Goal: Task Accomplishment & Management: Use online tool/utility

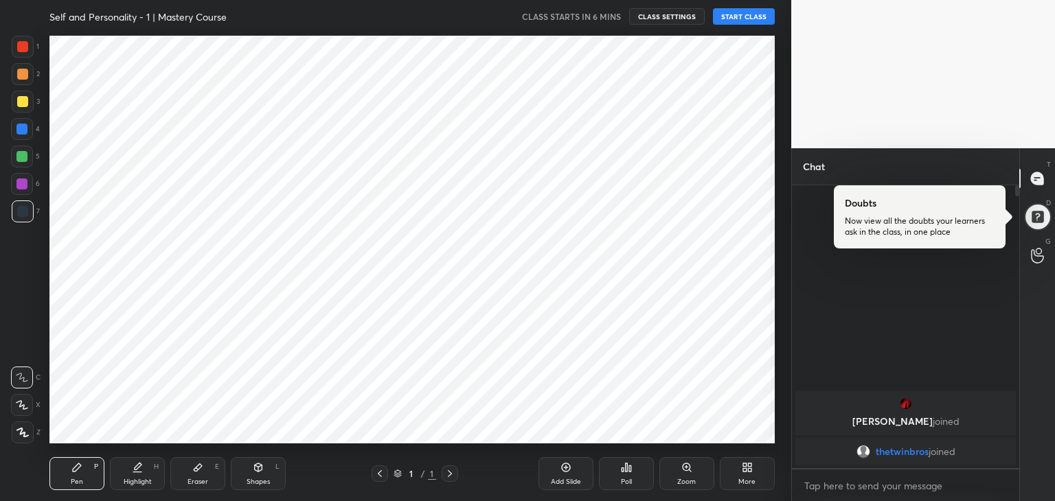
scroll to position [68262, 67940]
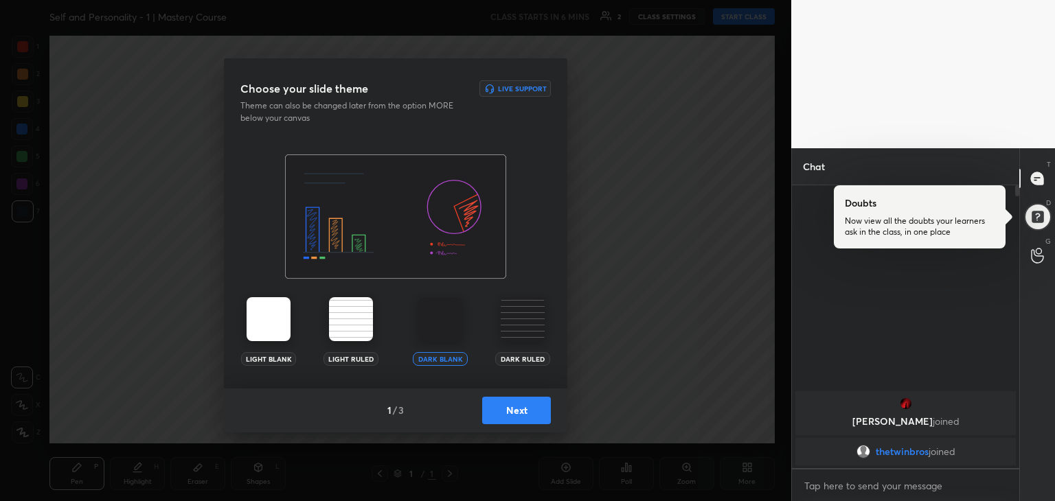
click at [534, 345] on div "Dark Ruled" at bounding box center [522, 331] width 55 height 69
click at [525, 351] on div "Dark Ruled" at bounding box center [522, 331] width 55 height 69
click at [521, 412] on button "Next" at bounding box center [516, 410] width 69 height 27
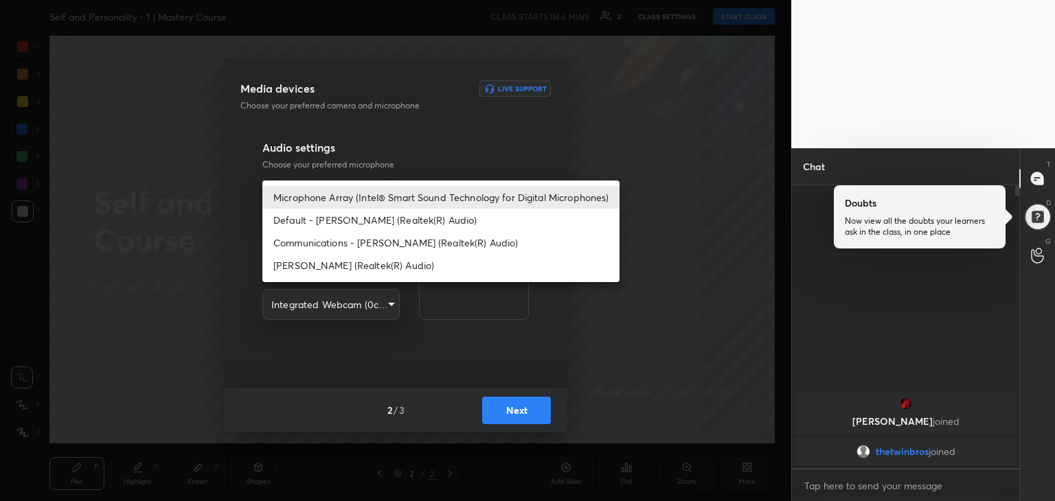
click at [371, 200] on body "1 2 3 4 5 6 7 R O A L C X Z Erase all C X Z Self and Personality - 1 | Mastery …" at bounding box center [527, 250] width 1055 height 501
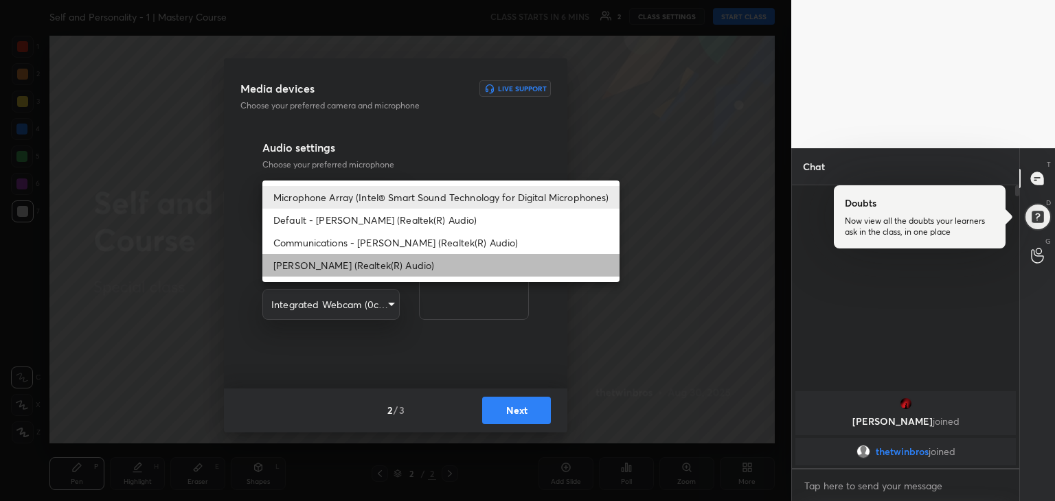
click at [369, 260] on li "[PERSON_NAME] (Realtek(R) Audio)" at bounding box center [440, 265] width 357 height 23
type input "12094d90694fd255b2586d714a4d8b15972ca1934c828083f43829e4ea548639"
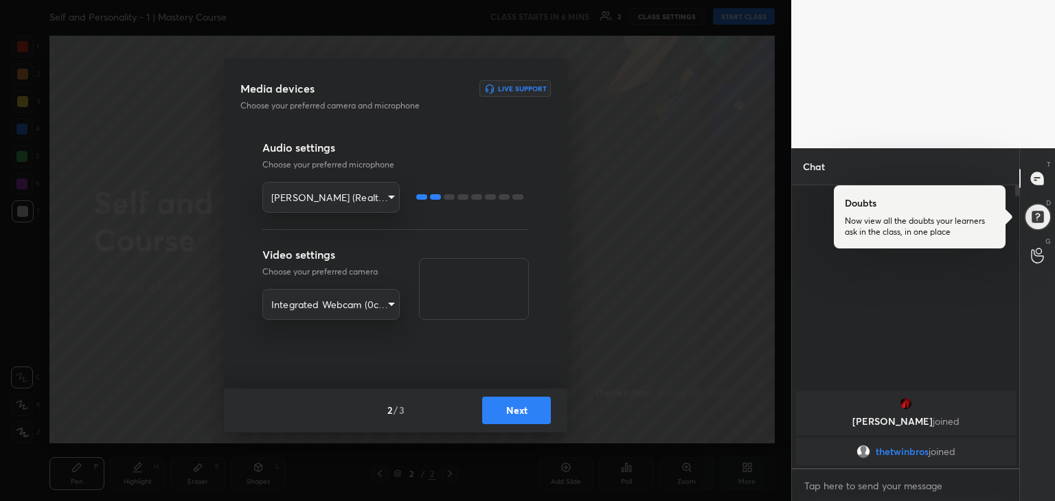
click at [518, 395] on div "2 / 3 Next" at bounding box center [395, 411] width 343 height 44
click at [516, 408] on button "Next" at bounding box center [516, 410] width 69 height 27
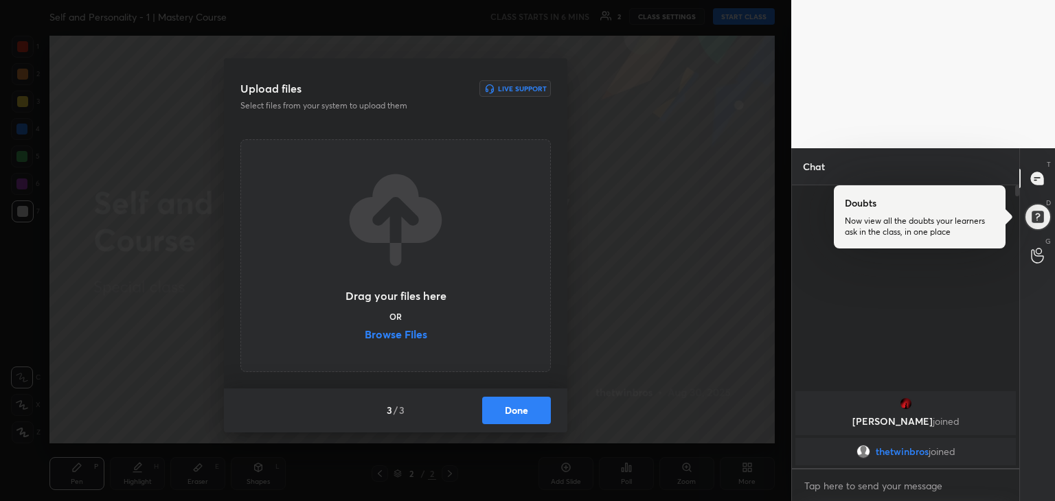
click at [406, 330] on label "Browse Files" at bounding box center [396, 336] width 62 height 14
click at [365, 330] on input "Browse Files" at bounding box center [365, 336] width 0 height 14
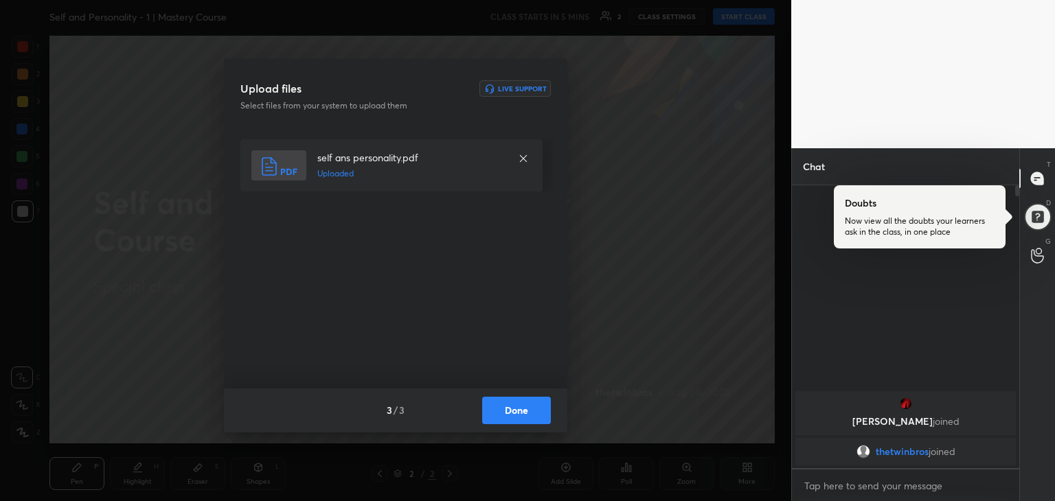
click at [527, 412] on button "Done" at bounding box center [516, 410] width 69 height 27
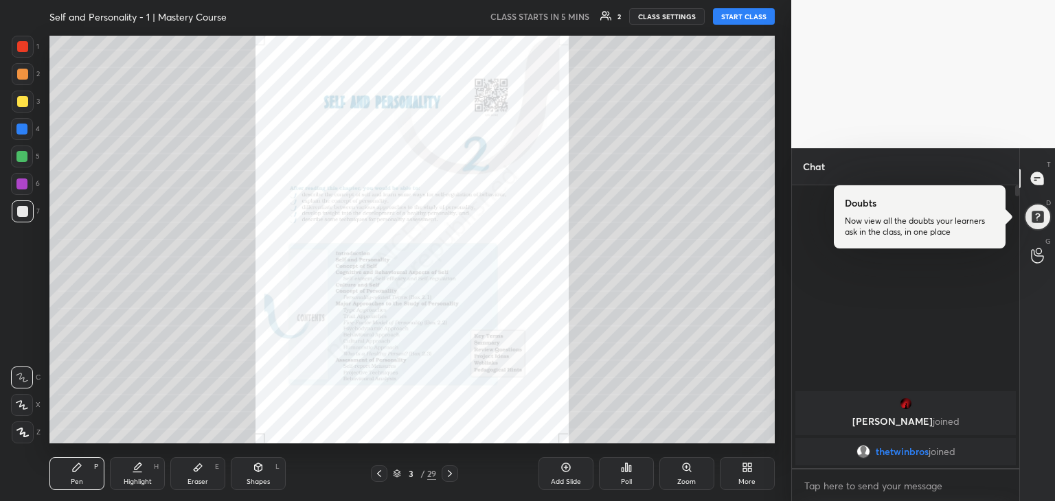
click at [447, 475] on icon at bounding box center [449, 473] width 11 height 11
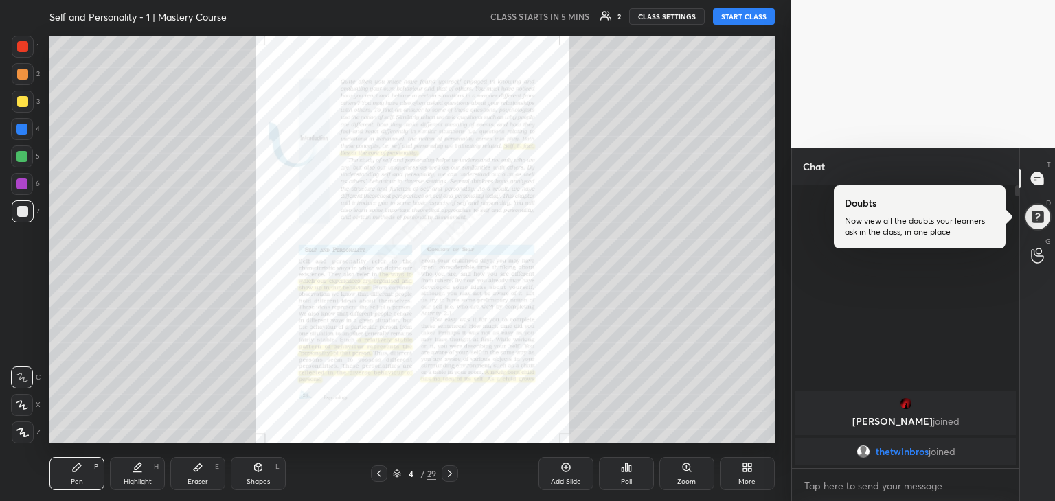
click at [379, 474] on icon at bounding box center [379, 473] width 11 height 11
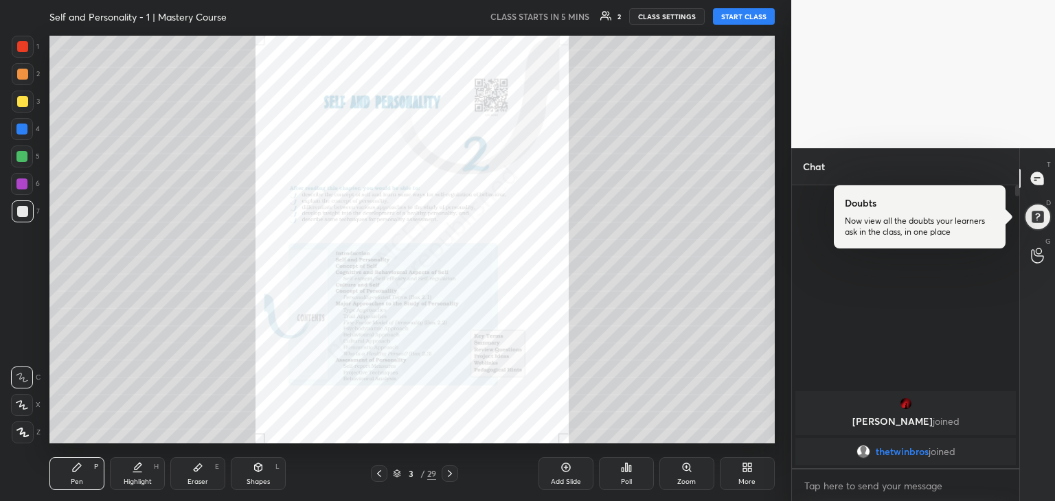
click at [684, 476] on div "Zoom" at bounding box center [686, 473] width 55 height 33
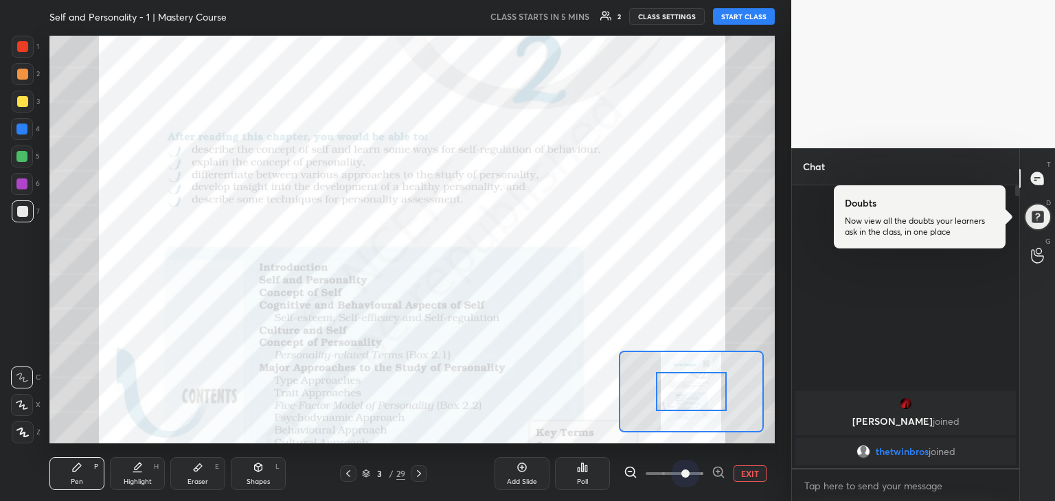
click at [684, 476] on span at bounding box center [675, 474] width 58 height 21
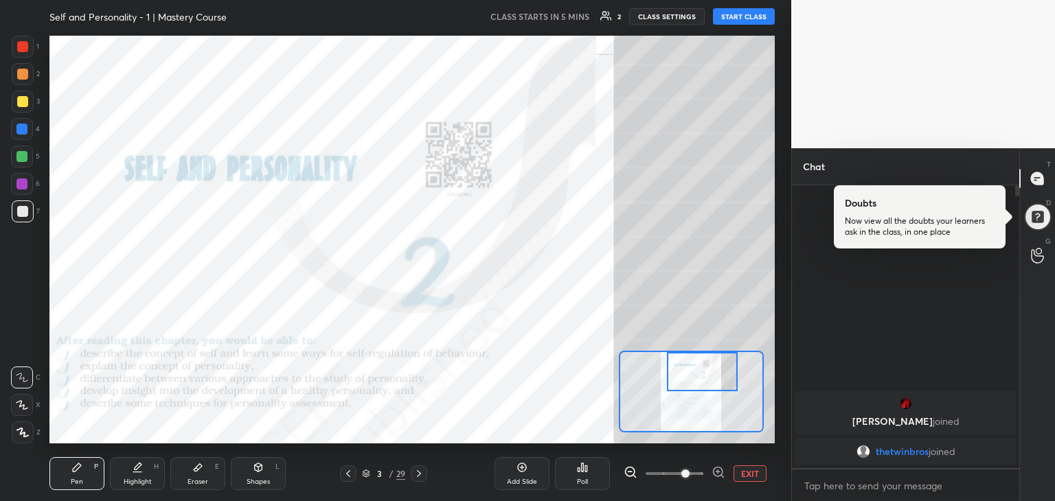
click at [685, 347] on div "Setting up your live class" at bounding box center [411, 240] width 725 height 408
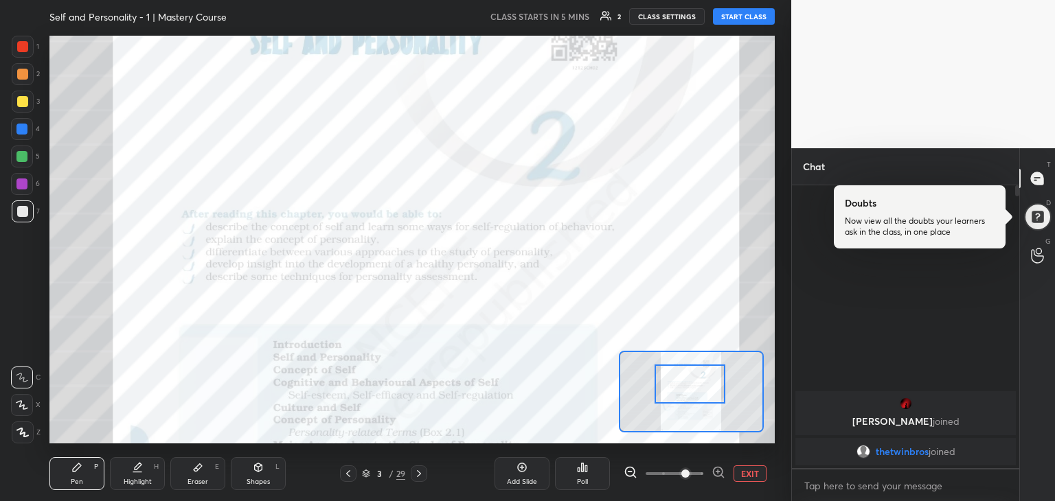
drag, startPoint x: 692, startPoint y: 370, endPoint x: 680, endPoint y: 383, distance: 17.0
click at [680, 383] on div at bounding box center [689, 384] width 71 height 39
click at [24, 52] on div at bounding box center [22, 46] width 11 height 11
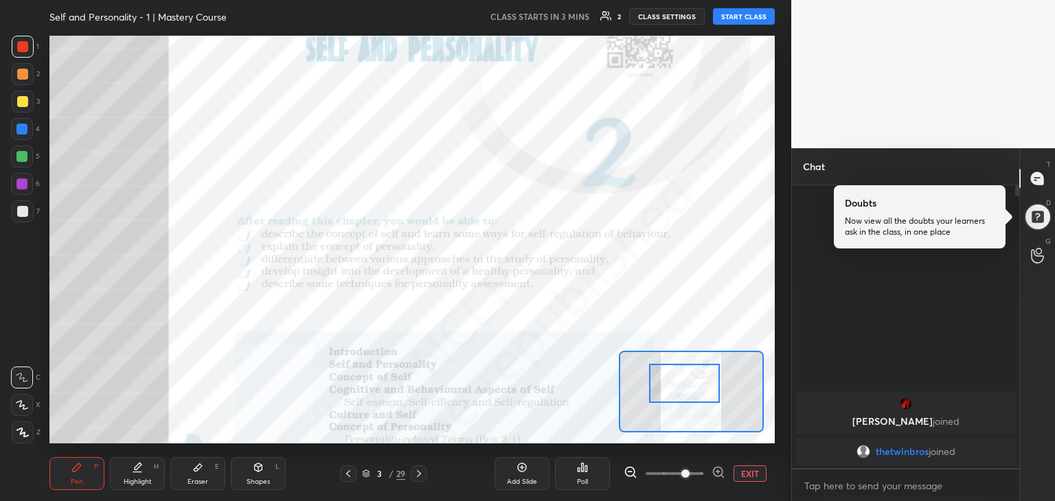
drag, startPoint x: 668, startPoint y: 378, endPoint x: 661, endPoint y: 380, distance: 7.2
click at [661, 380] on div at bounding box center [684, 383] width 71 height 39
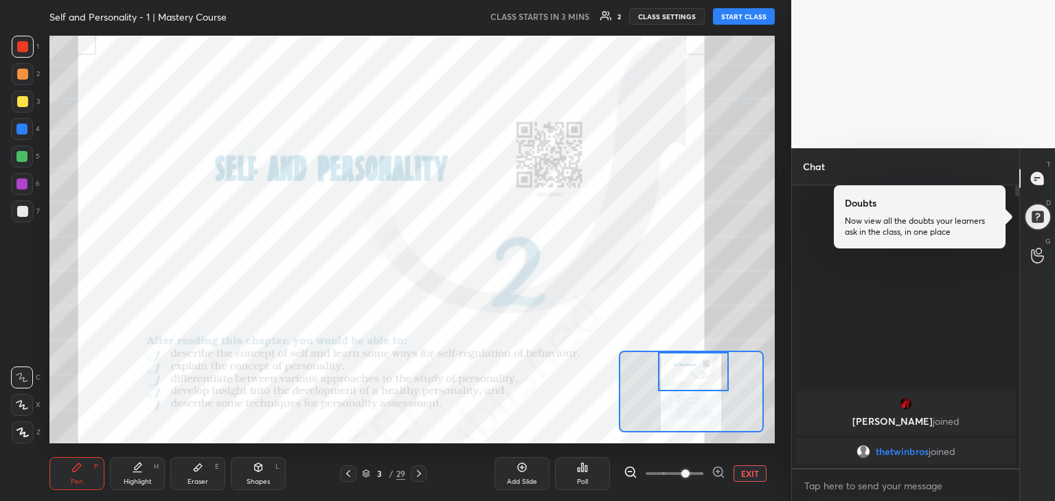
drag, startPoint x: 661, startPoint y: 380, endPoint x: 672, endPoint y: 362, distance: 21.0
click at [672, 362] on div at bounding box center [693, 371] width 71 height 39
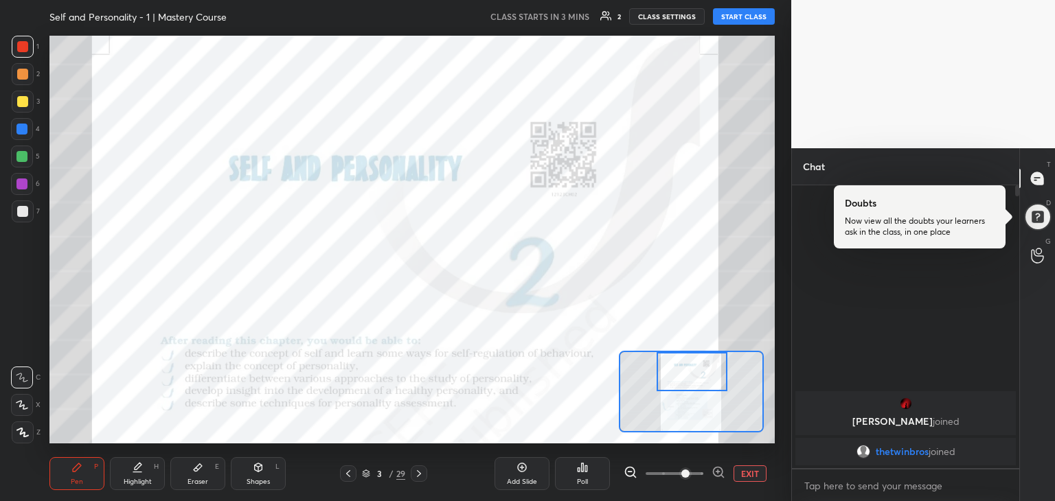
click at [671, 366] on div at bounding box center [692, 371] width 71 height 39
click at [747, 24] on button "START CLASS" at bounding box center [744, 16] width 62 height 16
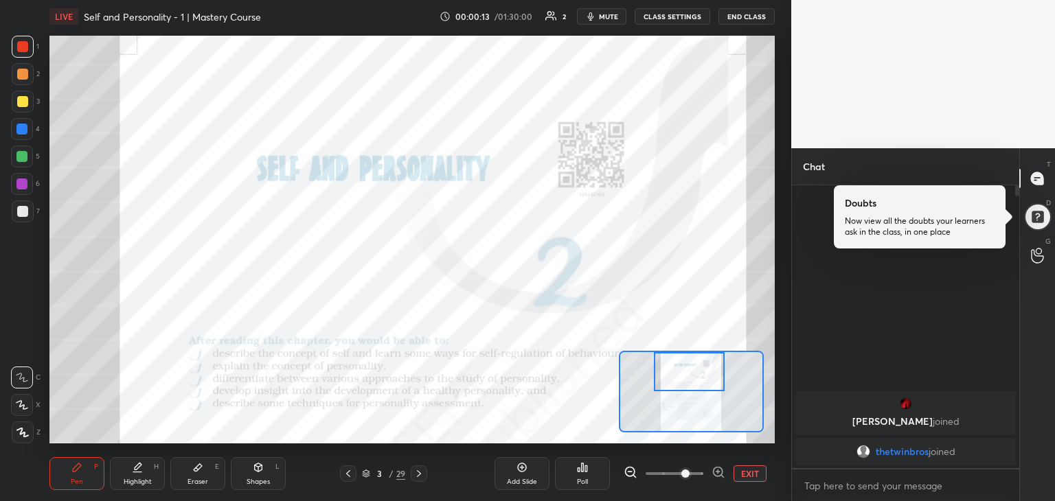
click at [689, 369] on div at bounding box center [689, 371] width 71 height 39
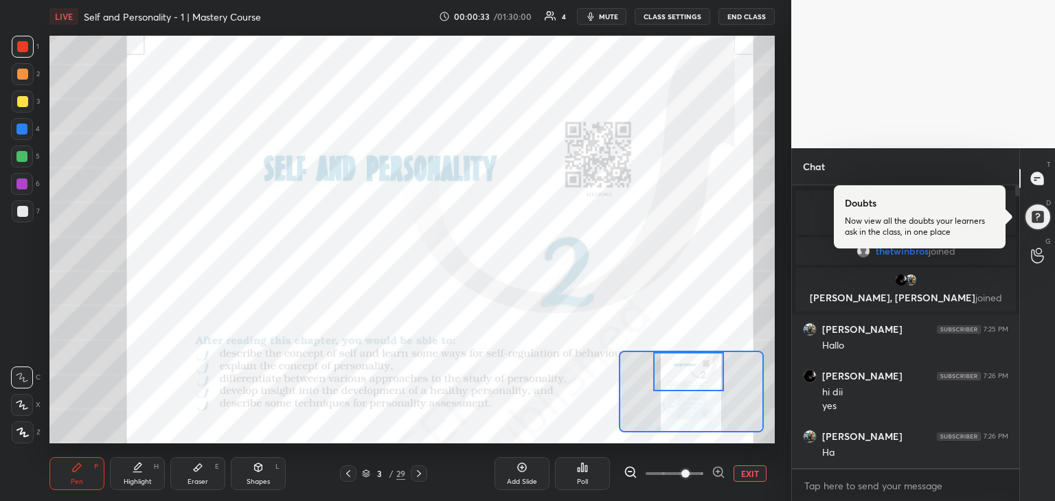
scroll to position [47, 0]
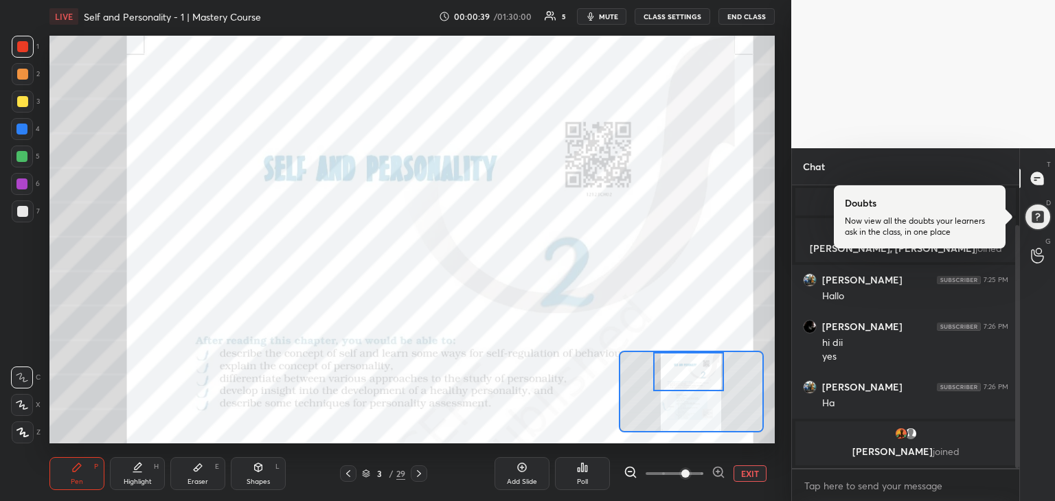
click at [695, 369] on div at bounding box center [688, 371] width 71 height 39
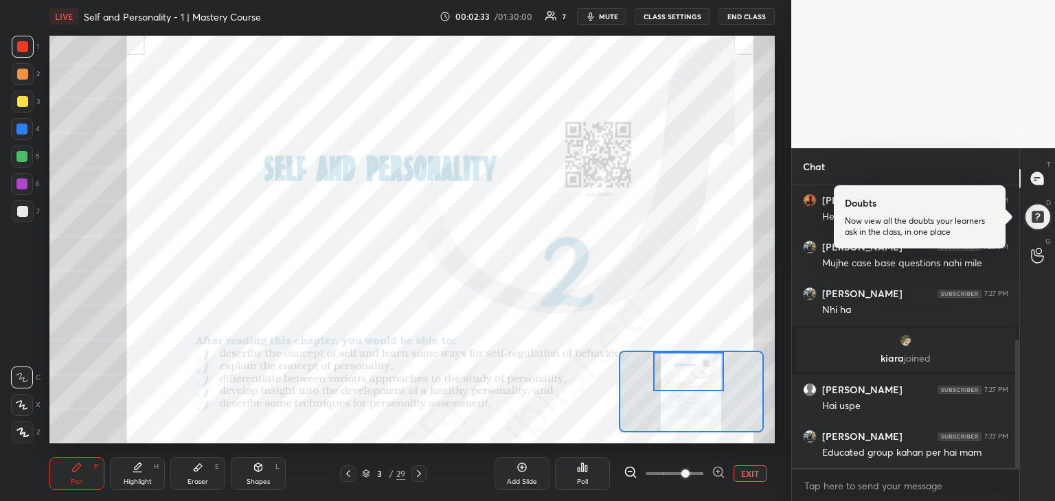
scroll to position [390, 0]
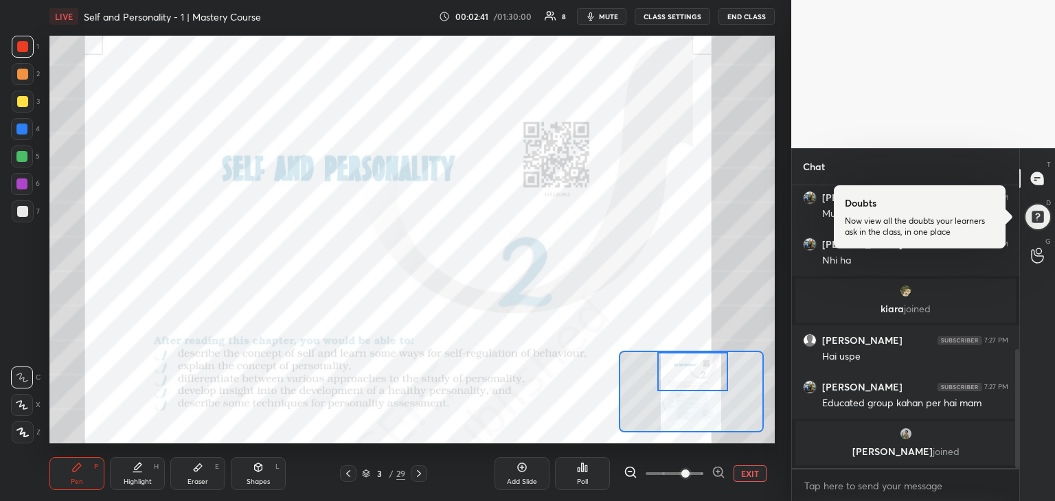
click at [699, 372] on div at bounding box center [692, 371] width 71 height 39
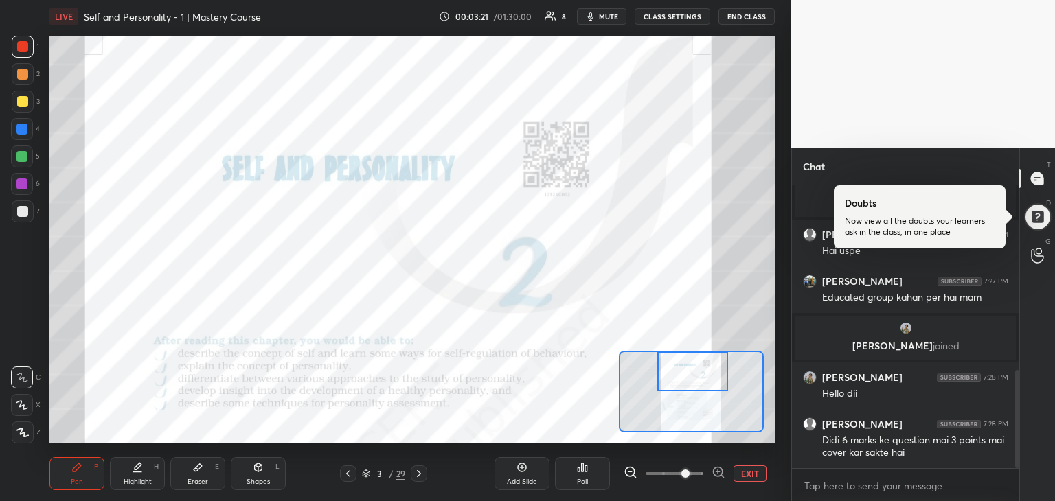
scroll to position [545, 0]
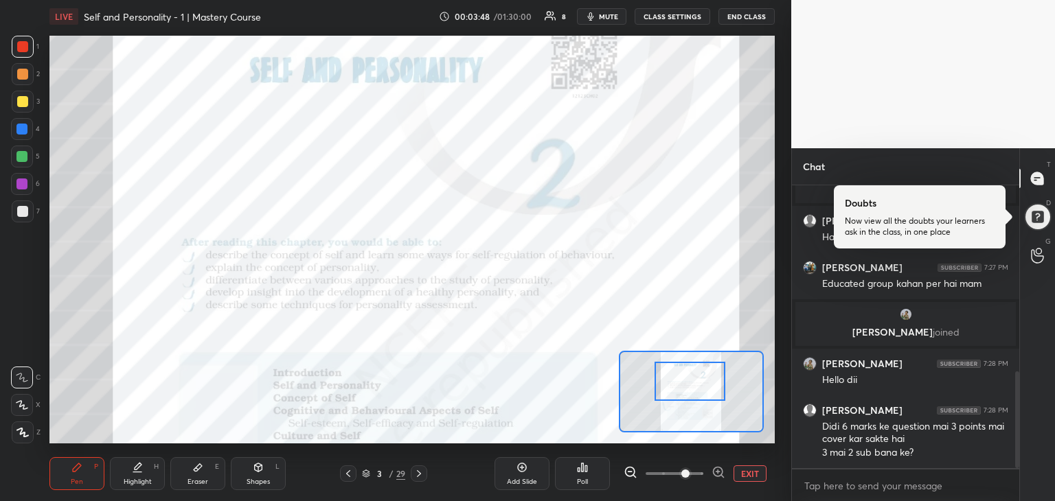
drag, startPoint x: 679, startPoint y: 378, endPoint x: 676, endPoint y: 386, distance: 8.7
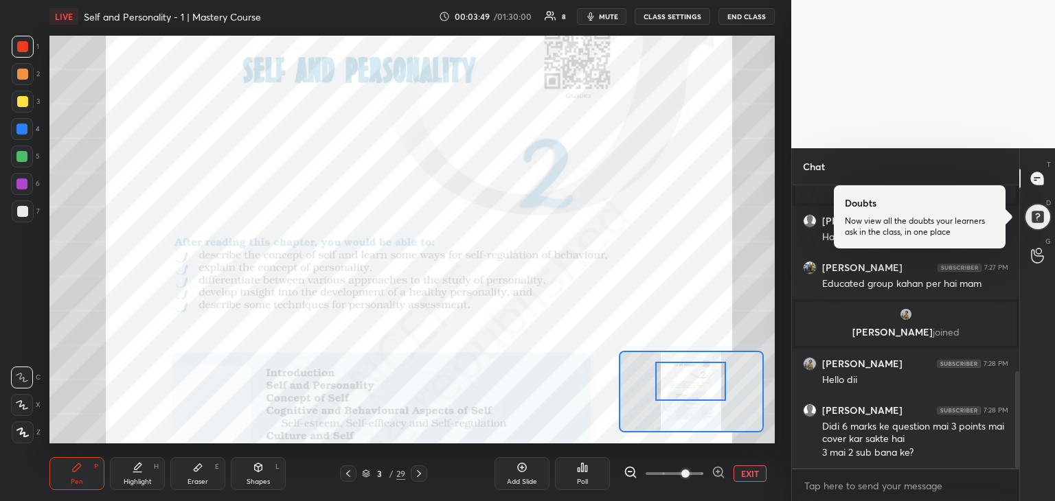
click at [671, 385] on div at bounding box center [690, 381] width 71 height 39
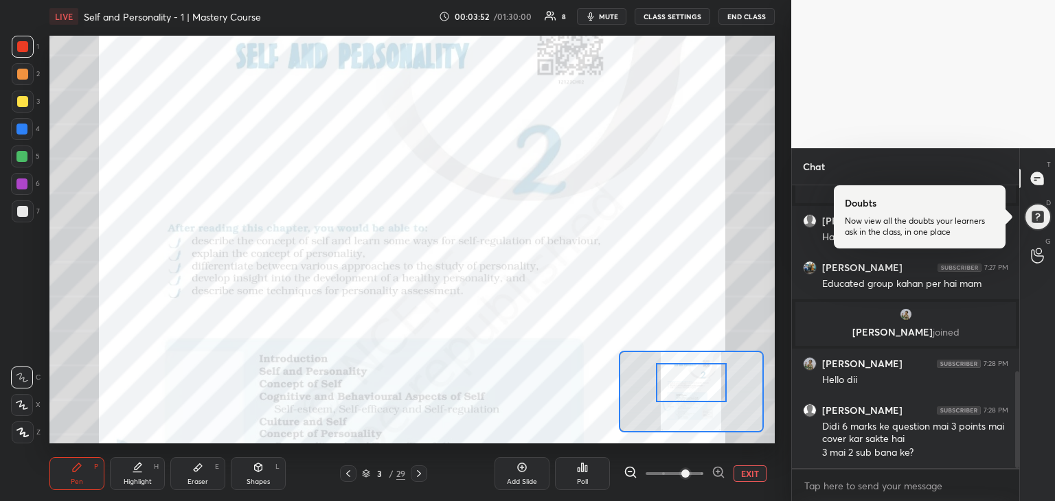
click at [671, 385] on div at bounding box center [691, 382] width 71 height 39
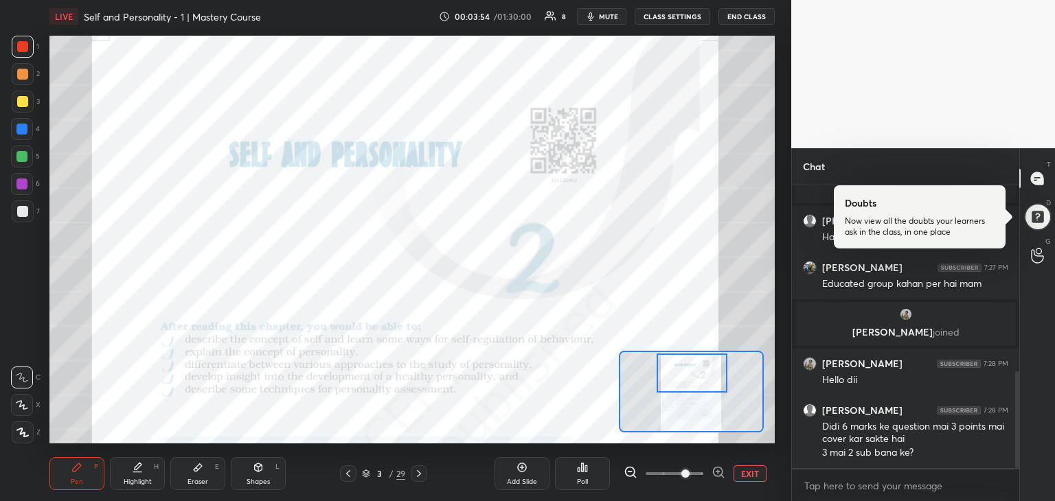
drag, startPoint x: 671, startPoint y: 385, endPoint x: 670, endPoint y: 374, distance: 10.3
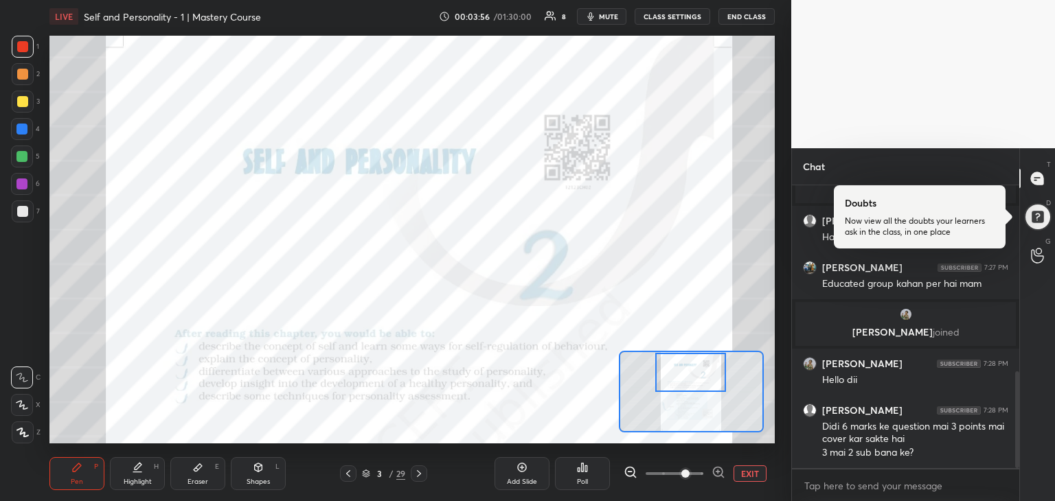
click at [670, 374] on div at bounding box center [690, 372] width 71 height 39
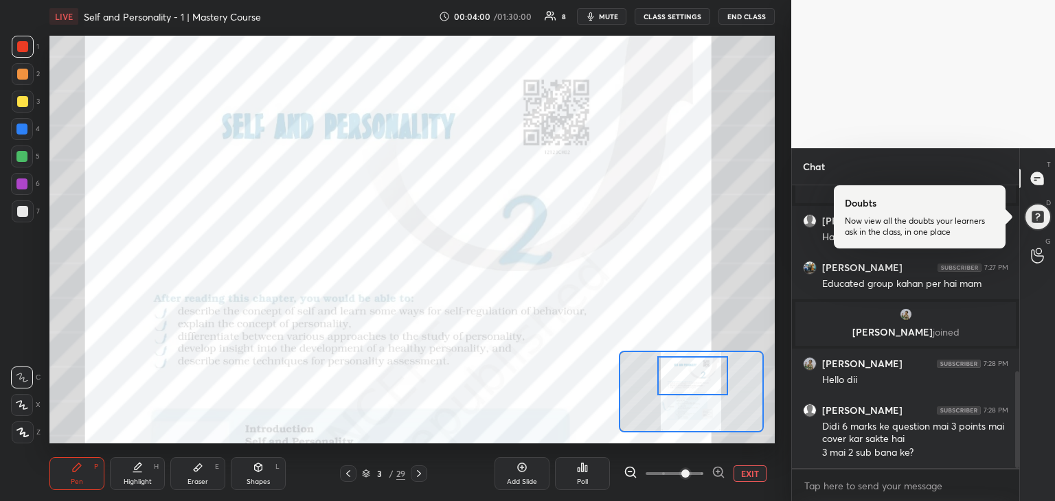
drag, startPoint x: 672, startPoint y: 377, endPoint x: 668, endPoint y: 369, distance: 8.3
click at [668, 369] on div at bounding box center [692, 375] width 71 height 39
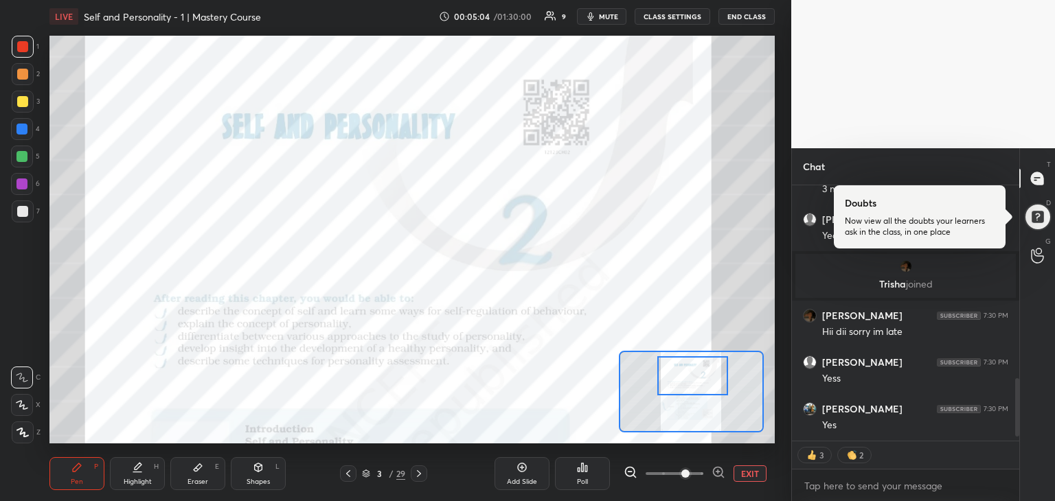
scroll to position [890, 0]
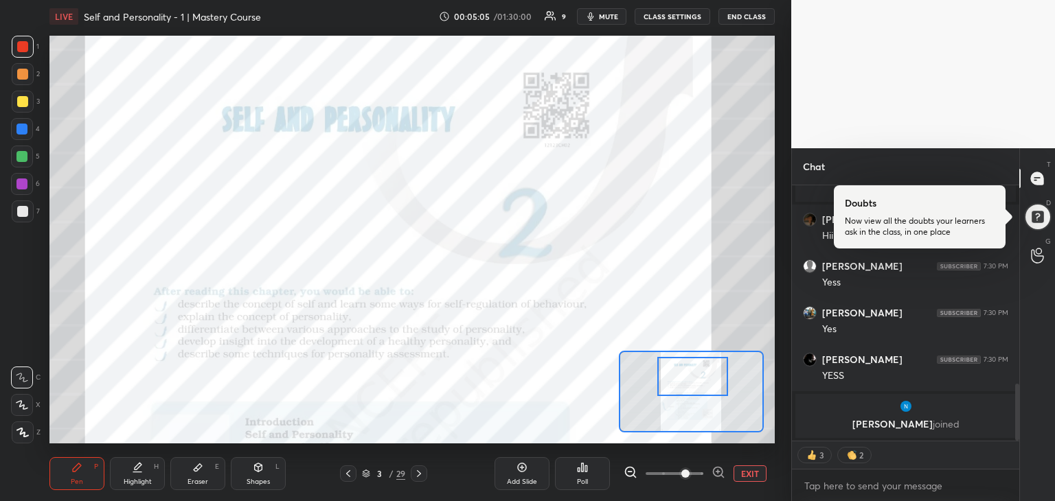
drag, startPoint x: 708, startPoint y: 384, endPoint x: 662, endPoint y: 383, distance: 46.0
click at [662, 383] on div at bounding box center [692, 376] width 71 height 39
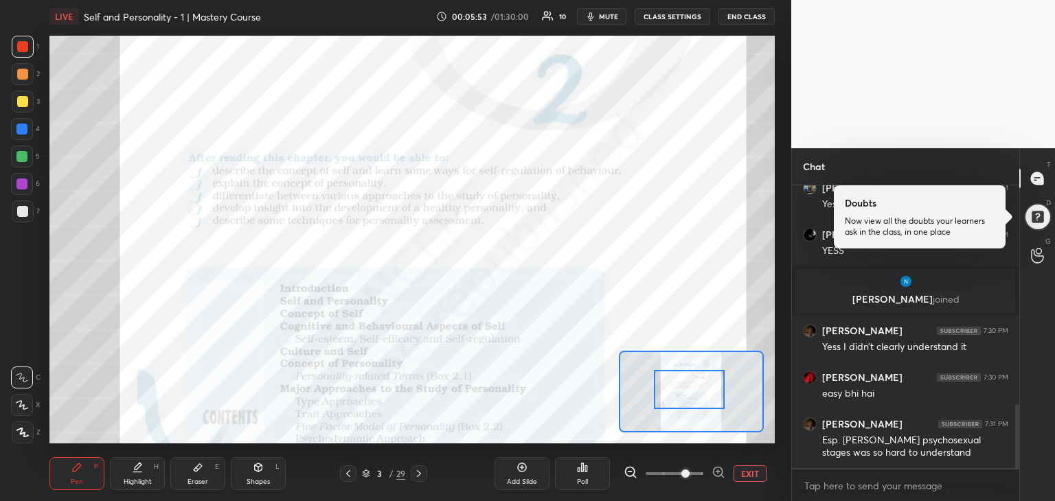
scroll to position [975, 0]
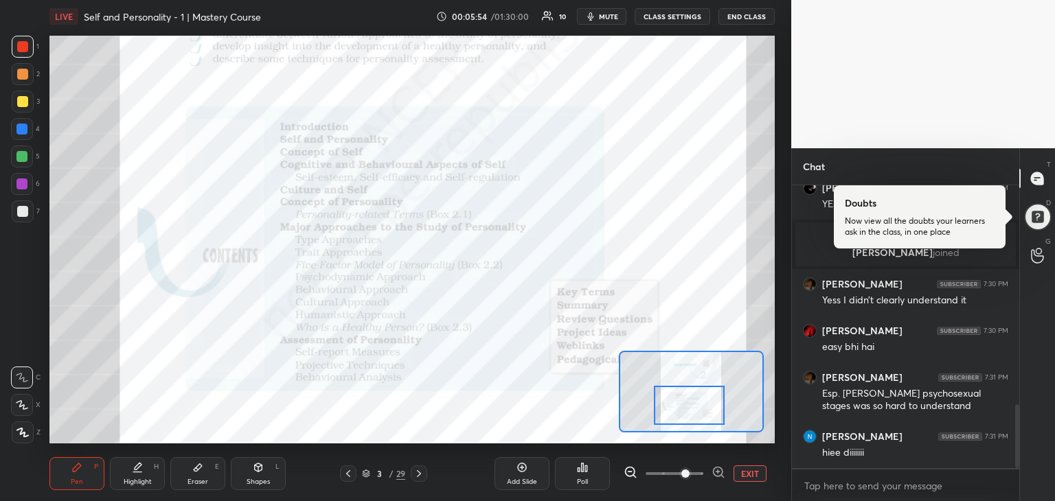
drag, startPoint x: 709, startPoint y: 383, endPoint x: 705, endPoint y: 411, distance: 29.0
click at [705, 411] on div at bounding box center [689, 405] width 71 height 39
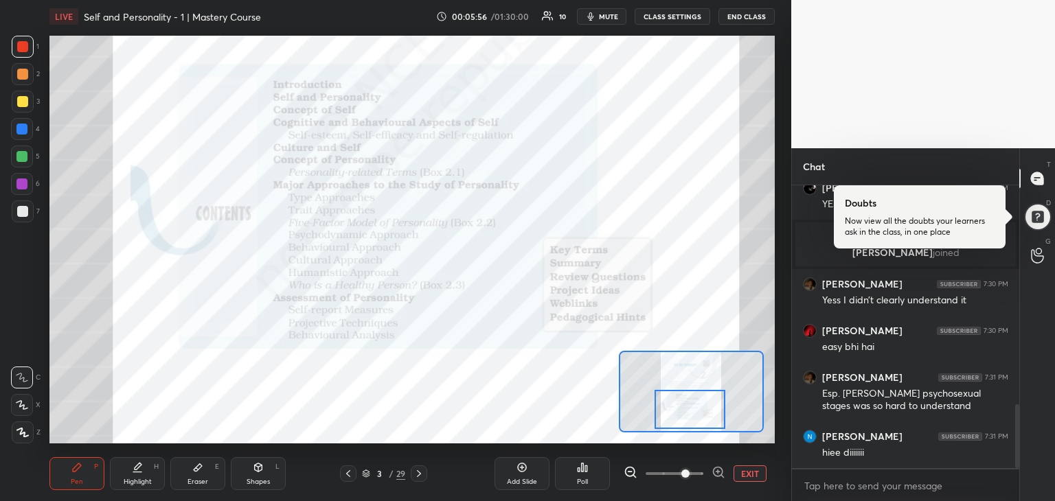
click at [709, 422] on div at bounding box center [689, 409] width 71 height 39
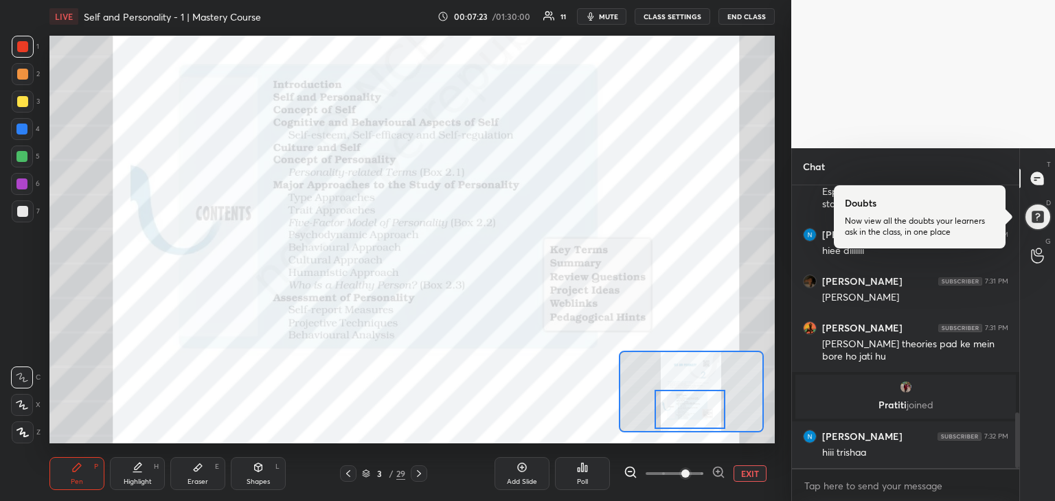
scroll to position [1159, 0]
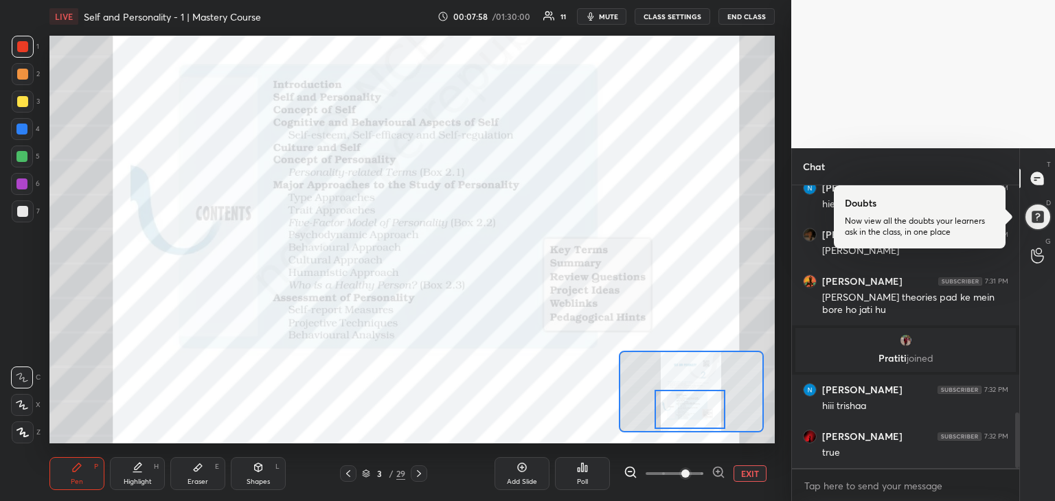
click at [415, 477] on icon at bounding box center [418, 473] width 11 height 11
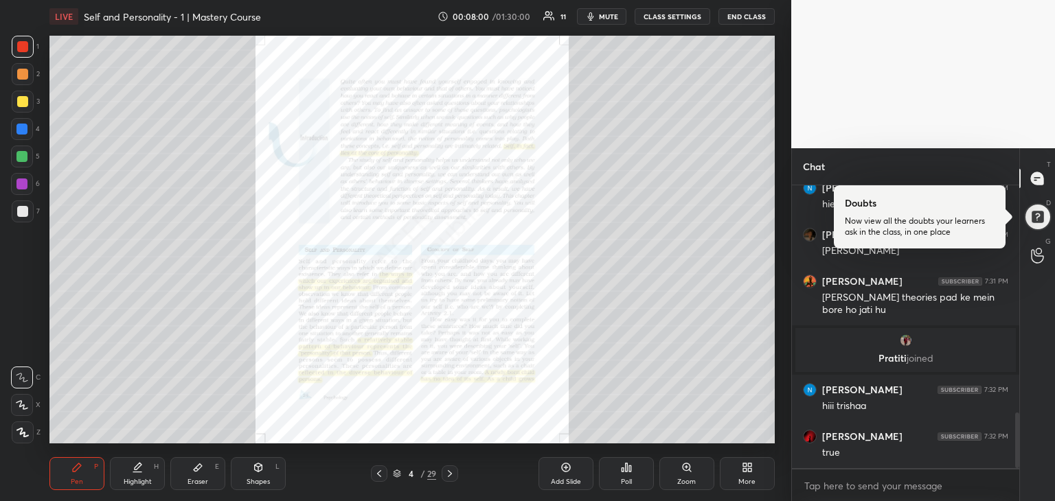
click at [670, 470] on div "Zoom" at bounding box center [686, 473] width 55 height 33
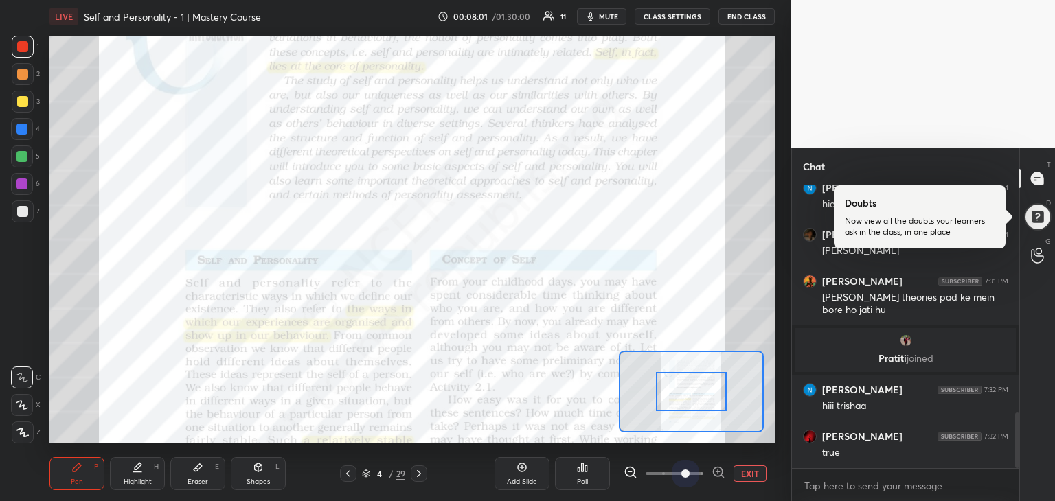
click at [683, 467] on span at bounding box center [675, 474] width 58 height 21
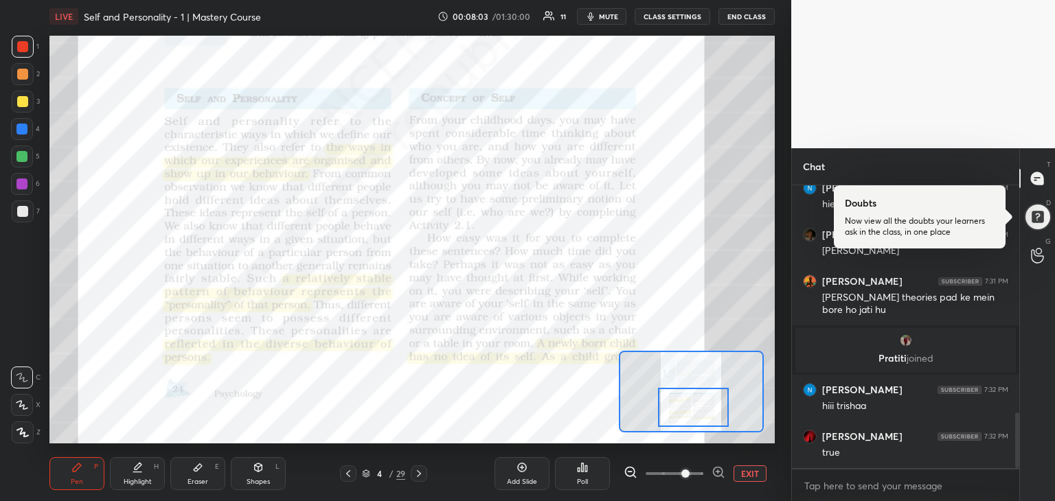
drag, startPoint x: 687, startPoint y: 398, endPoint x: 690, endPoint y: 414, distance: 15.9
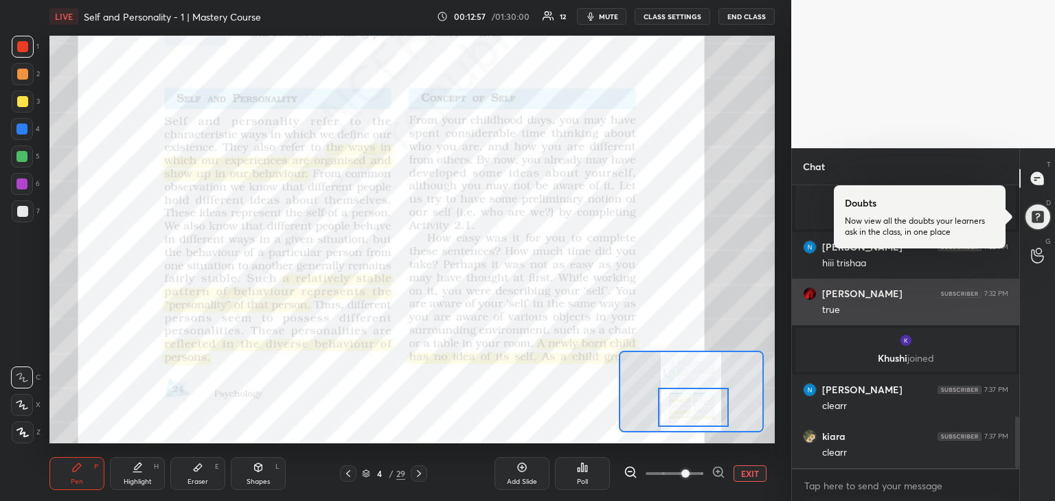
scroll to position [1273, 0]
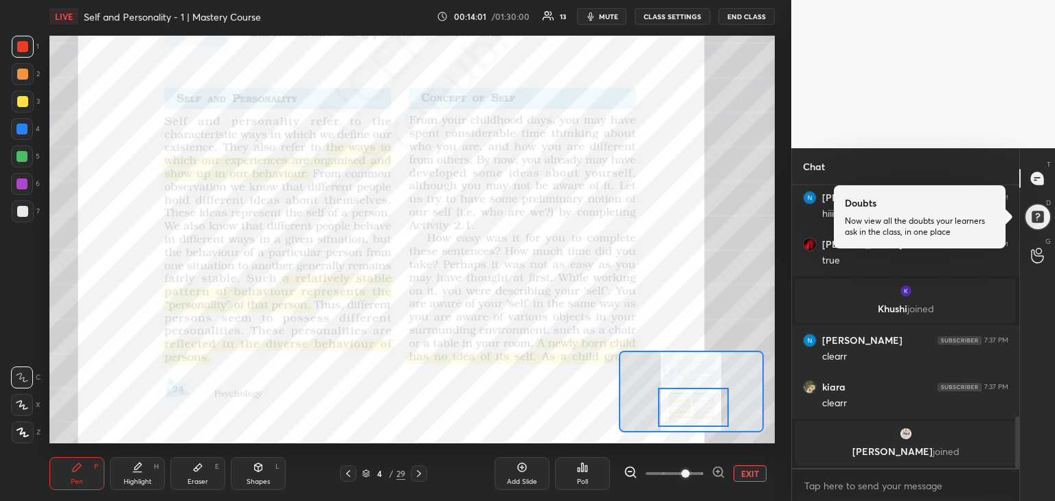
click at [698, 411] on div at bounding box center [693, 407] width 71 height 39
click at [417, 475] on icon at bounding box center [418, 473] width 11 height 11
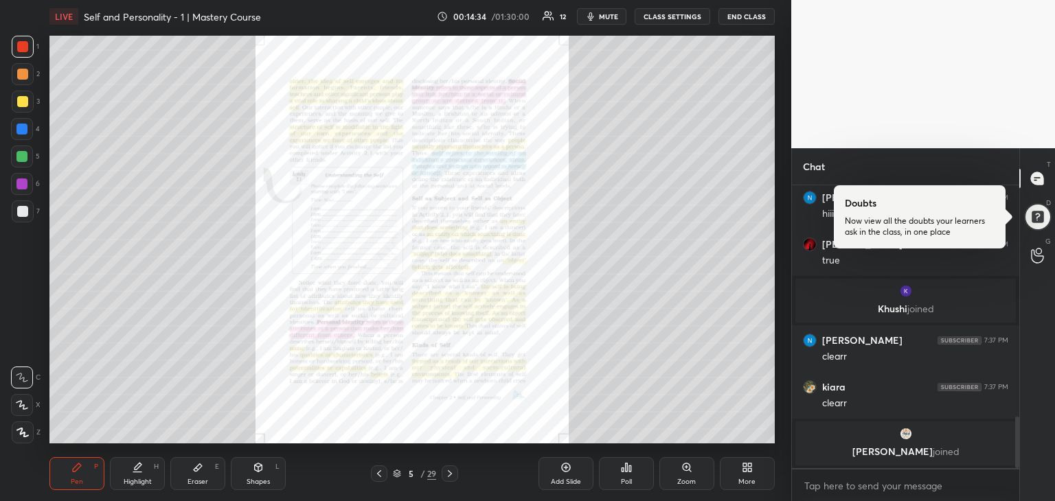
click at [687, 473] on icon at bounding box center [686, 467] width 11 height 11
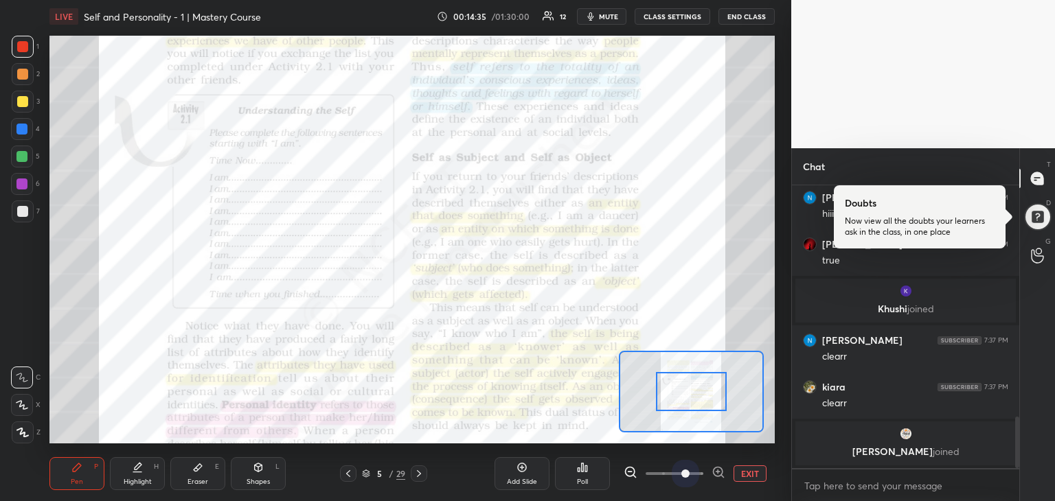
click at [687, 473] on span at bounding box center [675, 474] width 58 height 21
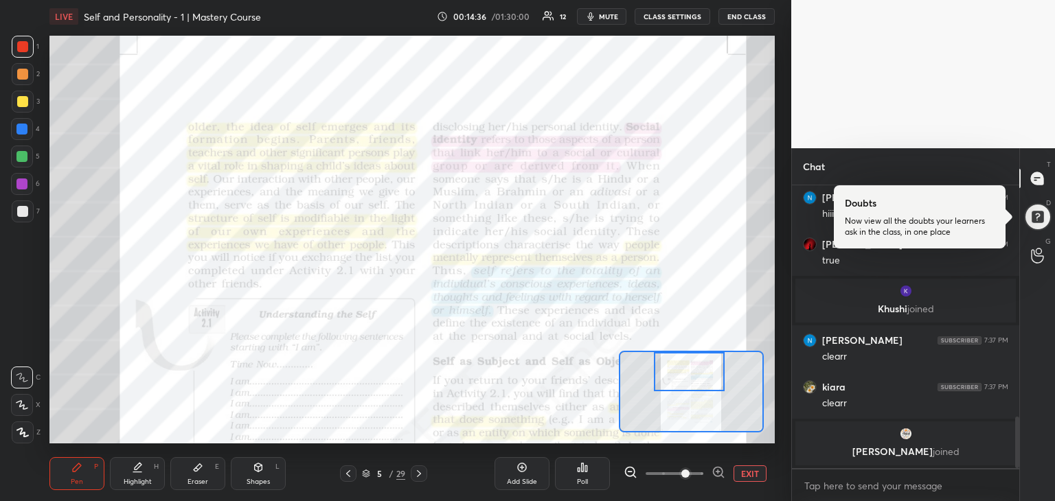
drag, startPoint x: 679, startPoint y: 407, endPoint x: 677, endPoint y: 372, distance: 35.1
click at [677, 372] on div at bounding box center [689, 371] width 71 height 39
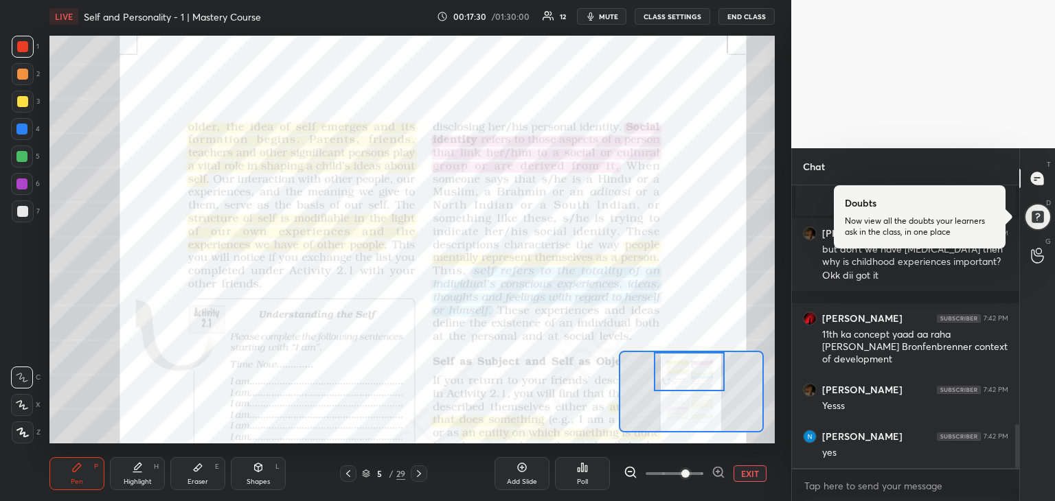
scroll to position [1530, 0]
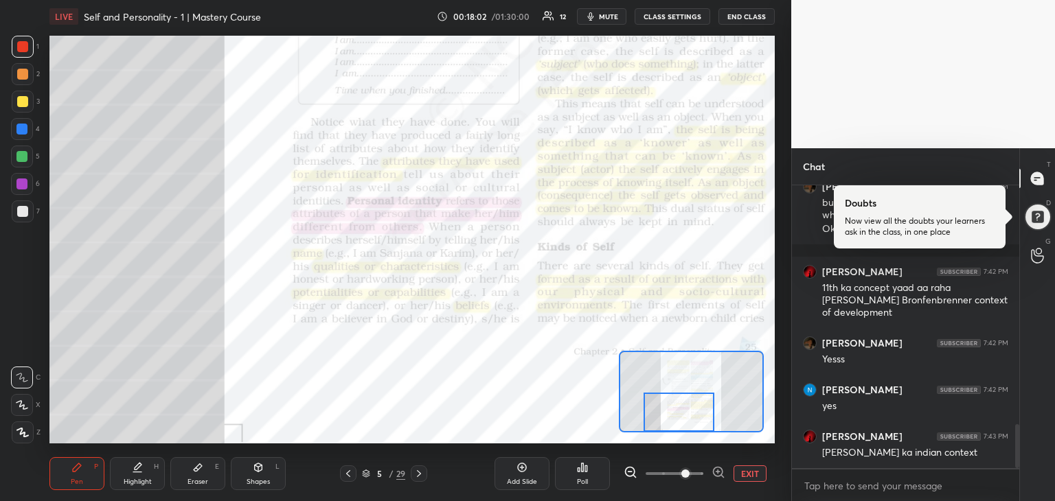
click at [693, 435] on div "Setting up your live class Poll for secs No correct answer Start poll" at bounding box center [411, 240] width 725 height 408
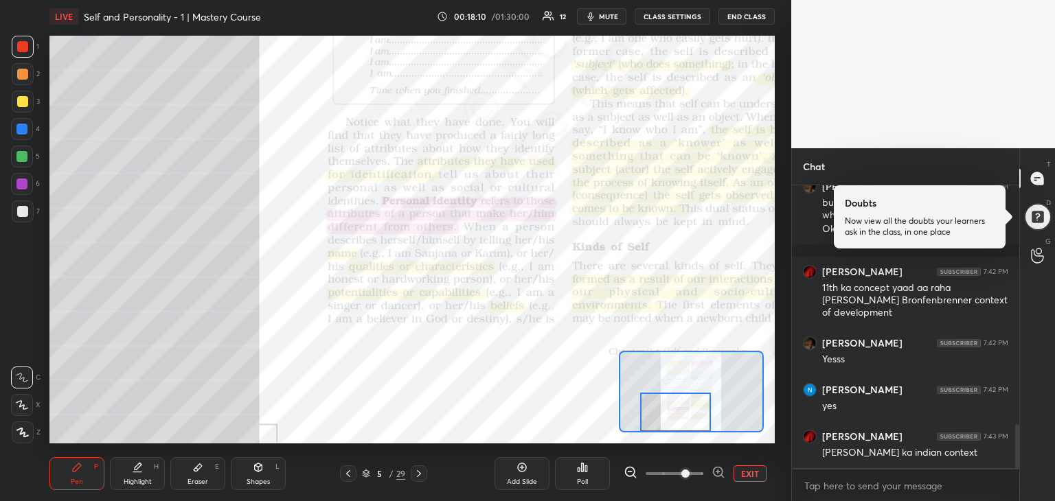
click at [680, 434] on div "Setting up your live class Poll for secs No correct answer Start poll" at bounding box center [411, 240] width 725 height 408
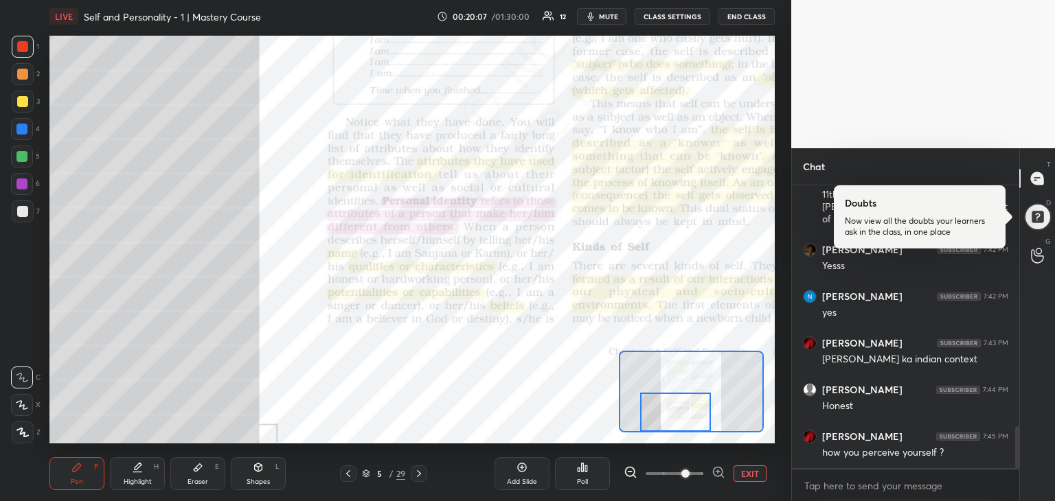
scroll to position [1637, 0]
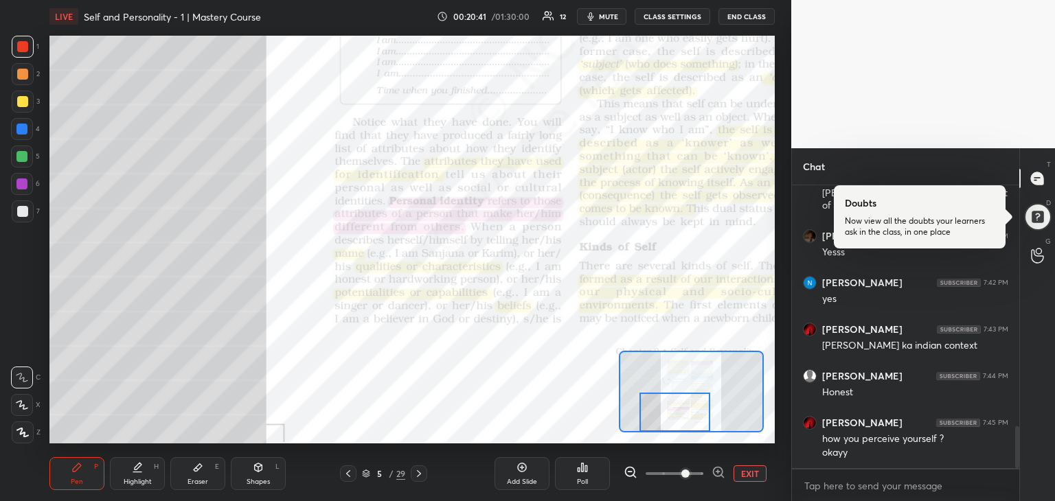
click at [694, 418] on div at bounding box center [674, 412] width 71 height 39
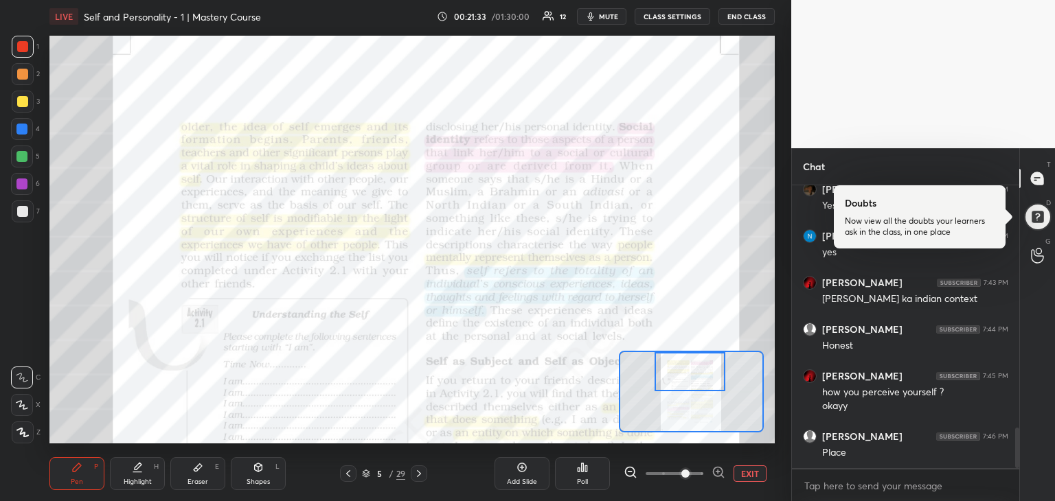
drag, startPoint x: 651, startPoint y: 423, endPoint x: 666, endPoint y: 374, distance: 51.7
click at [666, 374] on div at bounding box center [689, 371] width 71 height 39
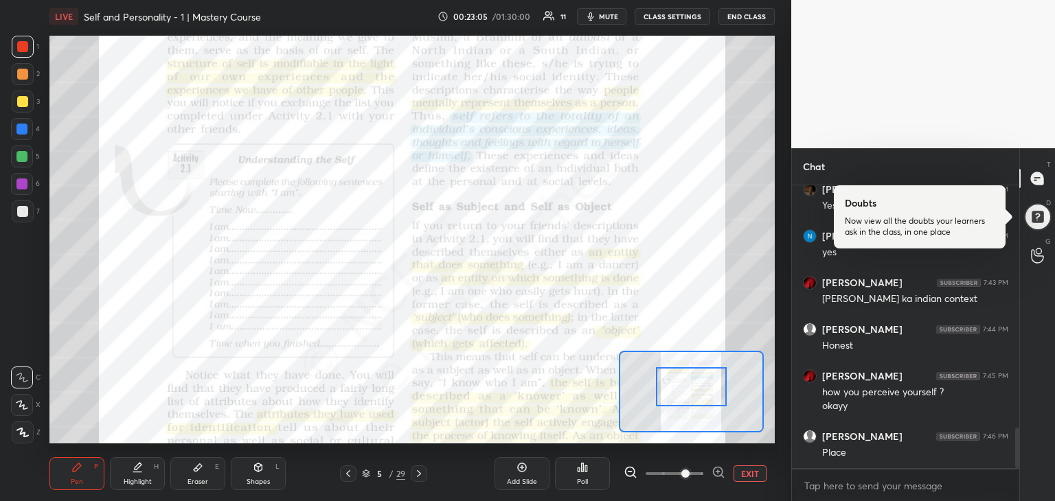
drag, startPoint x: 708, startPoint y: 382, endPoint x: 709, endPoint y: 399, distance: 17.2
click at [709, 399] on div at bounding box center [691, 386] width 71 height 39
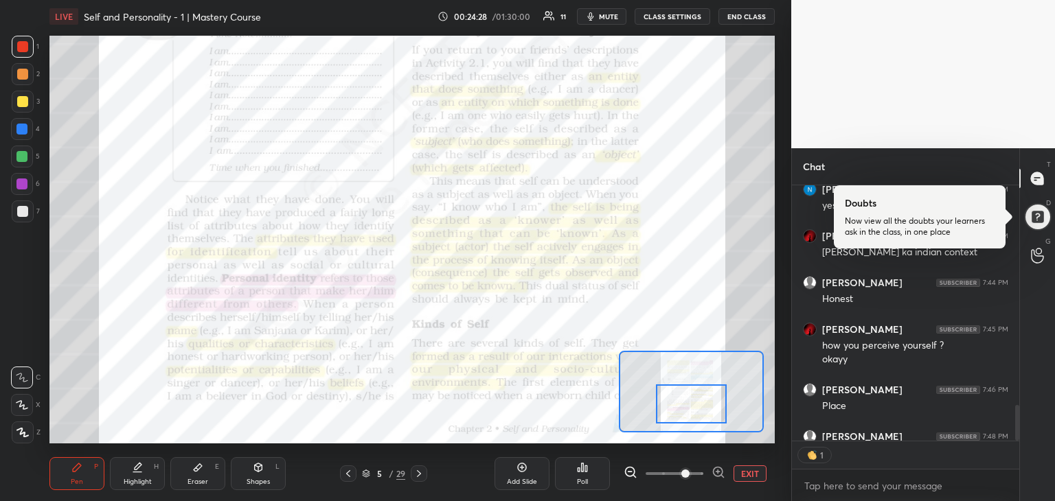
scroll to position [3, 4]
drag, startPoint x: 698, startPoint y: 384, endPoint x: 698, endPoint y: 399, distance: 15.1
click at [698, 399] on div at bounding box center [691, 404] width 71 height 39
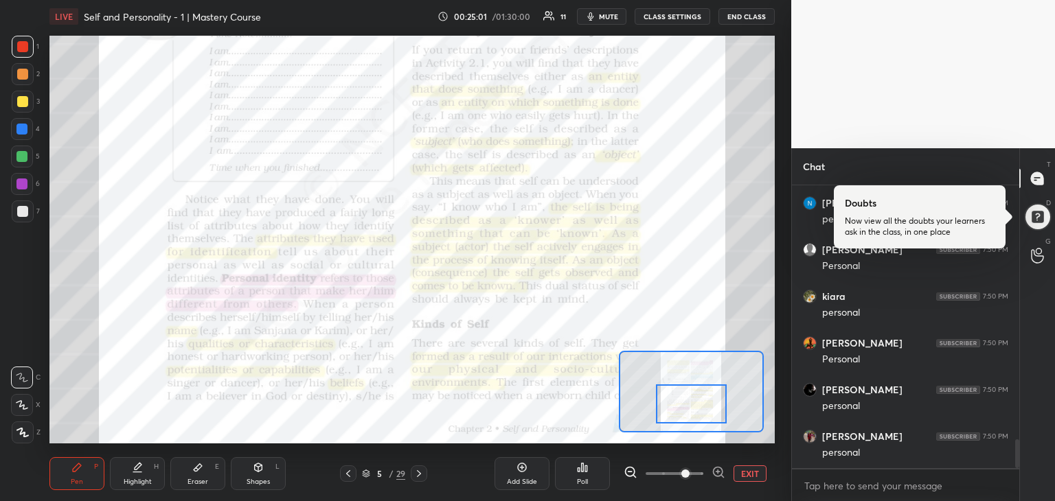
scroll to position [2571, 0]
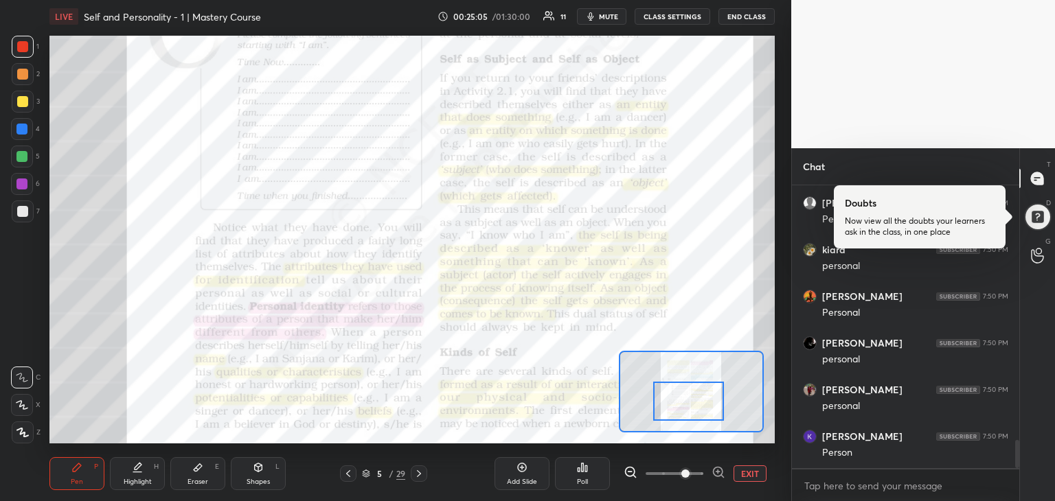
click at [681, 405] on div at bounding box center [688, 401] width 71 height 39
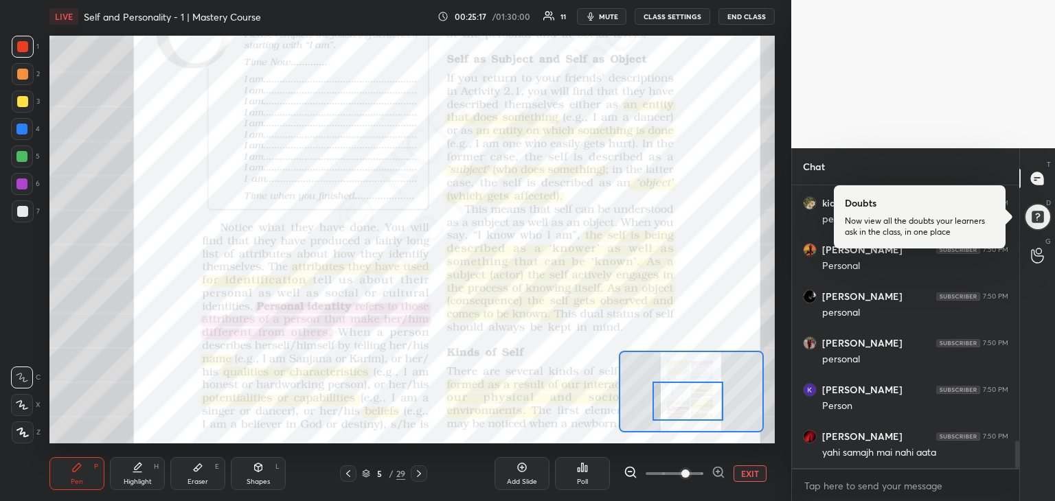
scroll to position [2665, 0]
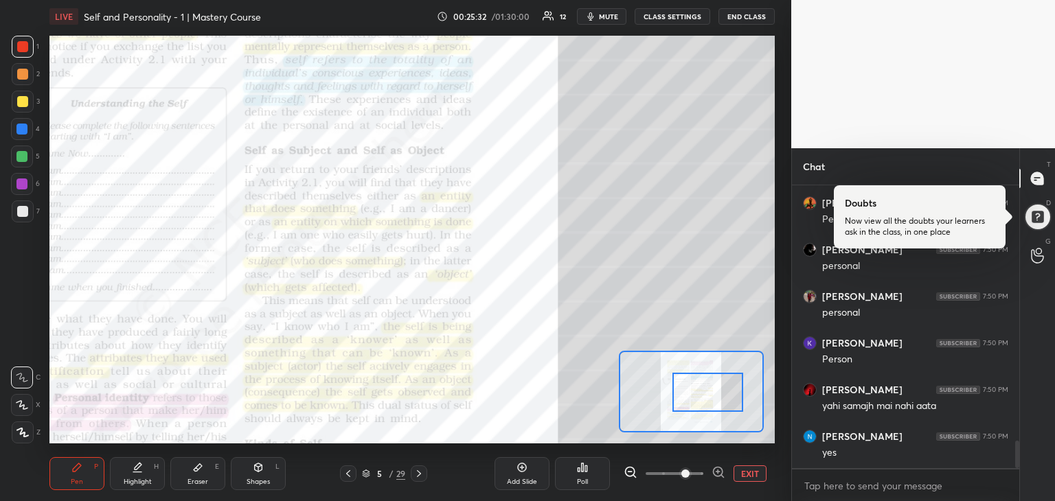
drag, startPoint x: 679, startPoint y: 397, endPoint x: 698, endPoint y: 388, distance: 21.8
click at [698, 388] on div at bounding box center [707, 392] width 71 height 39
click at [778, 270] on div "Setting up your live class Poll for secs No correct answer Start poll" at bounding box center [412, 239] width 736 height 413
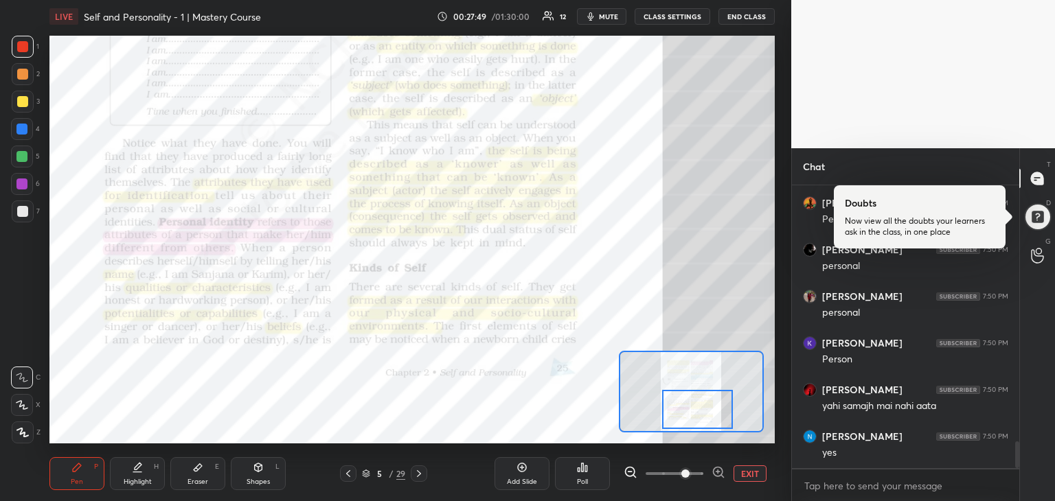
scroll to position [2711, 0]
drag, startPoint x: 705, startPoint y: 402, endPoint x: 695, endPoint y: 419, distance: 20.0
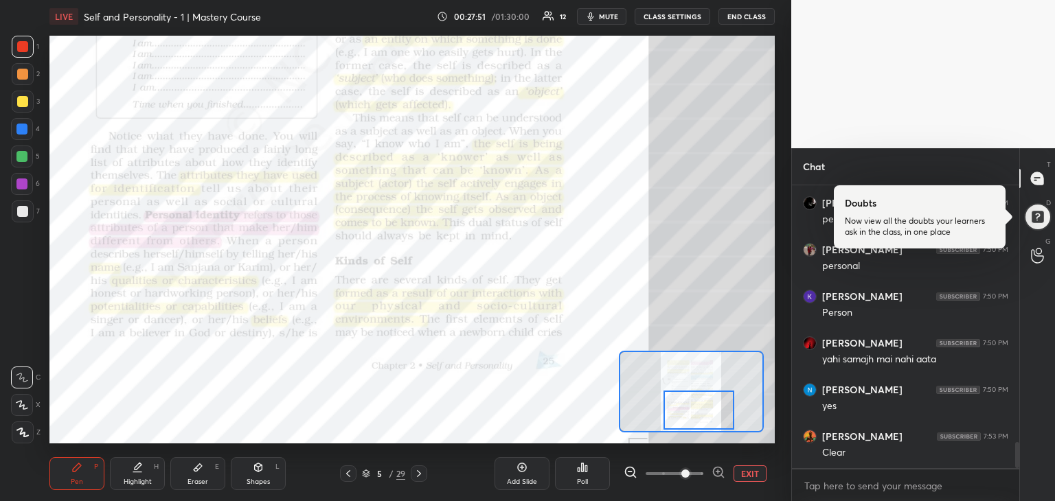
scroll to position [2758, 0]
drag, startPoint x: 695, startPoint y: 419, endPoint x: 684, endPoint y: 419, distance: 11.0
click at [684, 419] on div at bounding box center [698, 410] width 71 height 39
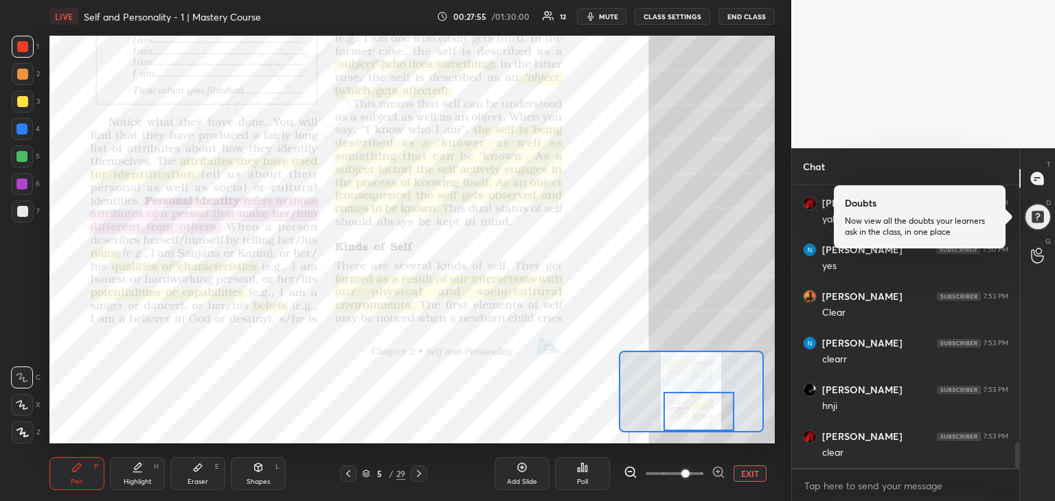
click at [679, 415] on div at bounding box center [698, 411] width 71 height 39
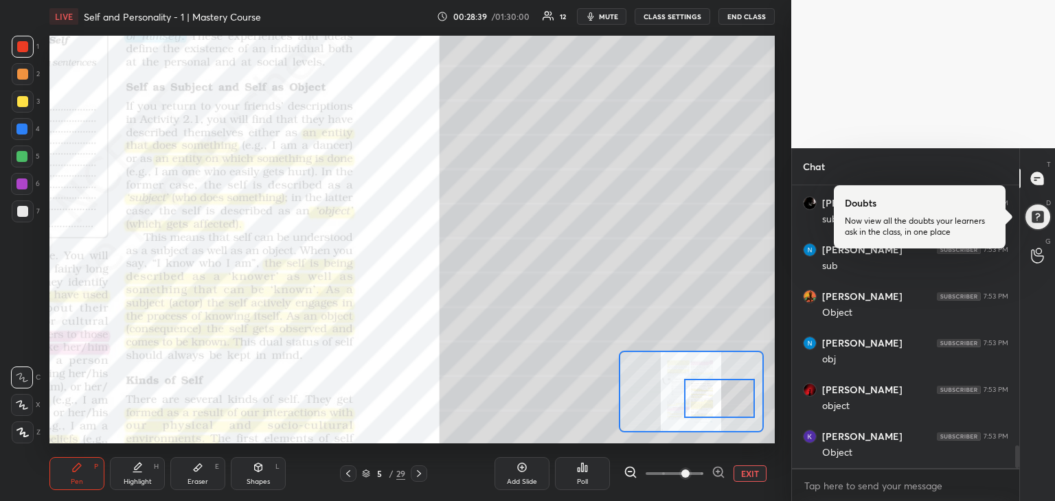
drag, startPoint x: 713, startPoint y: 420, endPoint x: 733, endPoint y: 406, distance: 24.2
click at [733, 406] on div at bounding box center [719, 398] width 71 height 39
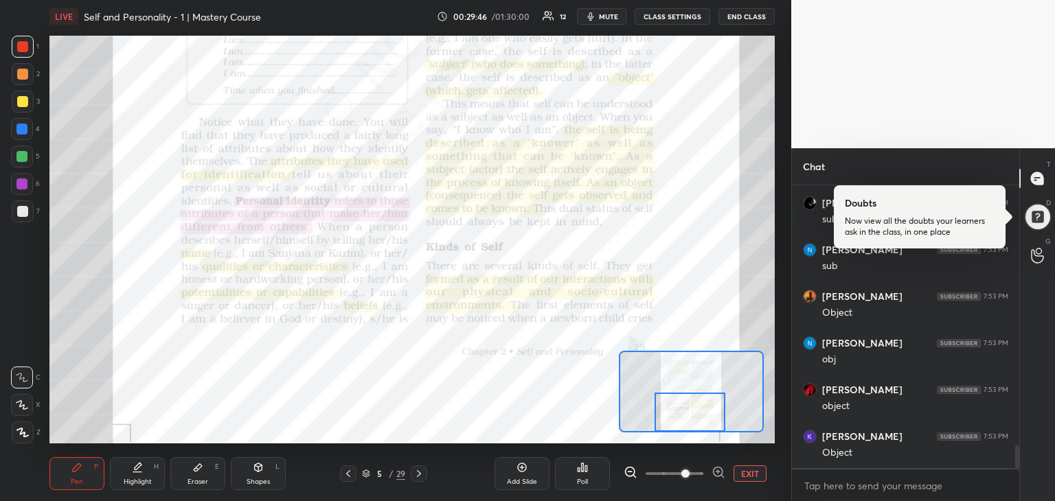
drag, startPoint x: 750, startPoint y: 444, endPoint x: 680, endPoint y: 480, distance: 78.9
click at [681, 478] on span at bounding box center [685, 474] width 8 height 8
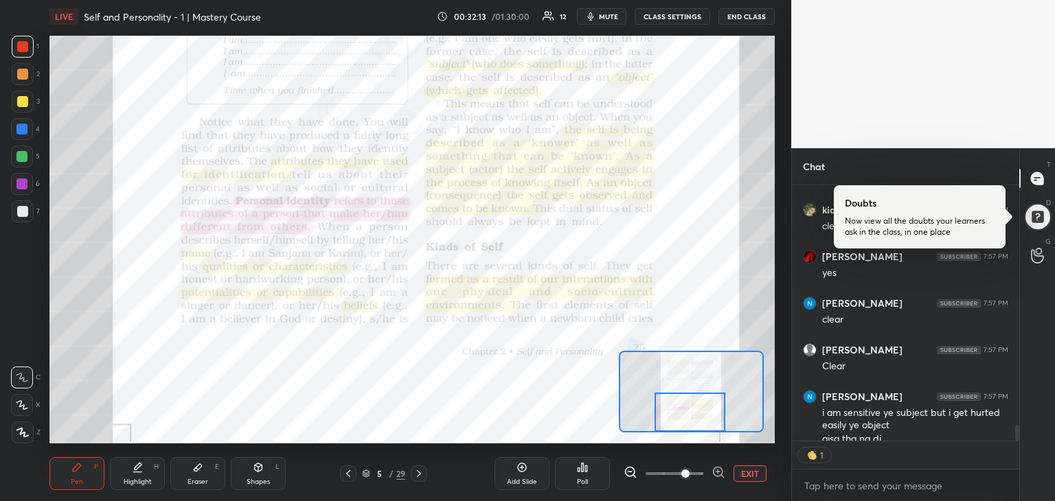
scroll to position [3949, 0]
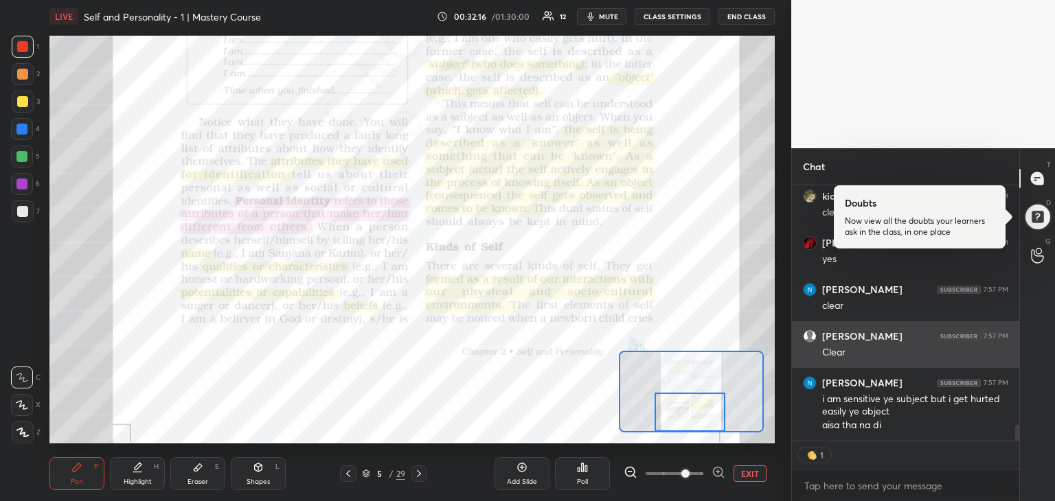
drag, startPoint x: 701, startPoint y: 421, endPoint x: 877, endPoint y: 361, distance: 185.9
click at [877, 361] on div "[PERSON_NAME] 7:57 PM Clear" at bounding box center [905, 344] width 227 height 47
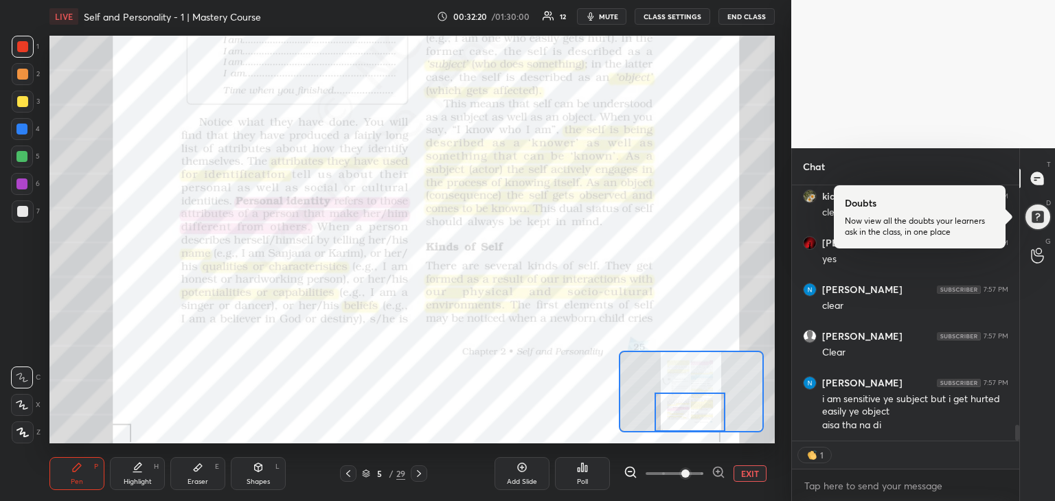
scroll to position [3921, 0]
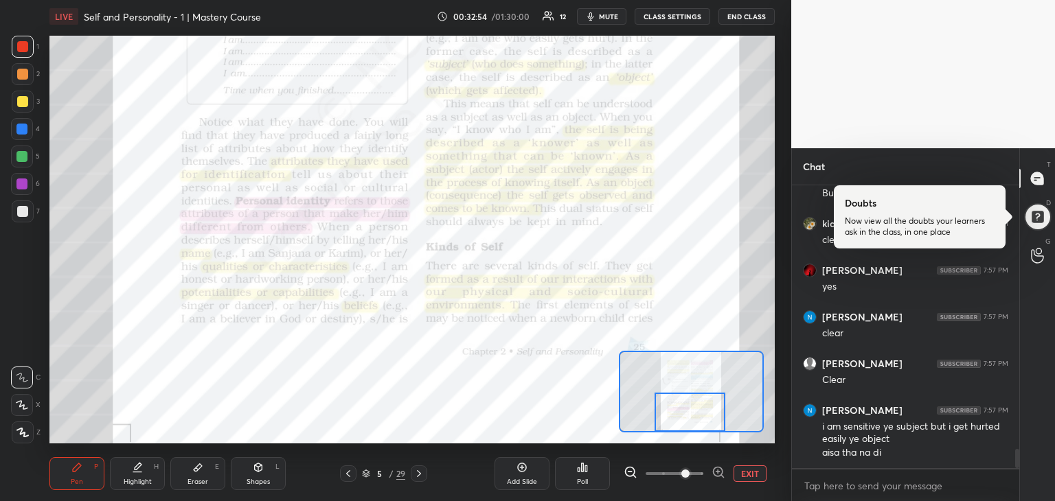
click at [414, 481] on div at bounding box center [419, 474] width 16 height 16
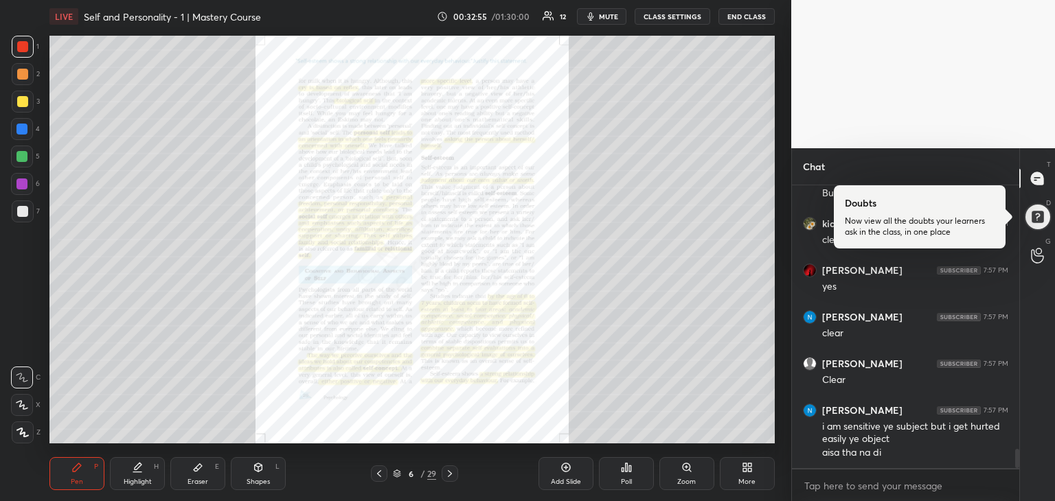
click at [683, 473] on div "Zoom" at bounding box center [686, 473] width 55 height 33
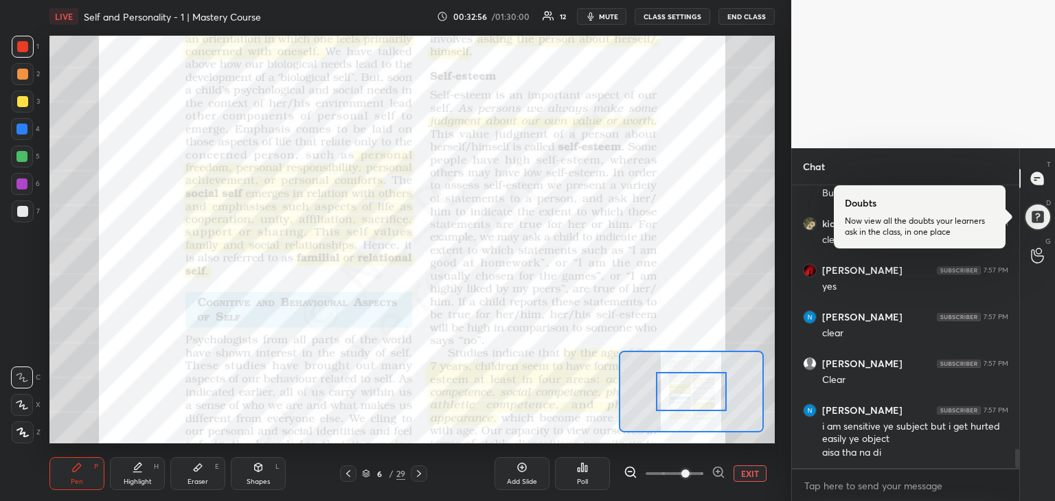
click at [681, 472] on span at bounding box center [685, 474] width 8 height 8
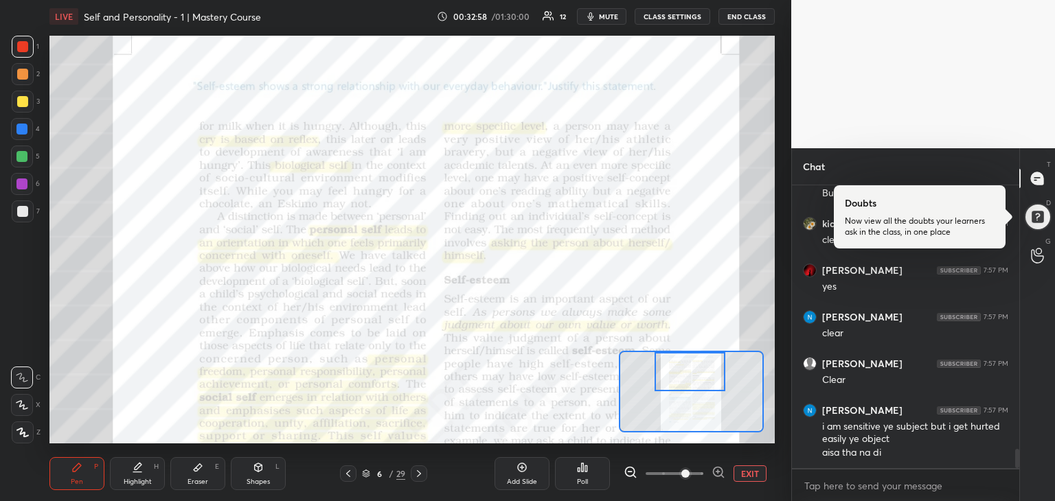
drag, startPoint x: 690, startPoint y: 381, endPoint x: 689, endPoint y: 356, distance: 24.7
click at [689, 356] on div at bounding box center [689, 371] width 71 height 39
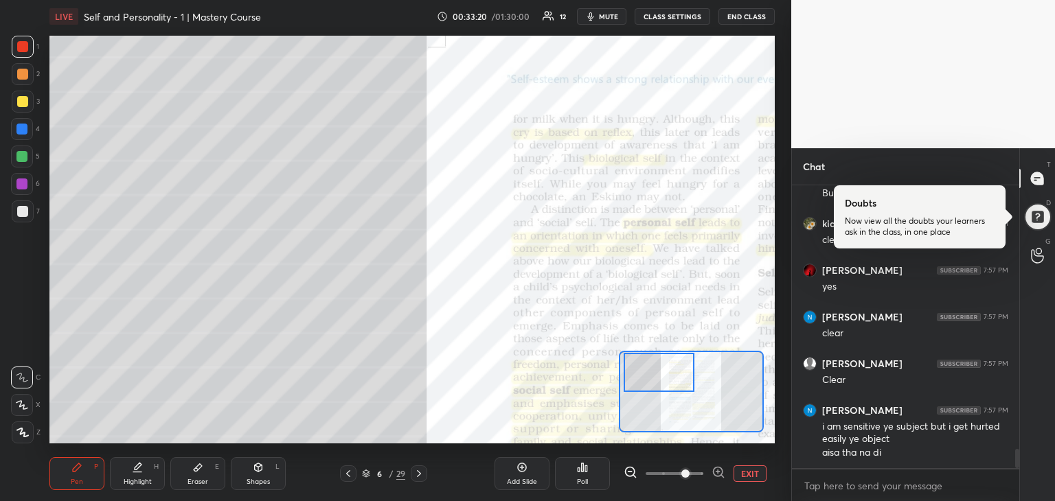
drag, startPoint x: 683, startPoint y: 387, endPoint x: 651, endPoint y: 388, distance: 31.6
click at [651, 388] on div at bounding box center [659, 372] width 71 height 39
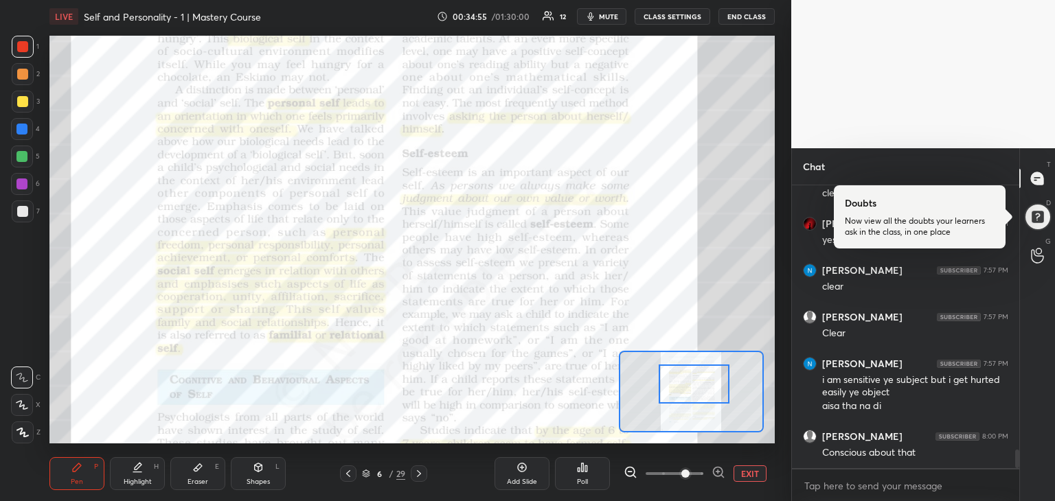
scroll to position [4015, 0]
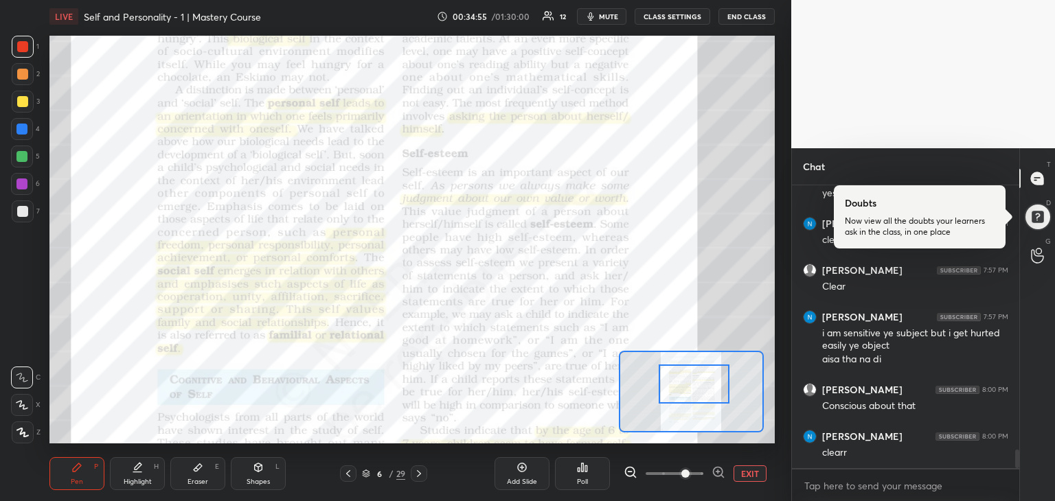
drag, startPoint x: 696, startPoint y: 378, endPoint x: 678, endPoint y: 379, distance: 17.9
click at [678, 379] on div at bounding box center [694, 384] width 71 height 39
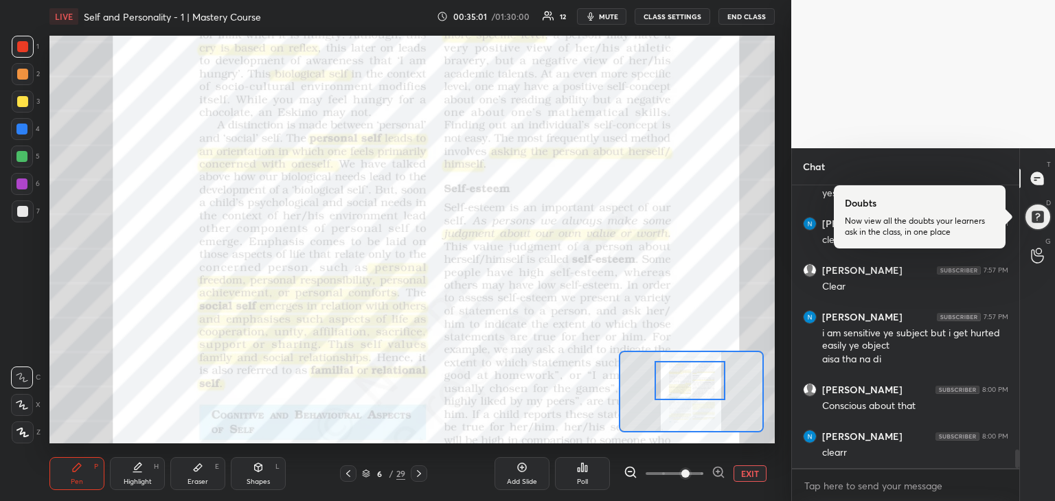
click at [657, 361] on div at bounding box center [691, 392] width 145 height 82
click at [679, 396] on div at bounding box center [689, 380] width 71 height 39
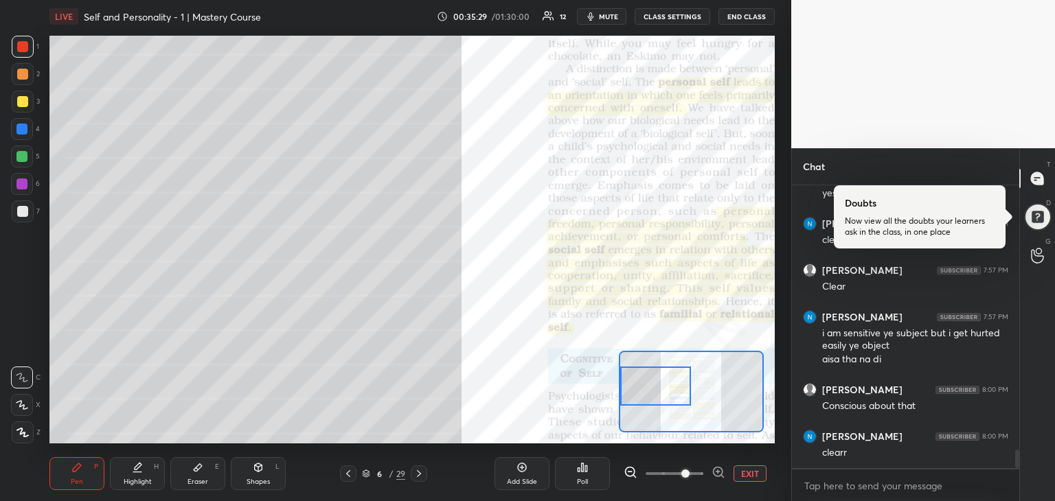
drag, startPoint x: 679, startPoint y: 394, endPoint x: 638, endPoint y: 399, distance: 41.6
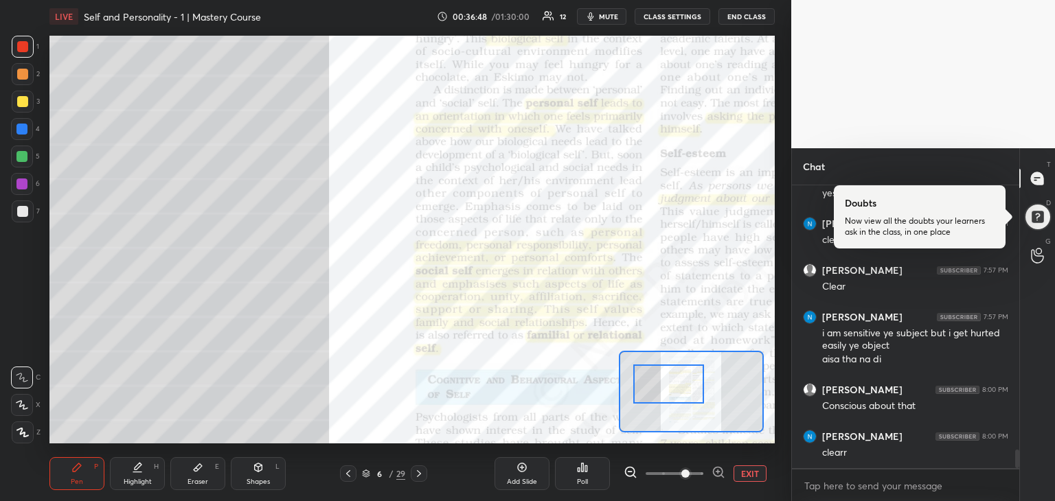
drag, startPoint x: 679, startPoint y: 372, endPoint x: 692, endPoint y: 370, distance: 13.2
click at [692, 370] on div at bounding box center [668, 384] width 71 height 39
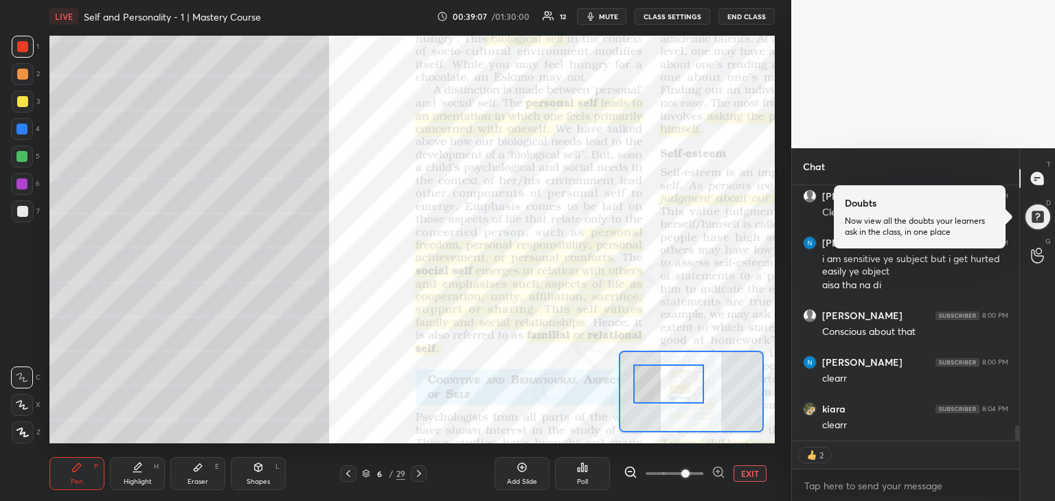
scroll to position [4136, 0]
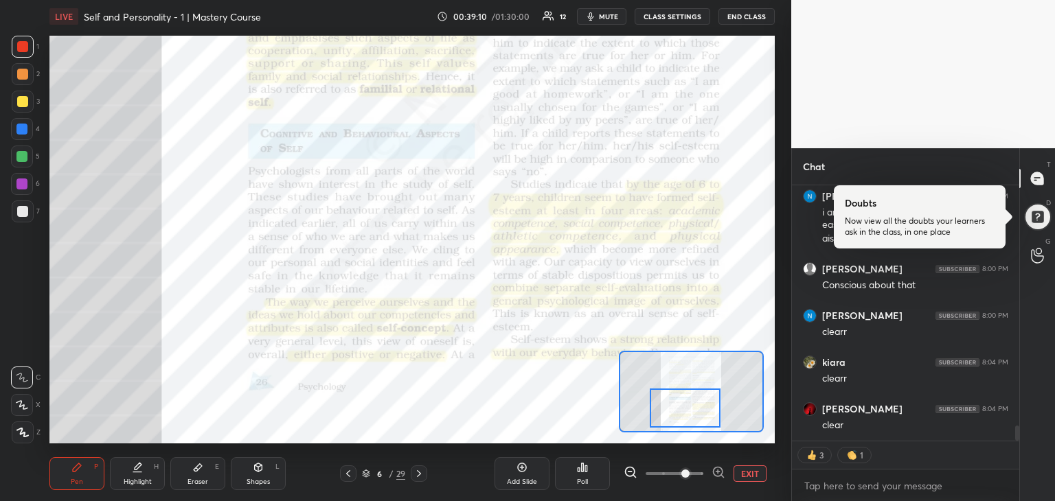
drag, startPoint x: 682, startPoint y: 394, endPoint x: 698, endPoint y: 418, distance: 29.1
click at [698, 418] on div at bounding box center [685, 408] width 71 height 39
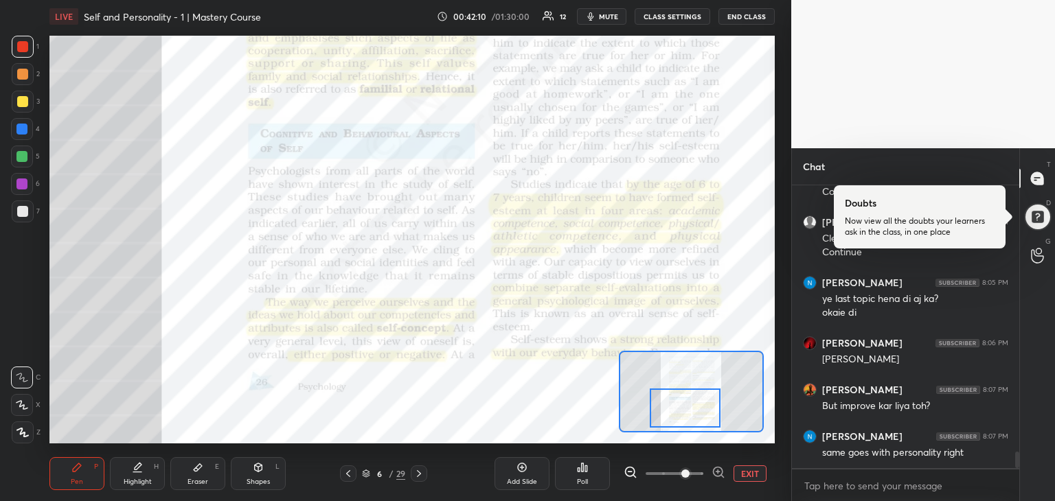
scroll to position [4568, 0]
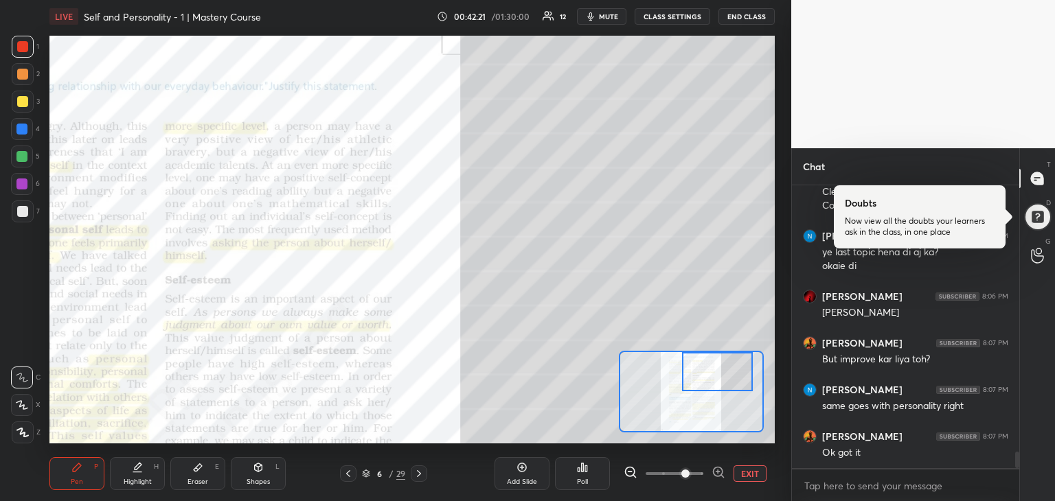
click at [736, 339] on div "Setting up your live class Poll for secs No correct answer Start poll" at bounding box center [411, 240] width 725 height 408
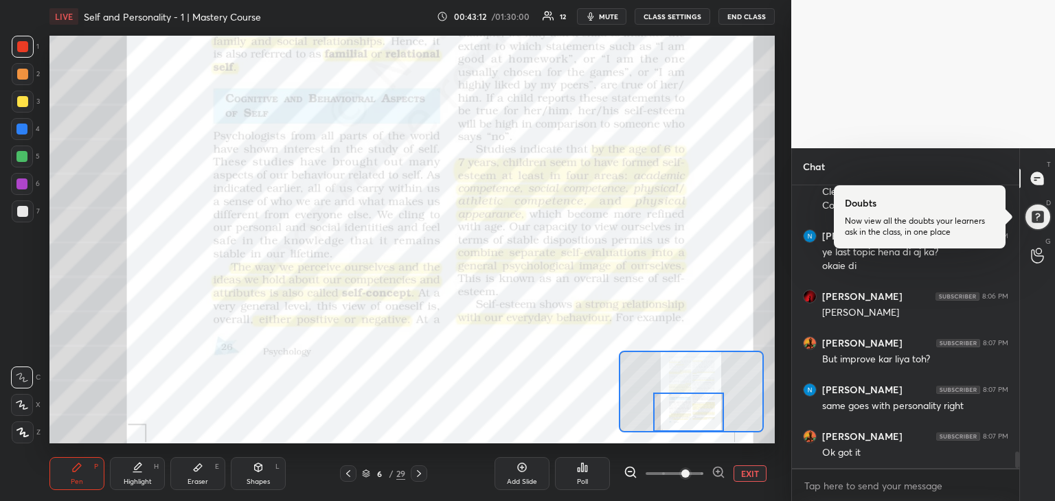
scroll to position [4615, 0]
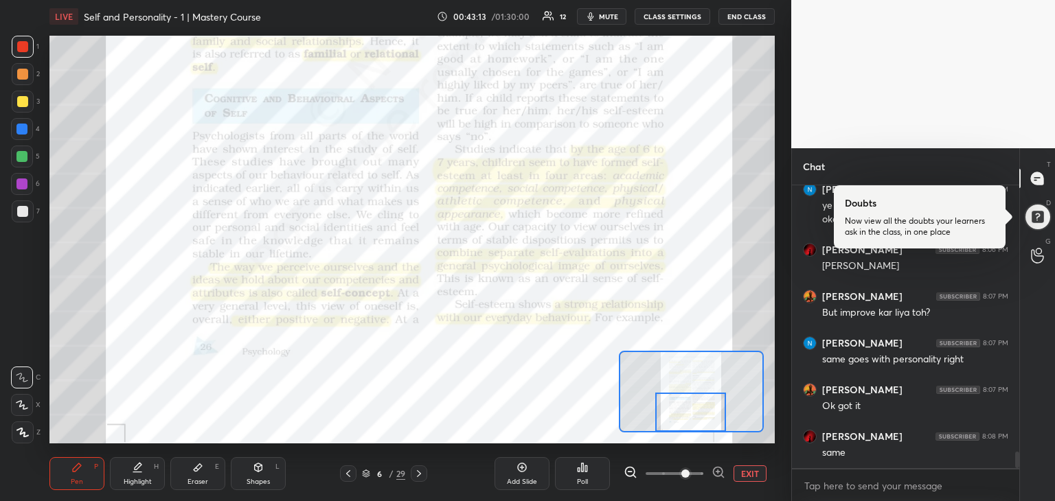
drag, startPoint x: 711, startPoint y: 368, endPoint x: 685, endPoint y: 415, distance: 54.1
click at [685, 415] on div at bounding box center [690, 412] width 71 height 39
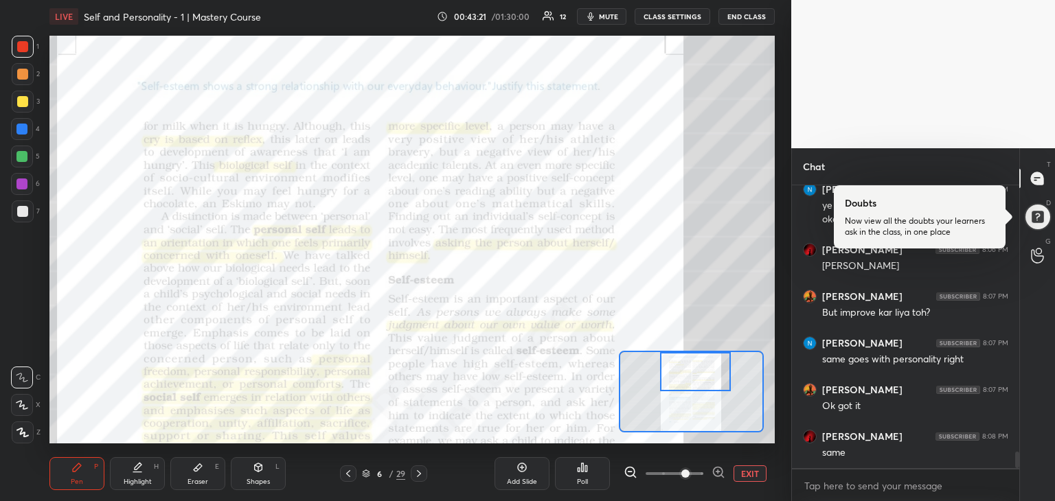
drag, startPoint x: 687, startPoint y: 411, endPoint x: 692, endPoint y: 363, distance: 47.6
click at [692, 363] on div at bounding box center [695, 371] width 71 height 39
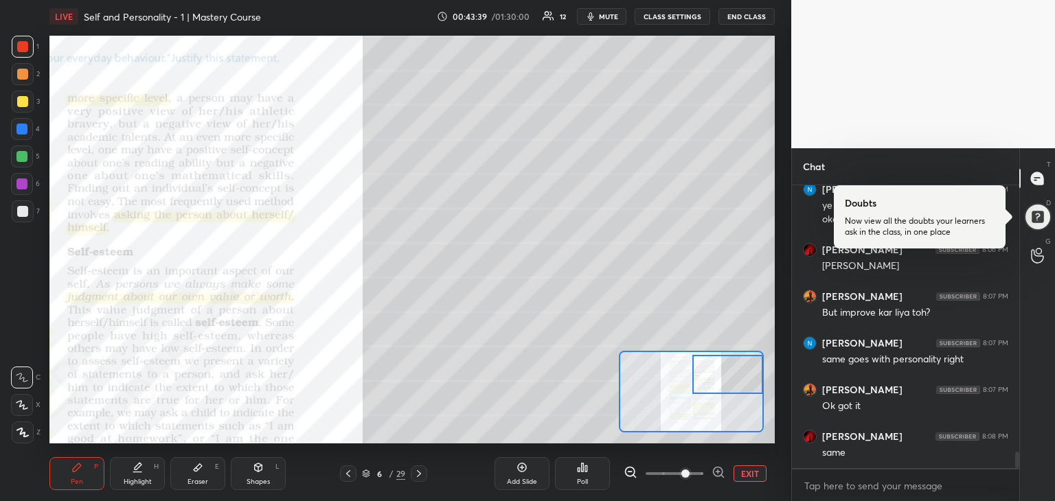
drag, startPoint x: 695, startPoint y: 366, endPoint x: 729, endPoint y: 369, distance: 33.8
click at [729, 369] on div at bounding box center [727, 374] width 71 height 39
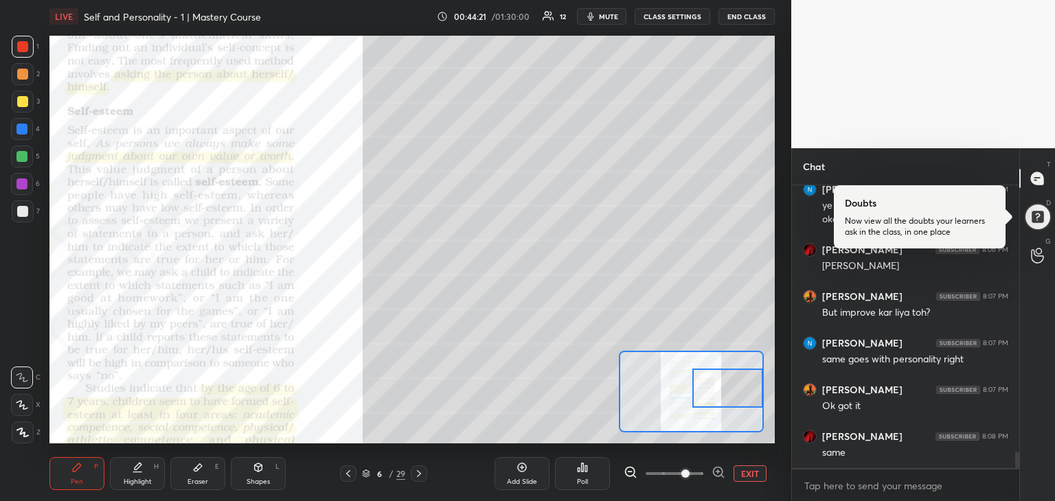
drag, startPoint x: 722, startPoint y: 370, endPoint x: 737, endPoint y: 383, distance: 20.0
click at [737, 383] on div at bounding box center [727, 388] width 71 height 39
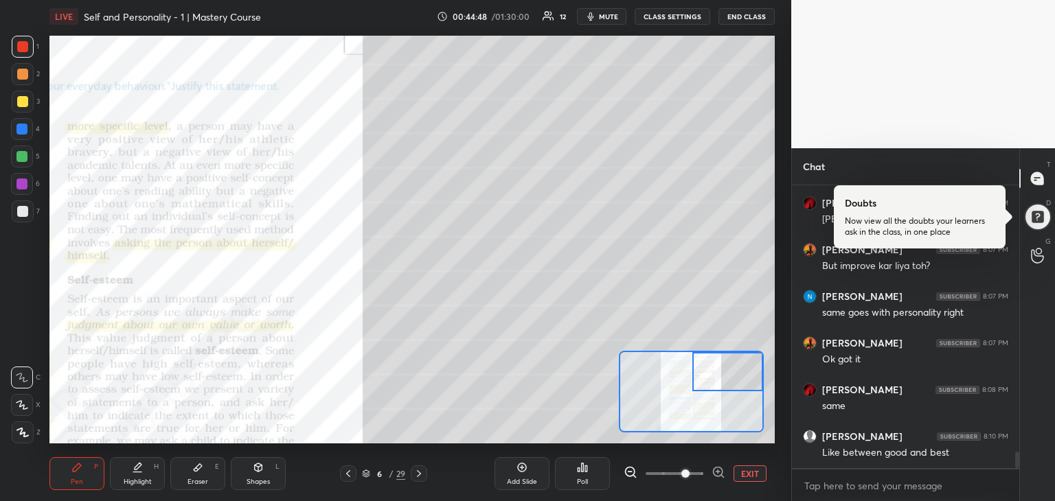
scroll to position [4721, 0]
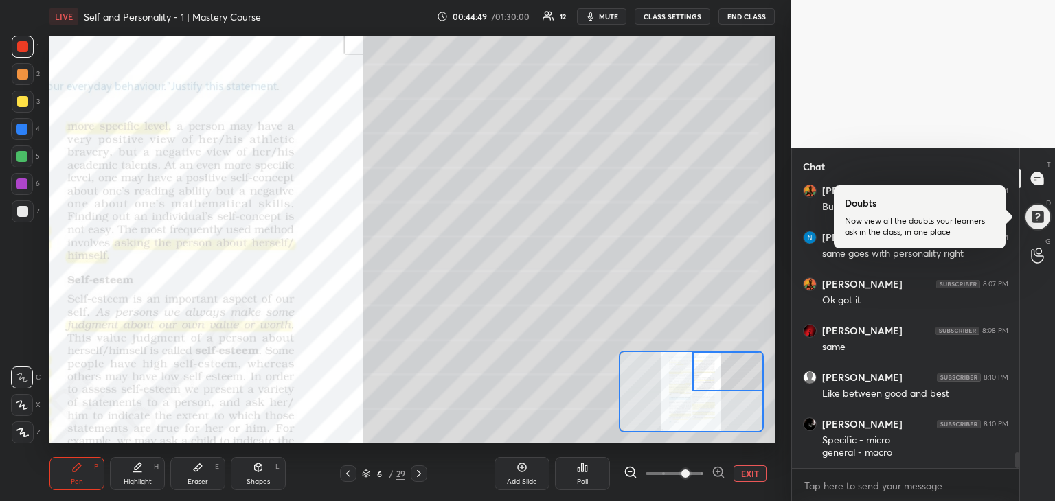
drag, startPoint x: 733, startPoint y: 369, endPoint x: 754, endPoint y: 366, distance: 20.8
click at [754, 366] on div at bounding box center [727, 371] width 71 height 39
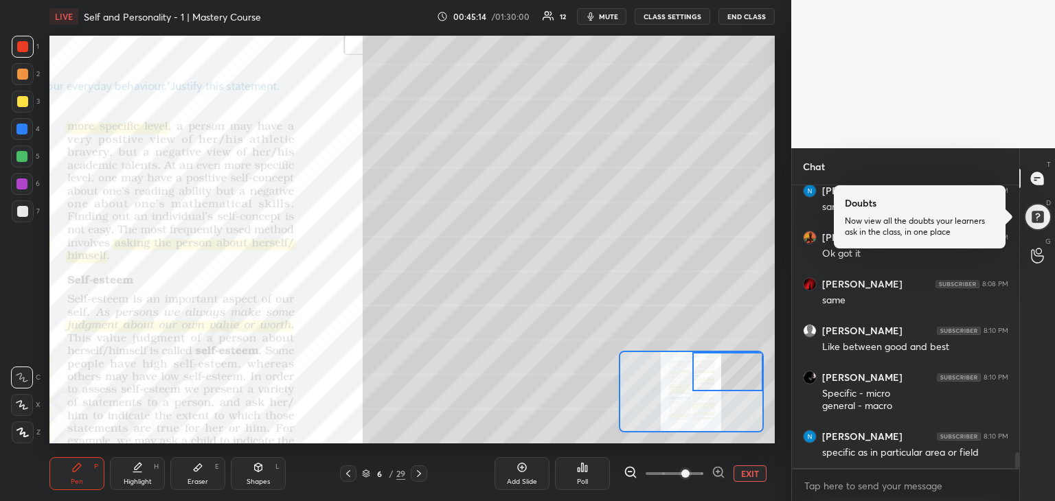
scroll to position [4827, 0]
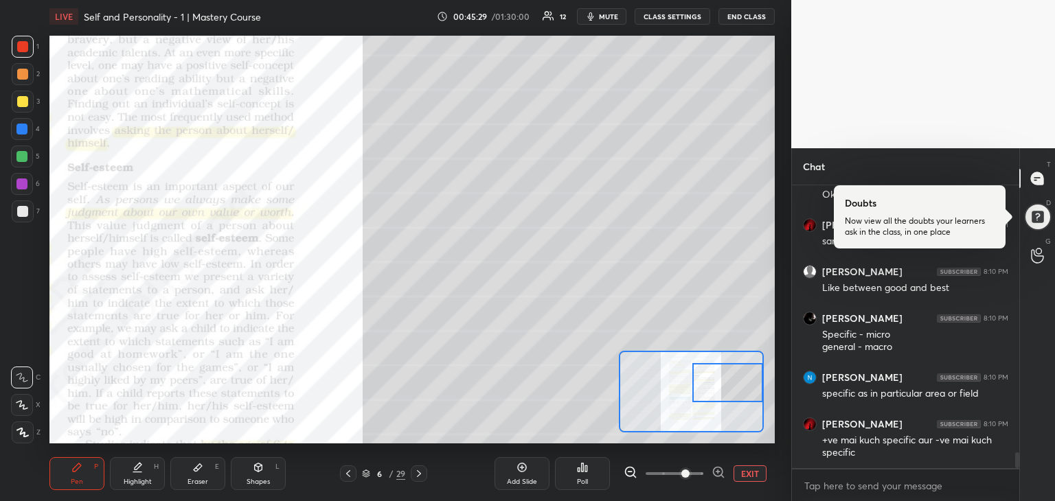
drag, startPoint x: 730, startPoint y: 379, endPoint x: 735, endPoint y: 394, distance: 15.2
click at [735, 394] on div at bounding box center [727, 382] width 71 height 39
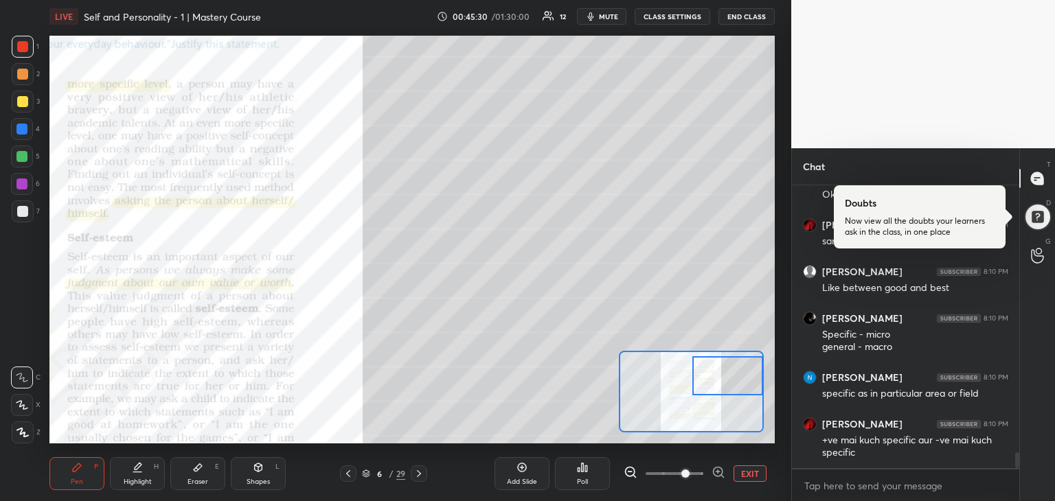
drag, startPoint x: 733, startPoint y: 394, endPoint x: 733, endPoint y: 383, distance: 10.3
click at [733, 383] on div at bounding box center [727, 375] width 71 height 39
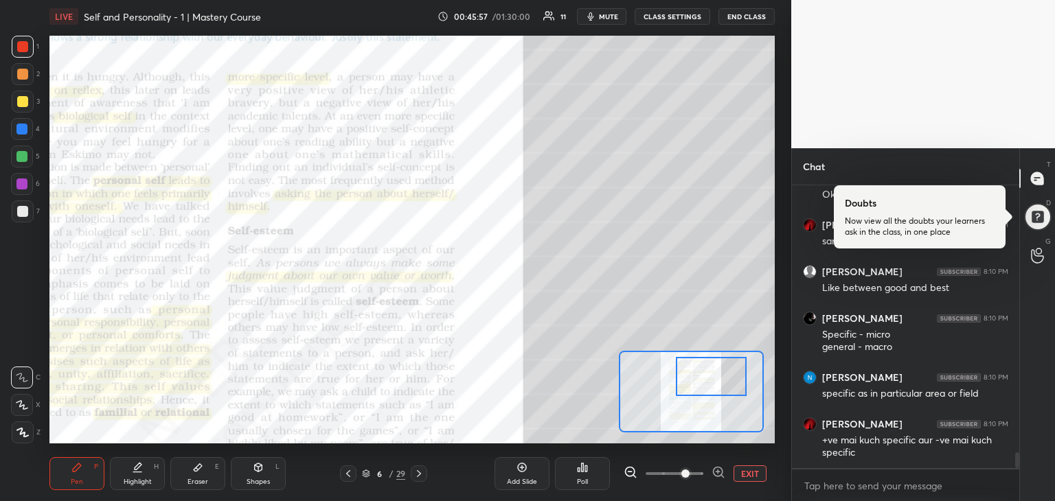
drag, startPoint x: 733, startPoint y: 387, endPoint x: 717, endPoint y: 387, distance: 16.5
click at [717, 387] on div at bounding box center [711, 376] width 71 height 39
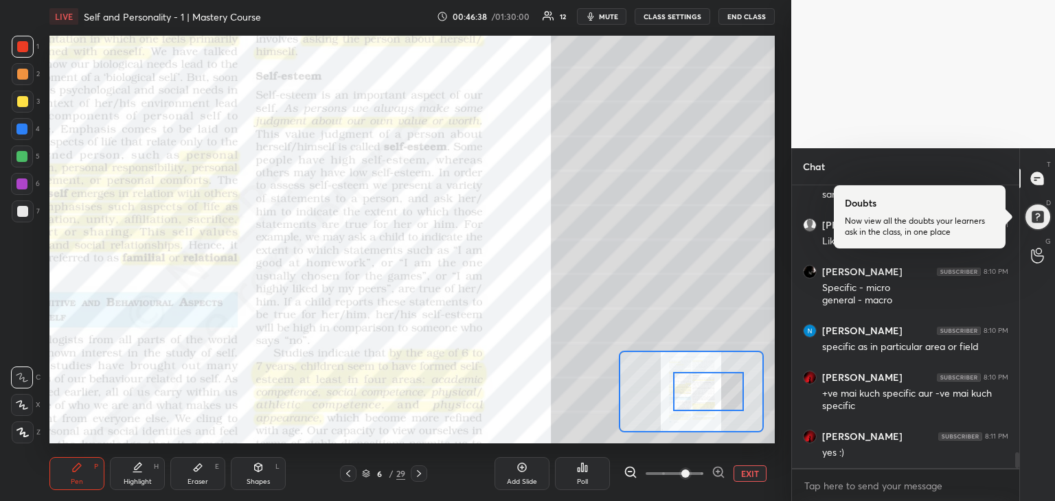
drag, startPoint x: 714, startPoint y: 387, endPoint x: 711, endPoint y: 402, distance: 15.4
click at [711, 402] on div at bounding box center [708, 391] width 71 height 39
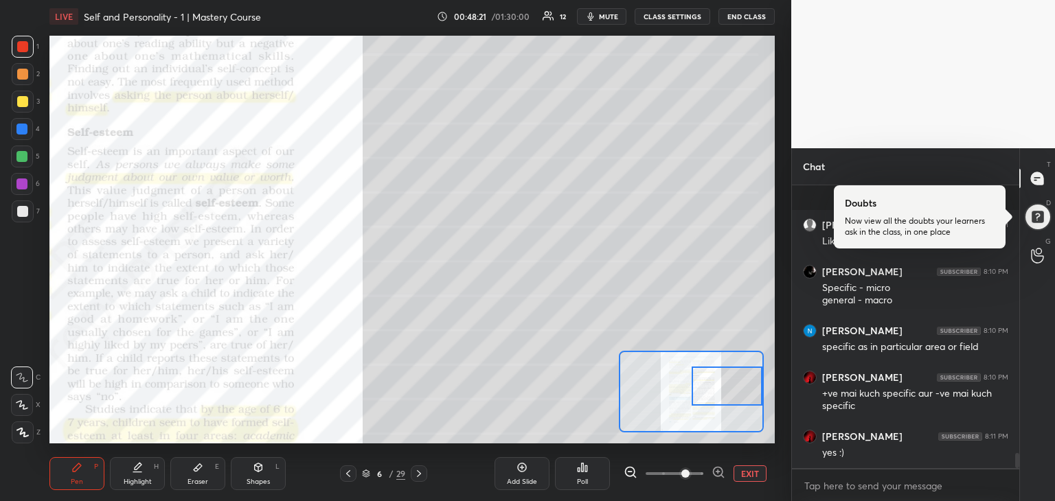
scroll to position [4957, 0]
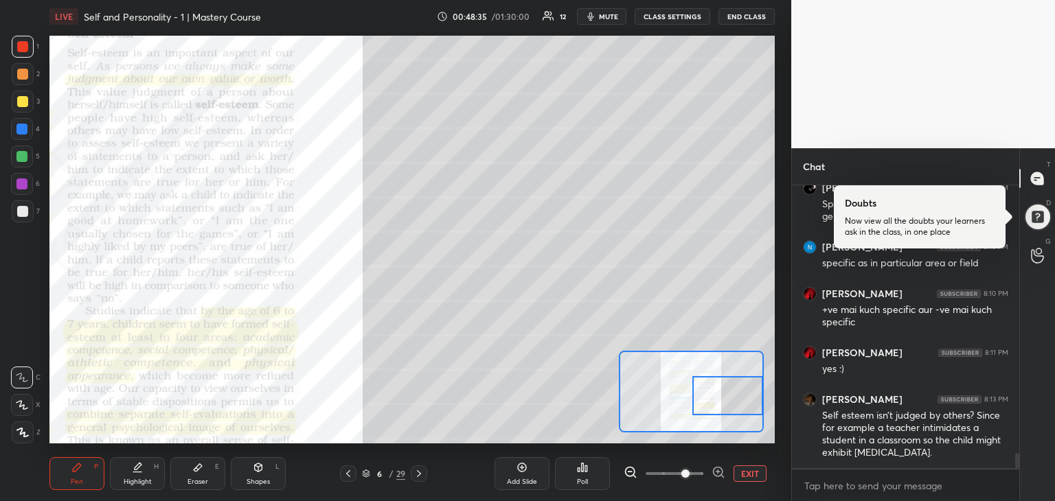
drag, startPoint x: 733, startPoint y: 387, endPoint x: 733, endPoint y: 396, distance: 9.6
click at [733, 396] on div at bounding box center [727, 395] width 71 height 39
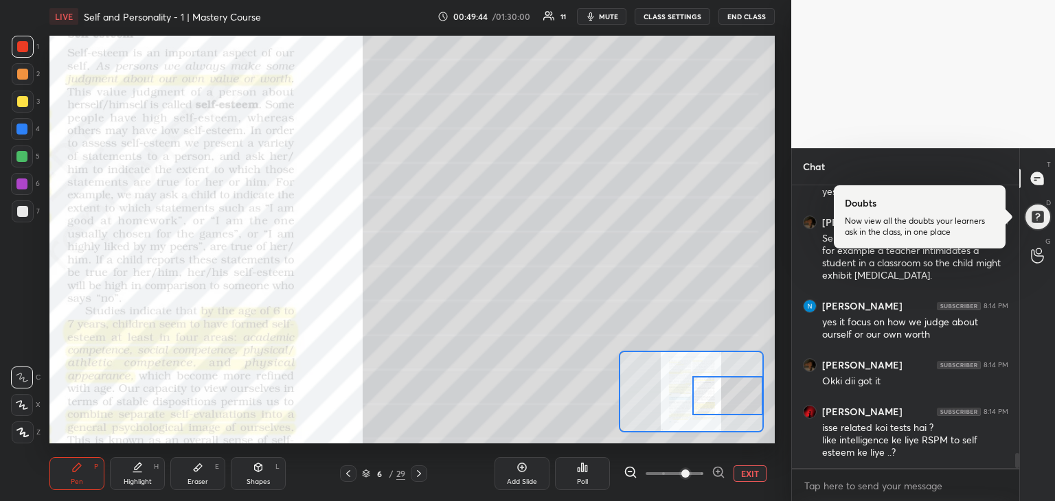
scroll to position [5181, 0]
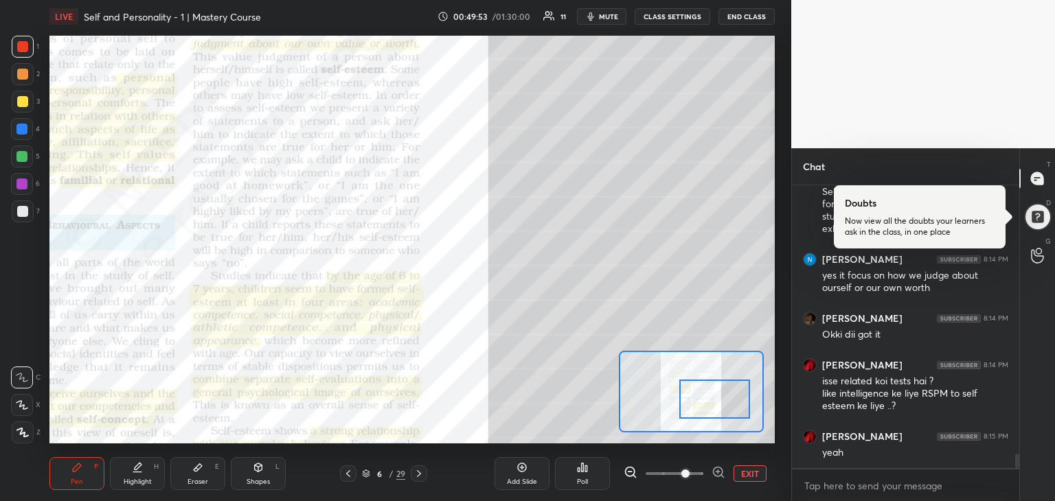
drag, startPoint x: 727, startPoint y: 394, endPoint x: 714, endPoint y: 398, distance: 13.5
click at [714, 398] on div at bounding box center [714, 399] width 71 height 39
click at [715, 403] on div at bounding box center [714, 399] width 71 height 39
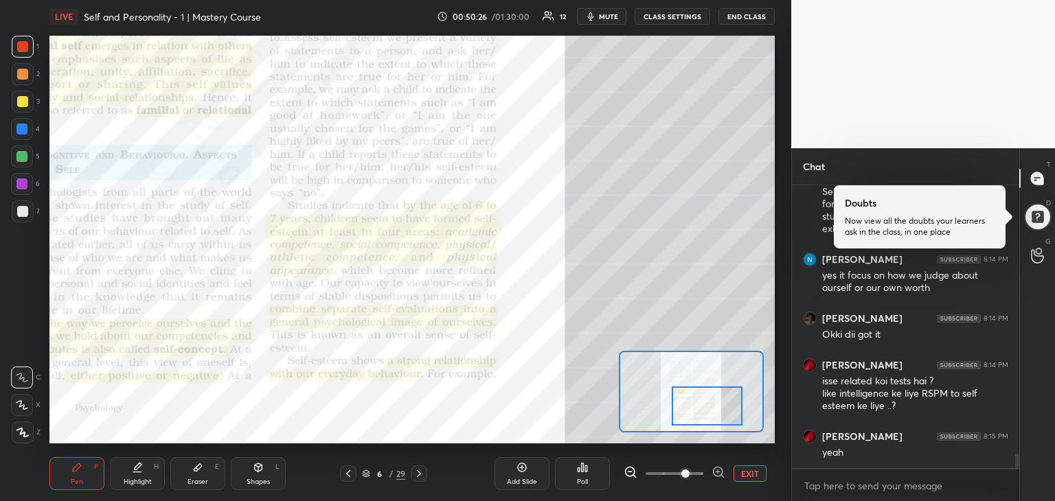
drag, startPoint x: 725, startPoint y: 403, endPoint x: 717, endPoint y: 410, distance: 10.2
click at [717, 410] on div at bounding box center [707, 406] width 71 height 39
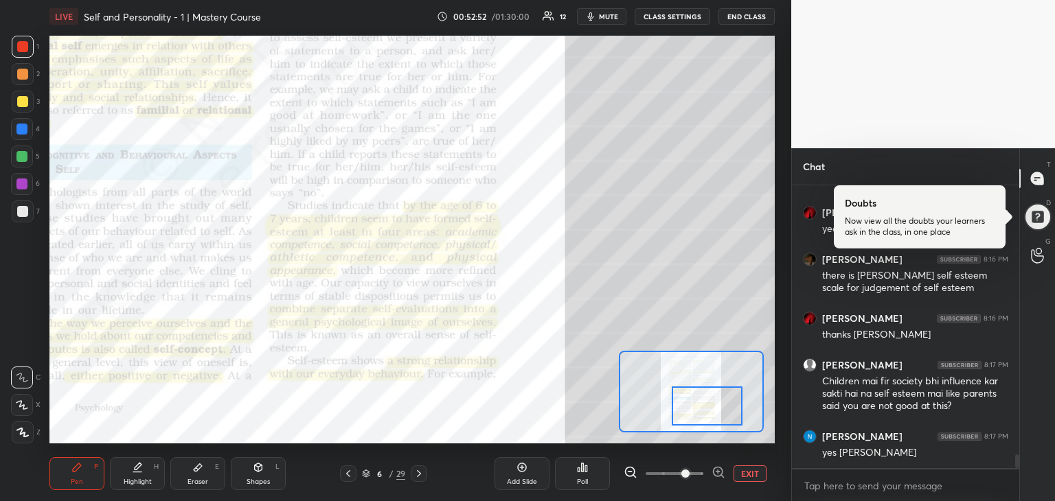
scroll to position [5451, 0]
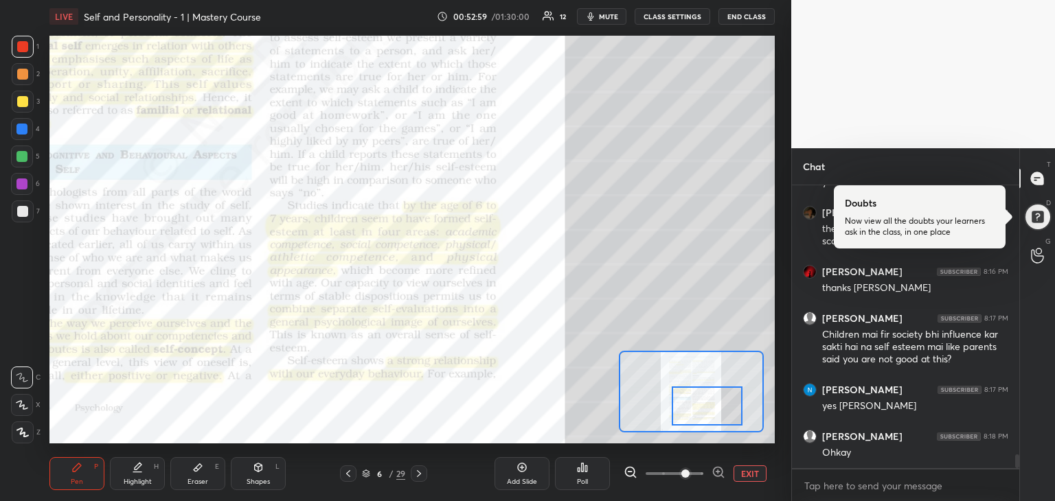
click at [418, 470] on icon at bounding box center [418, 473] width 11 height 11
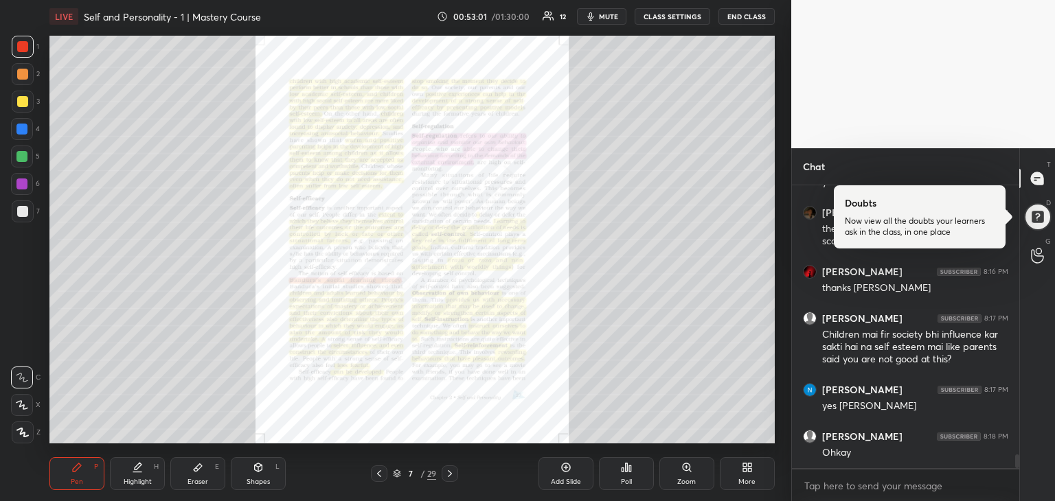
click at [681, 468] on div "Zoom" at bounding box center [686, 473] width 55 height 33
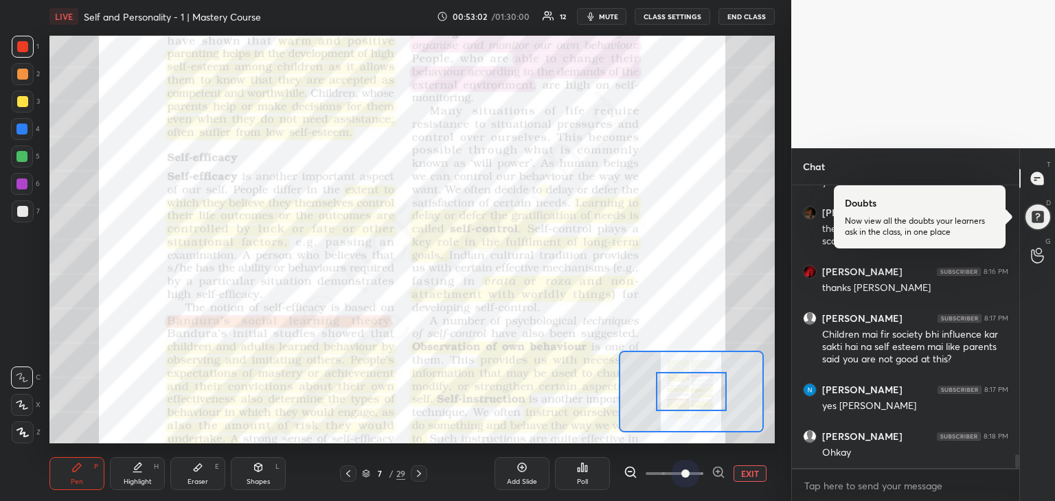
click at [681, 470] on span at bounding box center [675, 474] width 58 height 21
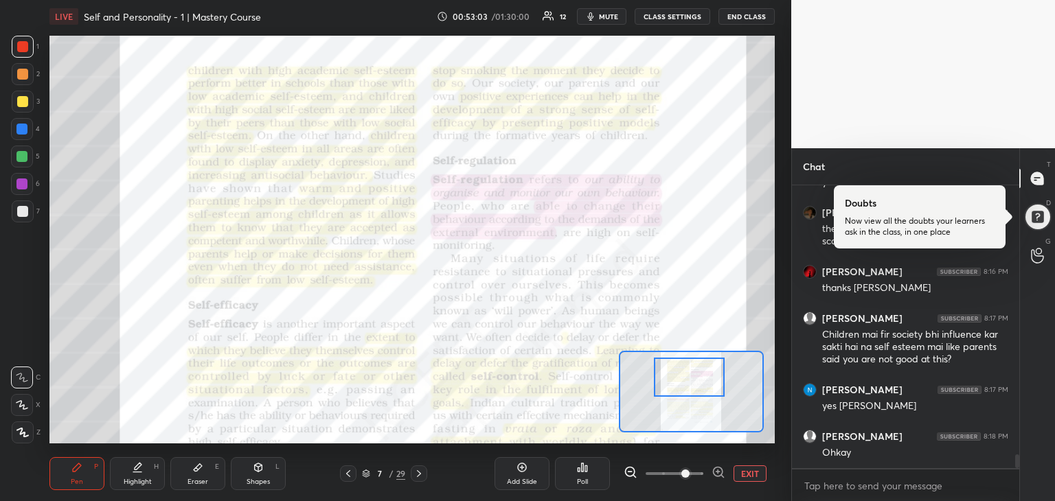
drag, startPoint x: 696, startPoint y: 379, endPoint x: 694, endPoint y: 365, distance: 14.6
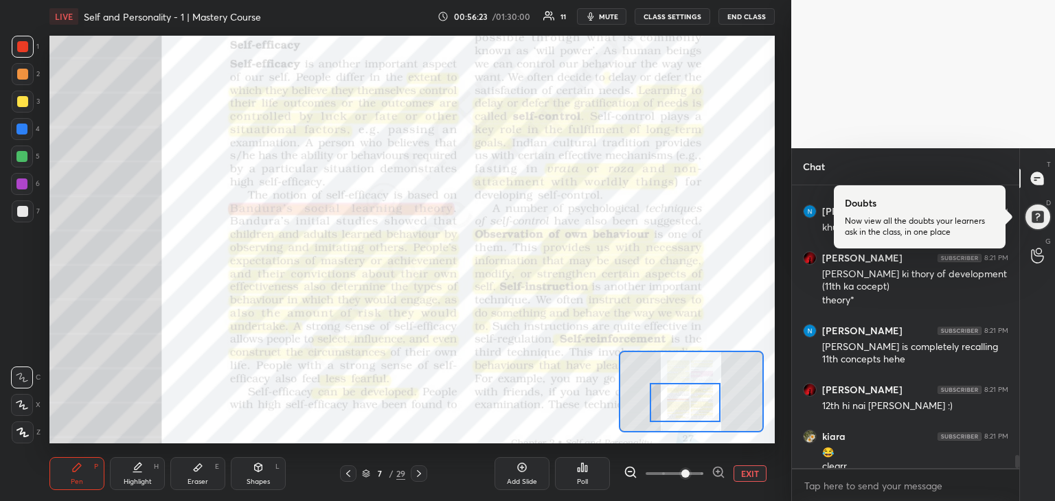
scroll to position [5737, 0]
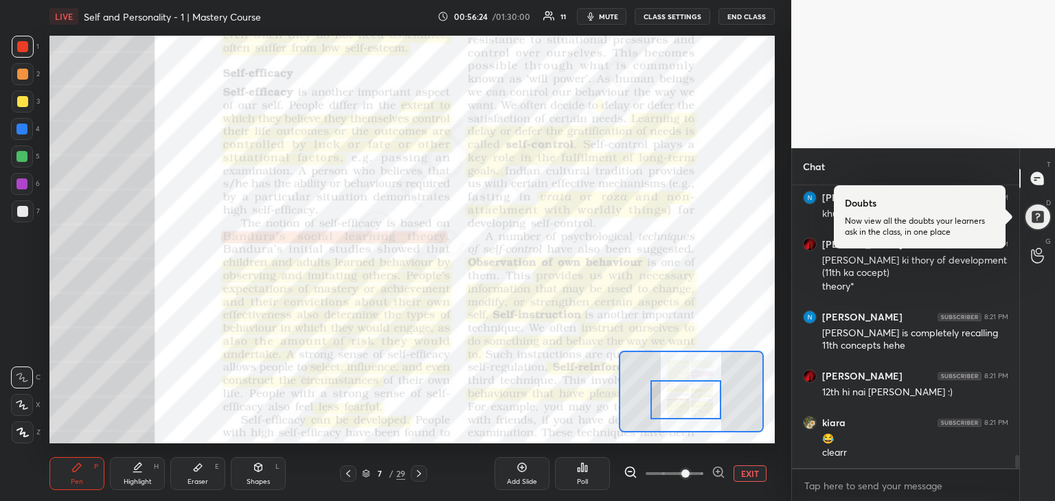
drag, startPoint x: 695, startPoint y: 376, endPoint x: 692, endPoint y: 398, distance: 22.9
click at [692, 398] on div at bounding box center [685, 399] width 71 height 39
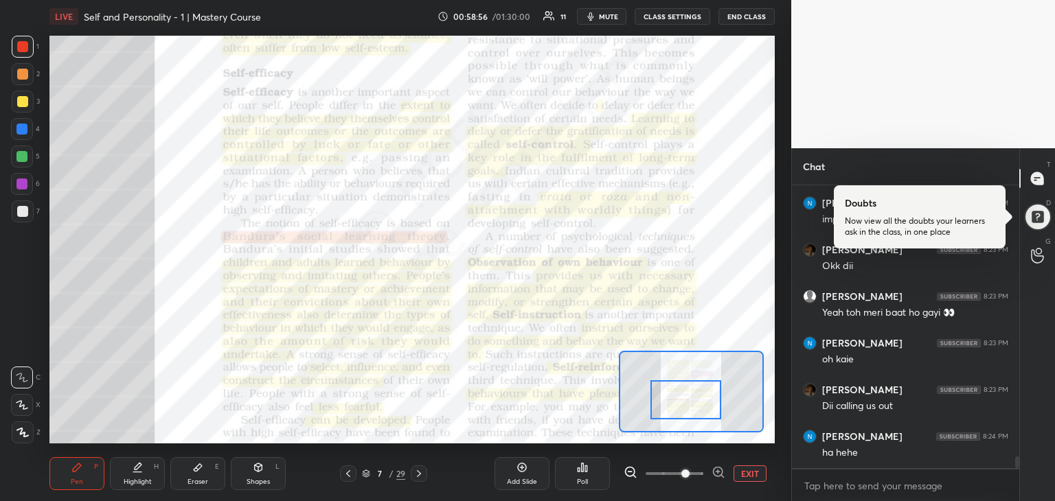
scroll to position [6438, 0]
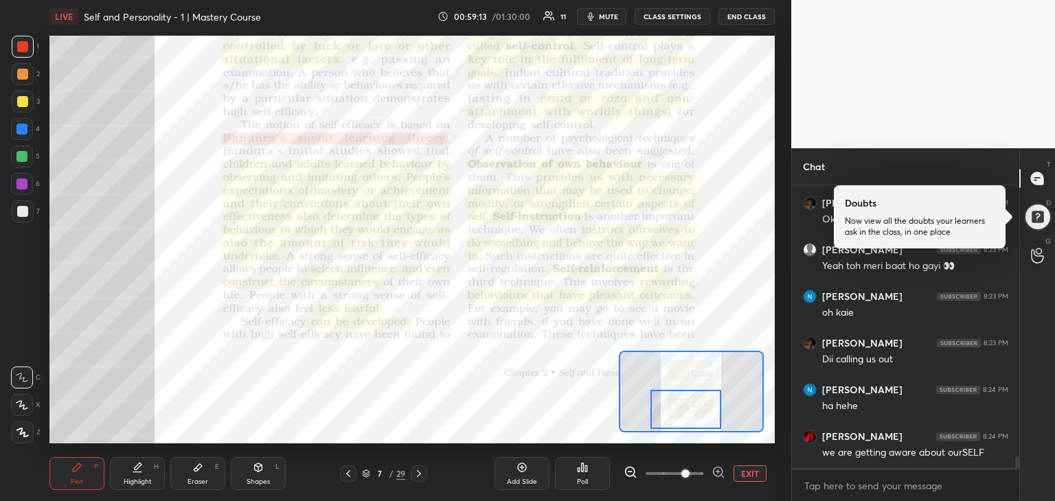
drag, startPoint x: 706, startPoint y: 407, endPoint x: 706, endPoint y: 414, distance: 7.6
click at [706, 414] on div at bounding box center [685, 409] width 71 height 39
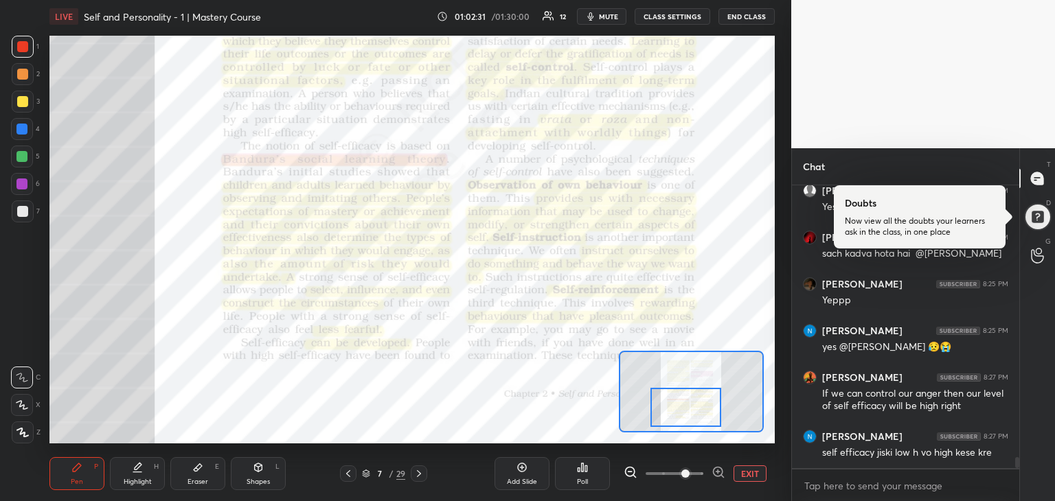
scroll to position [7023, 0]
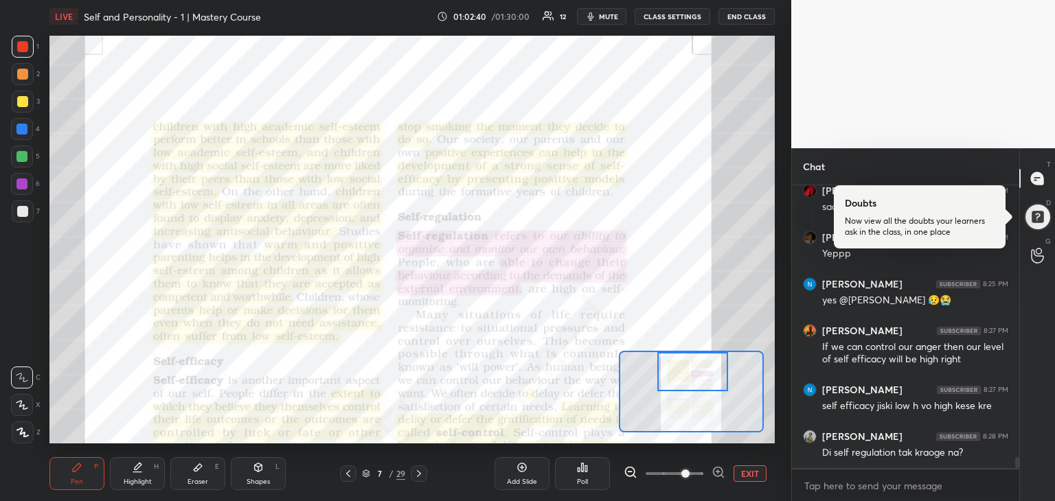
click at [716, 350] on div "Setting up your live class Poll for secs No correct answer Start poll" at bounding box center [411, 240] width 725 height 408
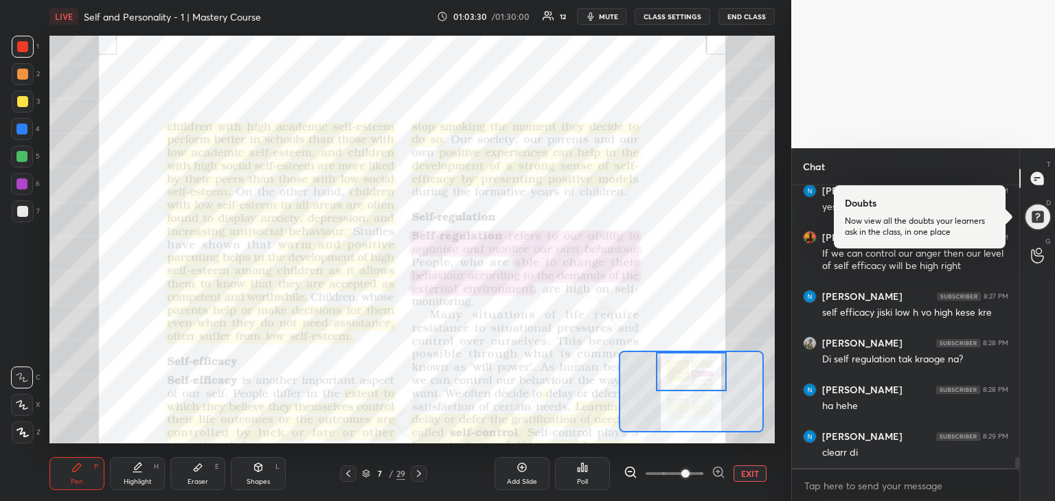
scroll to position [7163, 0]
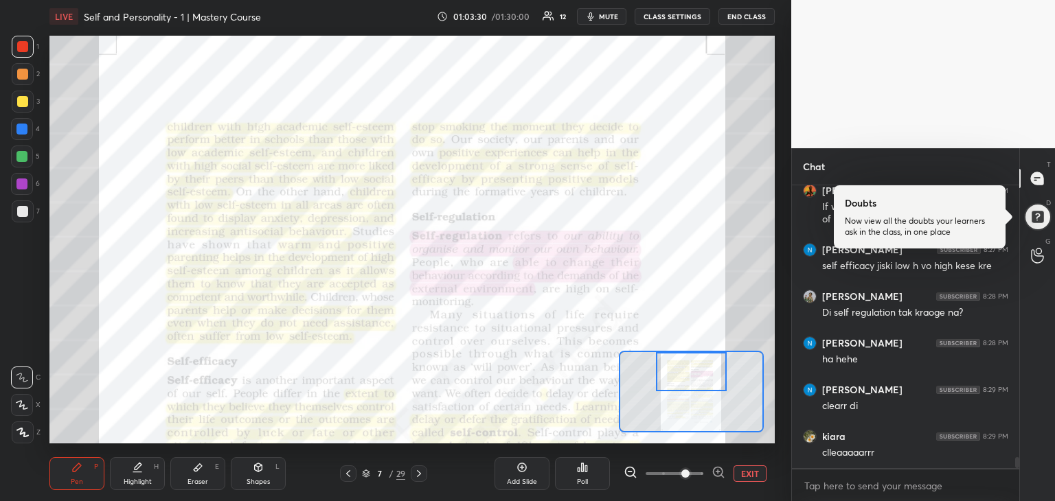
drag, startPoint x: 710, startPoint y: 405, endPoint x: 723, endPoint y: 381, distance: 26.7
click at [723, 381] on div at bounding box center [691, 392] width 145 height 82
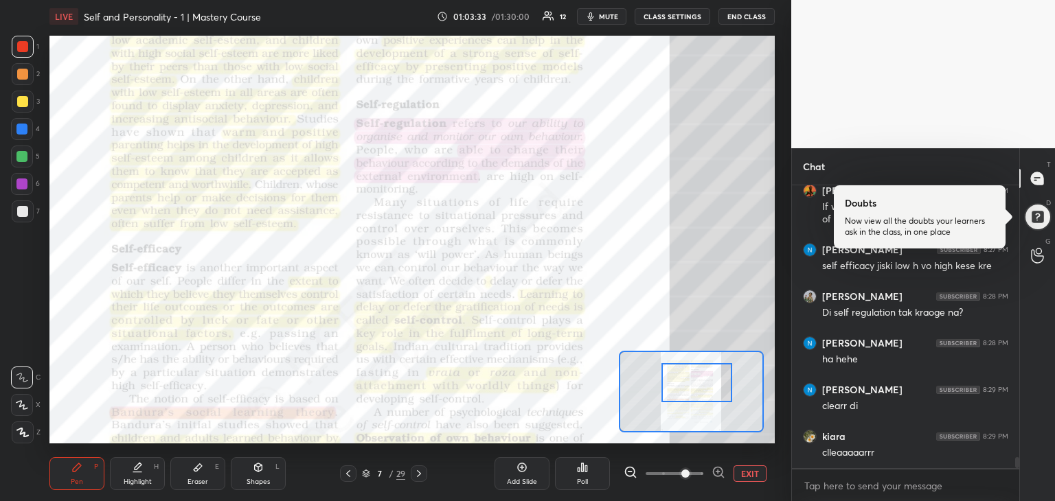
scroll to position [7210, 0]
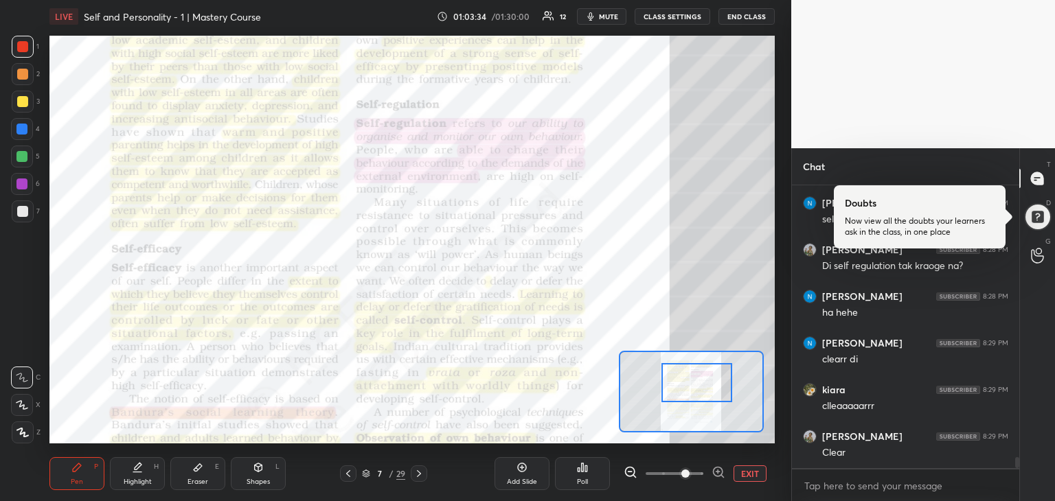
drag, startPoint x: 681, startPoint y: 378, endPoint x: 686, endPoint y: 389, distance: 12.3
click at [686, 389] on div at bounding box center [696, 382] width 71 height 39
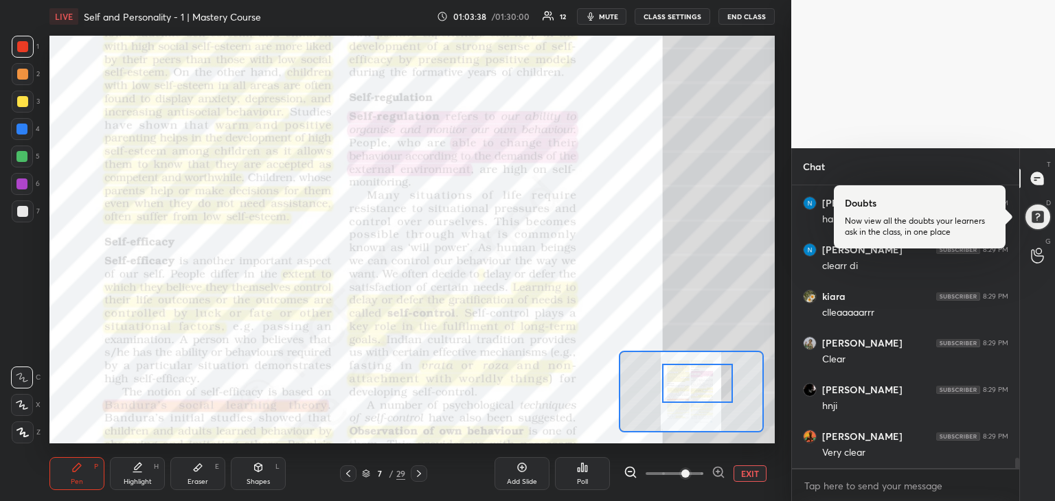
drag, startPoint x: 686, startPoint y: 389, endPoint x: 668, endPoint y: 383, distance: 18.9
click at [668, 383] on div at bounding box center [697, 383] width 71 height 39
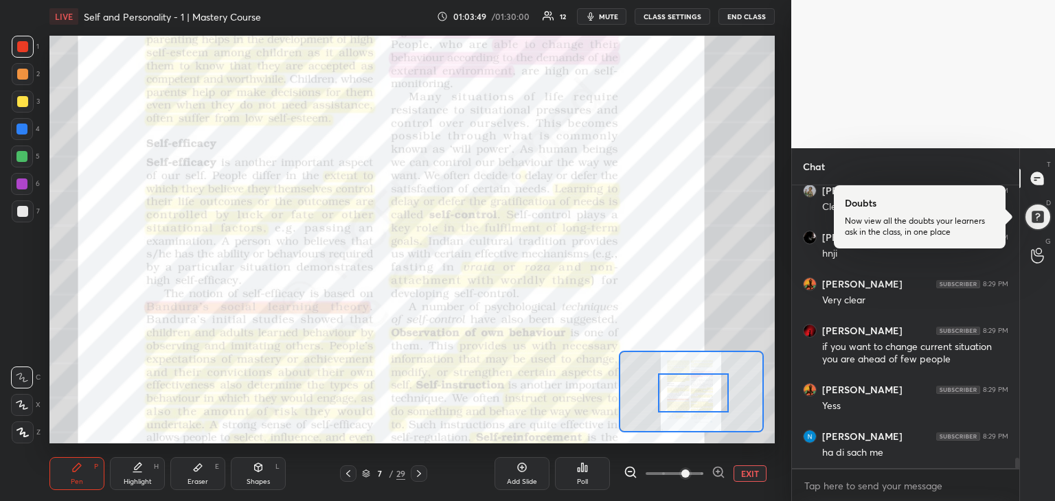
scroll to position [7502, 0]
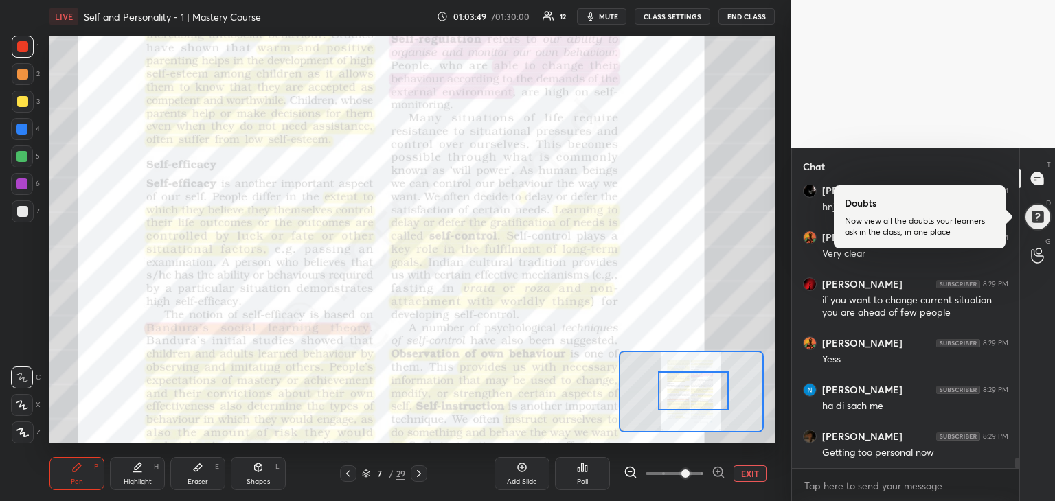
drag, startPoint x: 681, startPoint y: 399, endPoint x: 681, endPoint y: 391, distance: 8.2
click at [681, 391] on div at bounding box center [693, 391] width 71 height 39
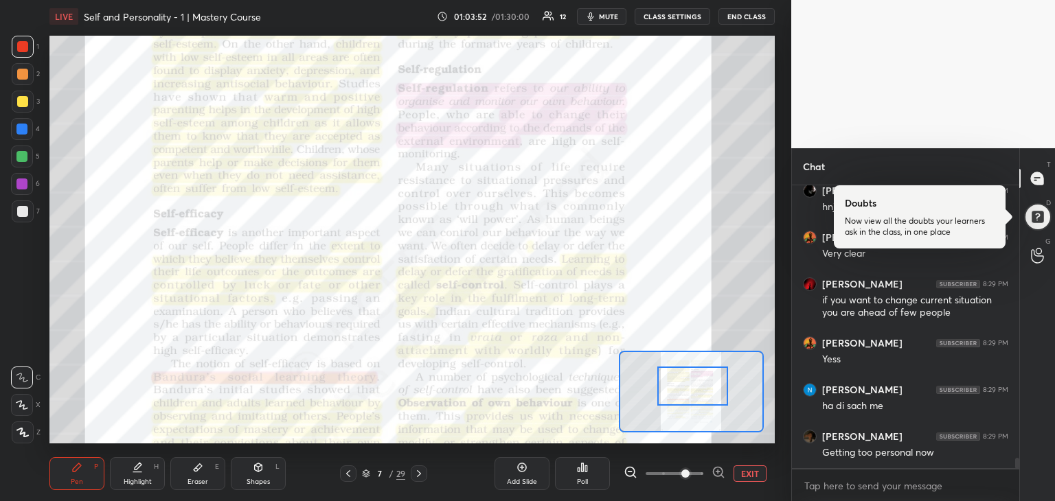
drag, startPoint x: 681, startPoint y: 391, endPoint x: 677, endPoint y: 385, distance: 7.4
click at [677, 385] on div at bounding box center [692, 386] width 71 height 39
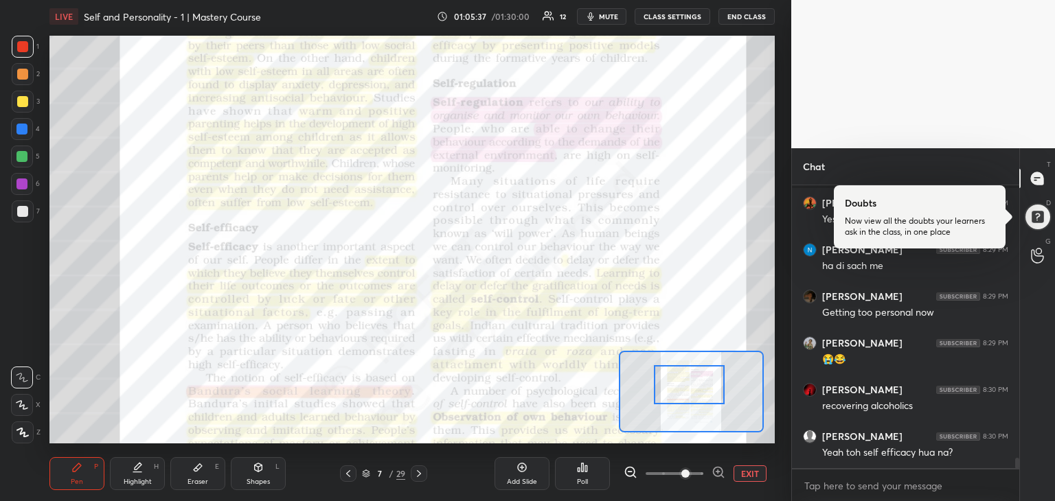
scroll to position [7701, 0]
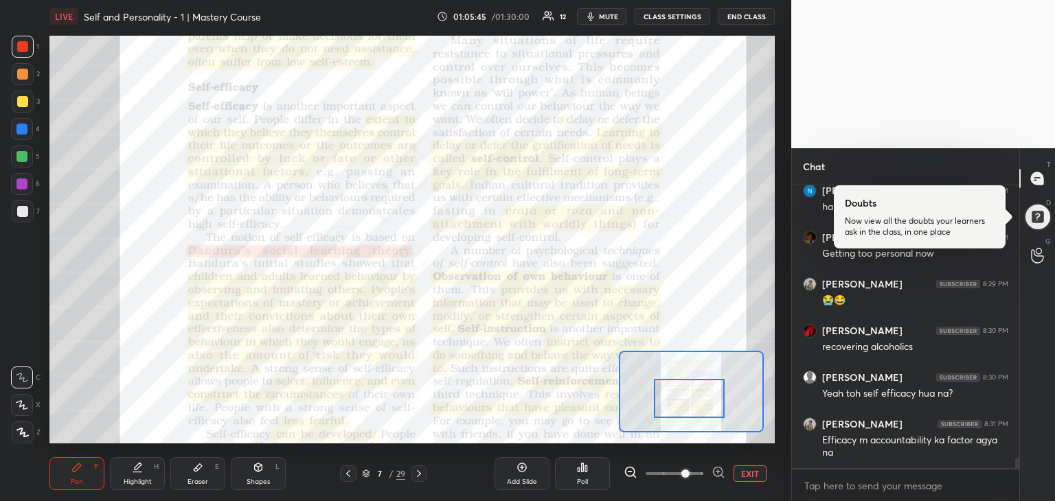
drag, startPoint x: 676, startPoint y: 399, endPoint x: 676, endPoint y: 409, distance: 10.3
click at [676, 409] on div at bounding box center [689, 398] width 71 height 39
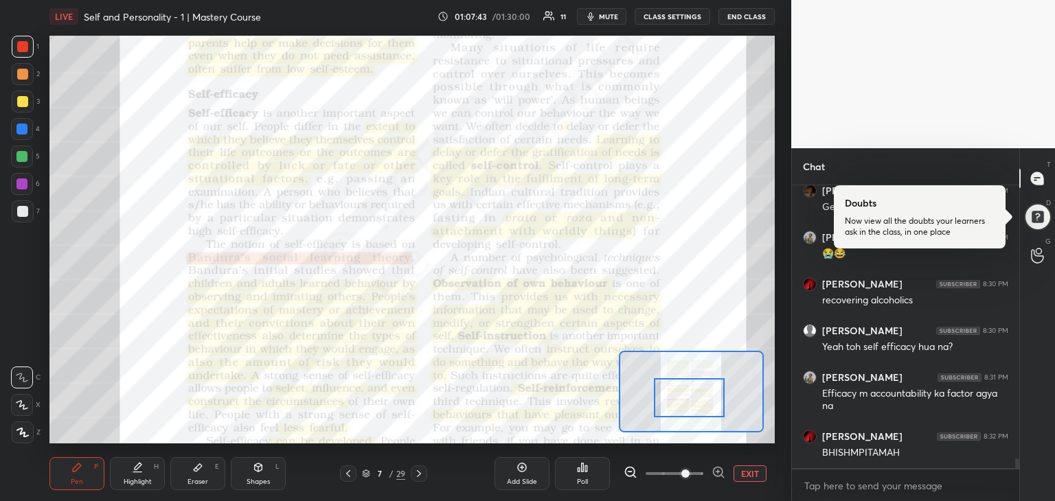
scroll to position [7807, 0]
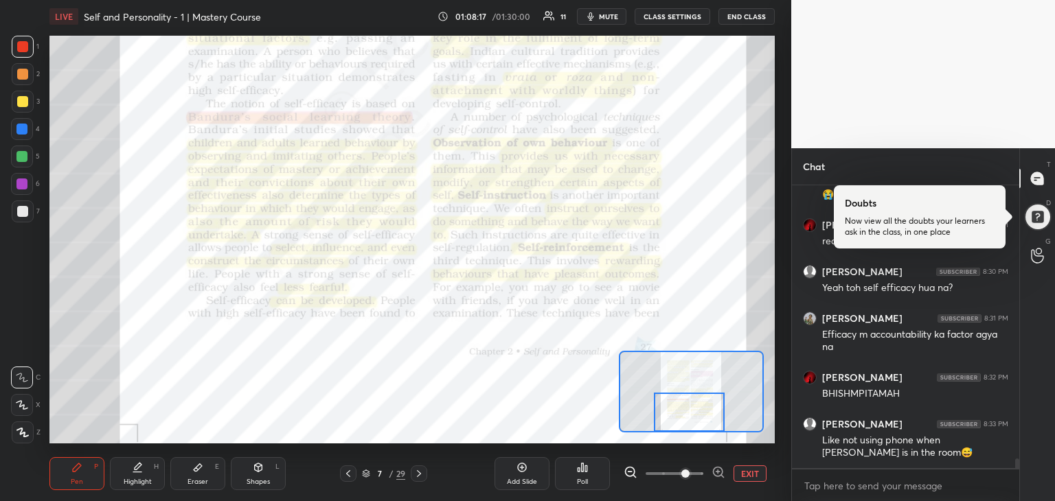
drag, startPoint x: 687, startPoint y: 394, endPoint x: 686, endPoint y: 415, distance: 22.0
click at [686, 415] on div at bounding box center [689, 412] width 71 height 39
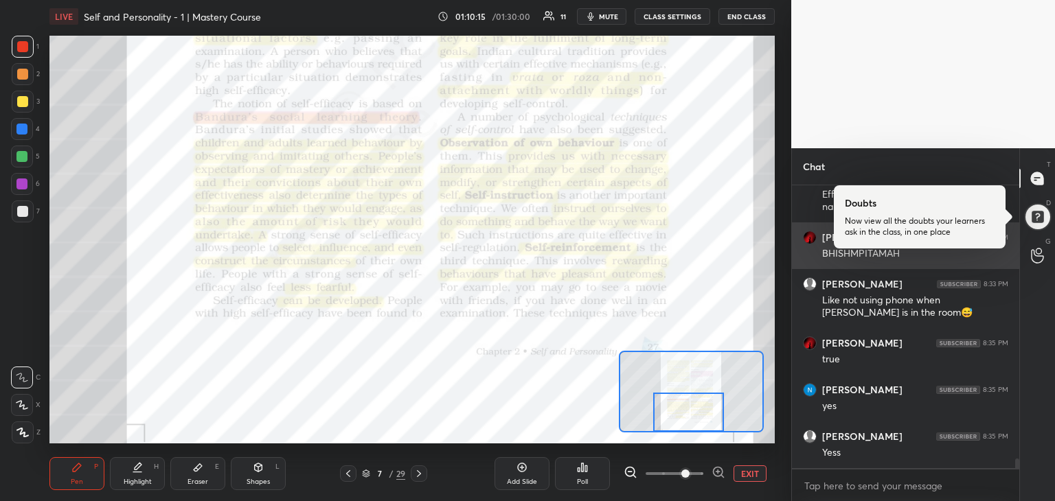
scroll to position [7994, 0]
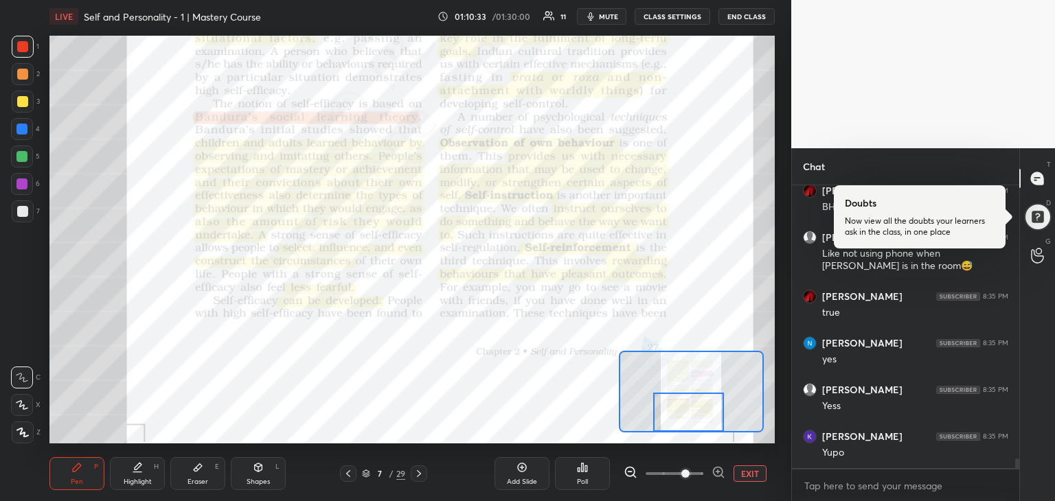
click at [420, 479] on icon at bounding box center [418, 473] width 11 height 11
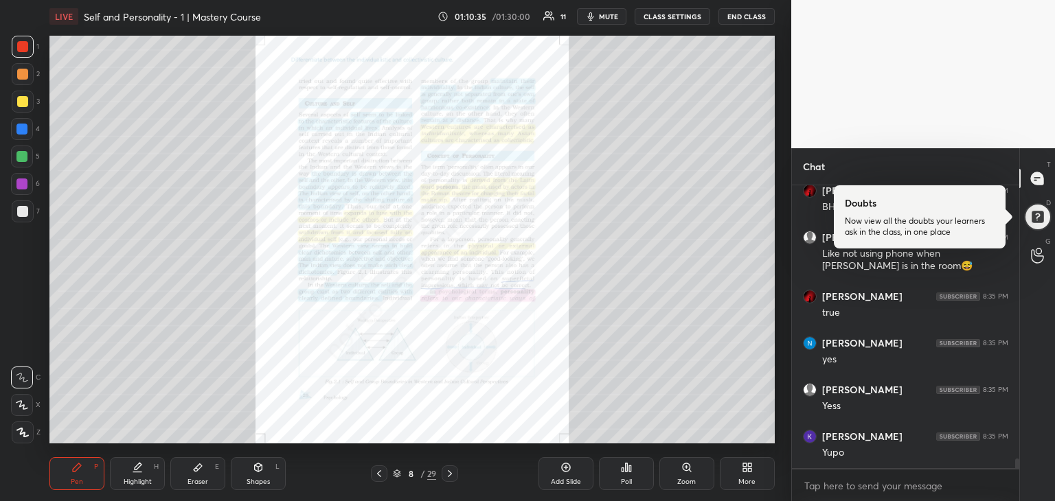
click at [683, 473] on icon at bounding box center [686, 467] width 11 height 11
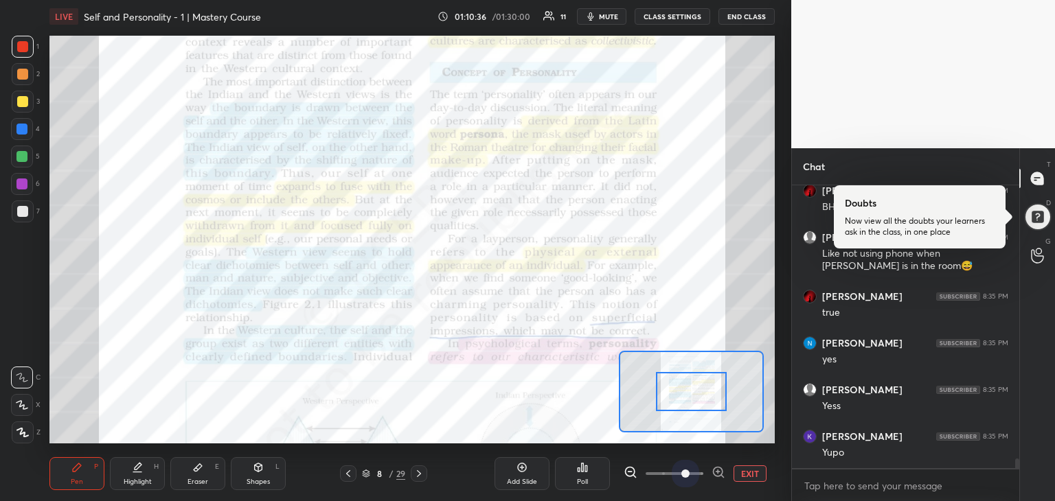
click at [683, 473] on span at bounding box center [675, 474] width 58 height 21
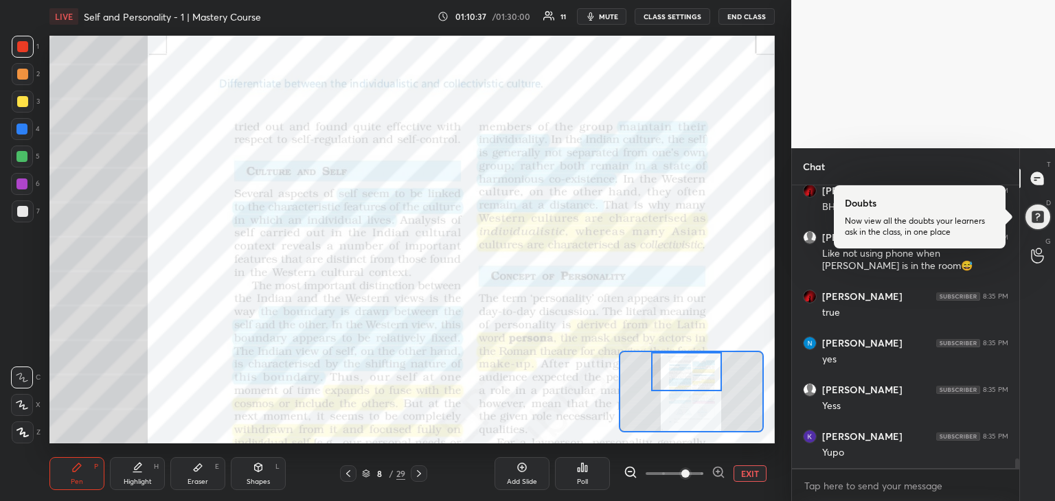
click at [674, 342] on div "Setting up your live class Poll for secs No correct answer Start poll" at bounding box center [411, 240] width 725 height 408
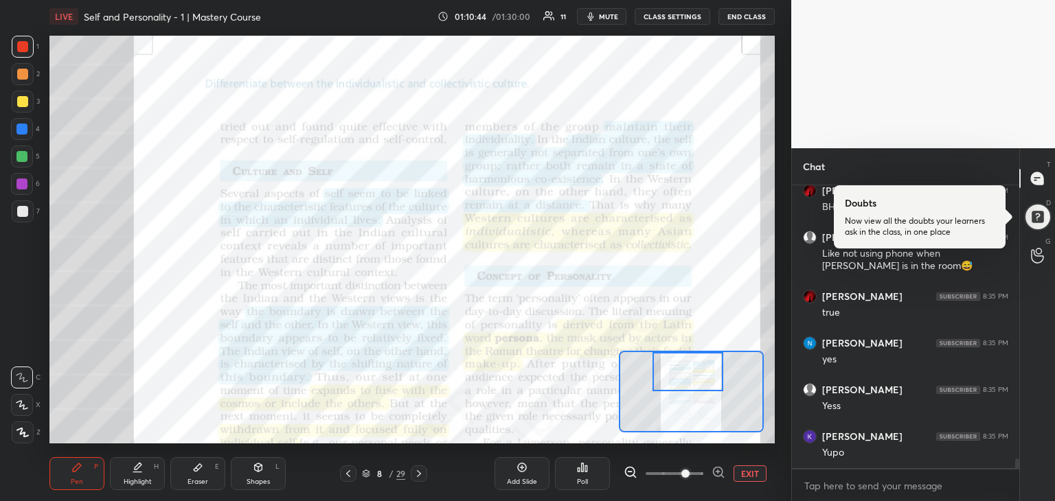
click at [682, 372] on div at bounding box center [687, 371] width 71 height 39
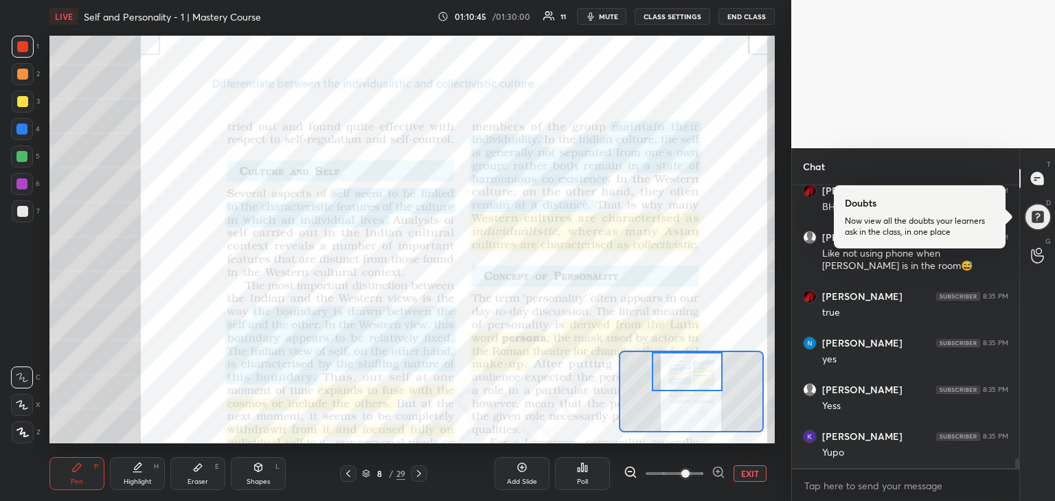
scroll to position [8041, 0]
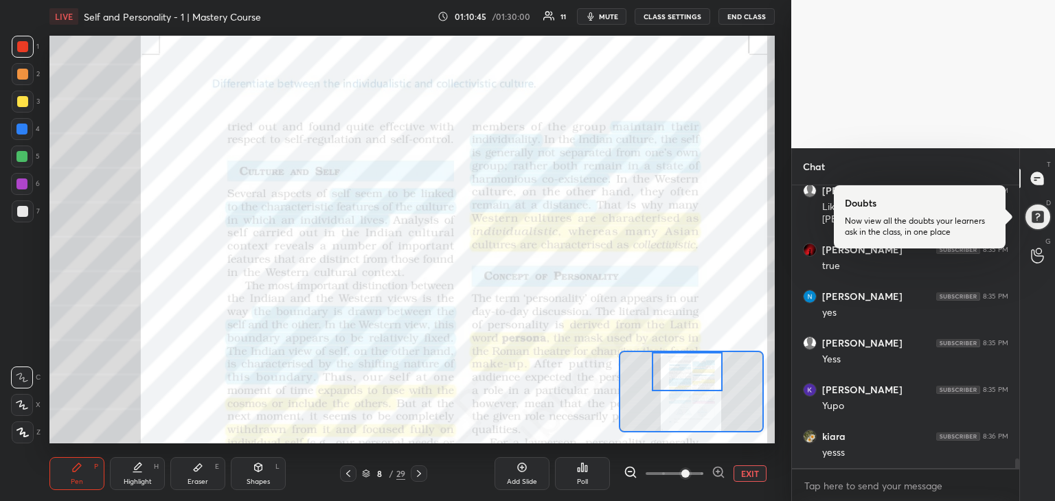
click at [348, 469] on icon at bounding box center [348, 473] width 11 height 11
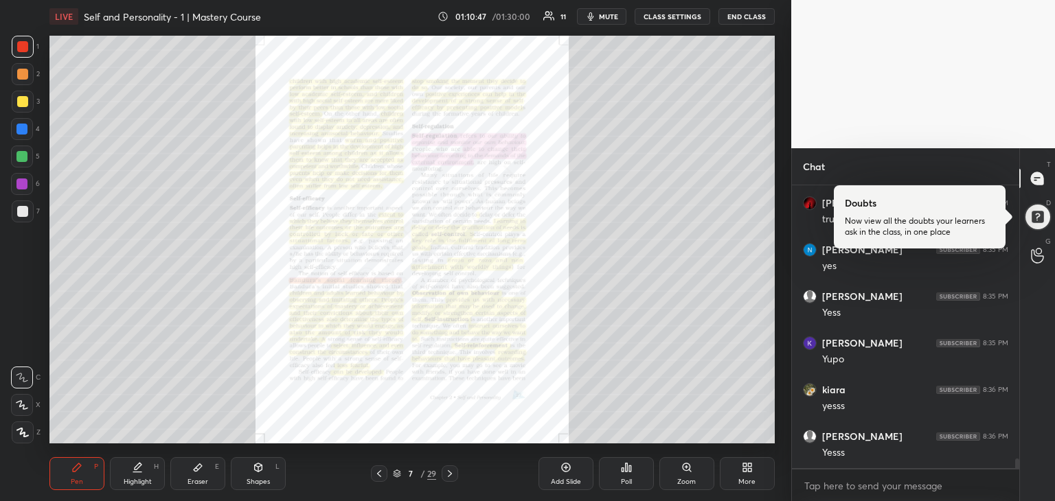
scroll to position [8181, 0]
click at [381, 470] on icon at bounding box center [379, 473] width 11 height 11
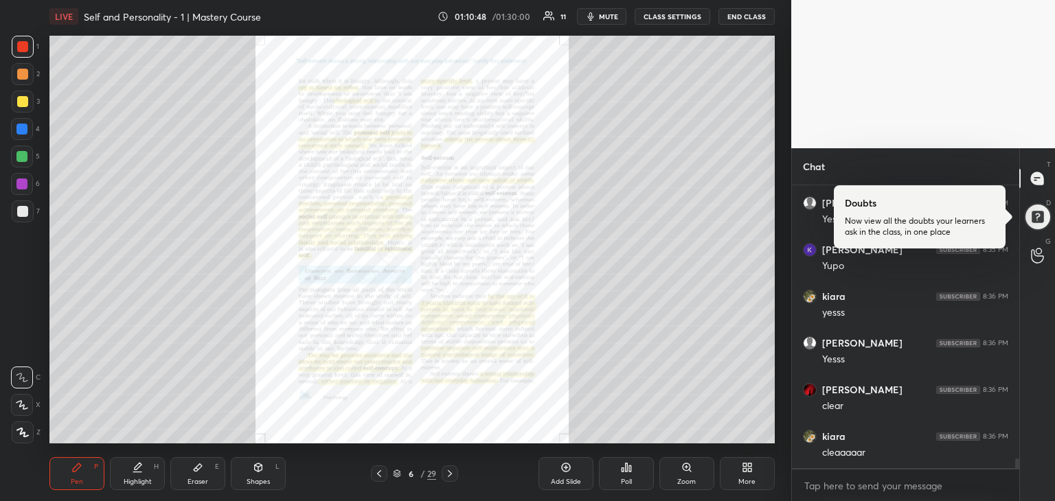
scroll to position [8227, 0]
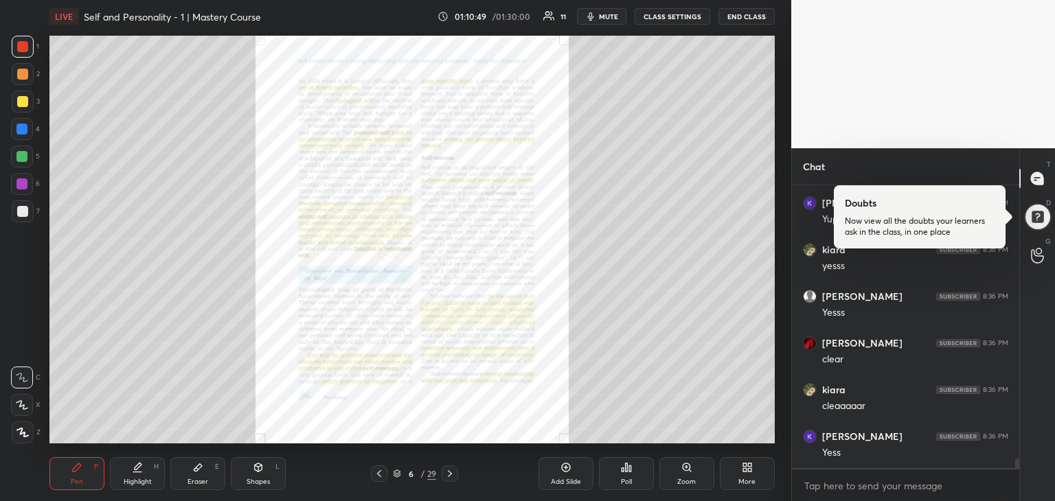
click at [451, 476] on icon at bounding box center [449, 473] width 11 height 11
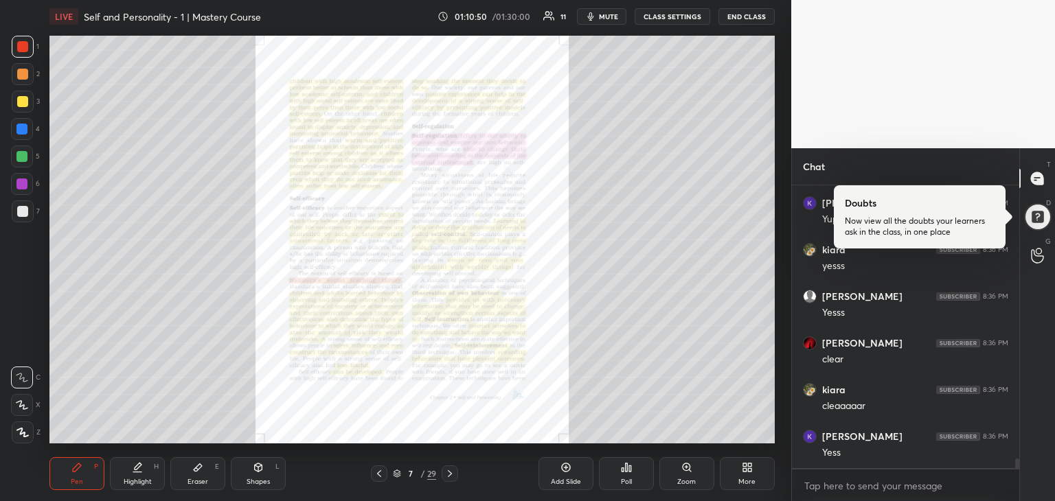
scroll to position [8274, 0]
click at [691, 479] on div "Zoom" at bounding box center [686, 482] width 19 height 7
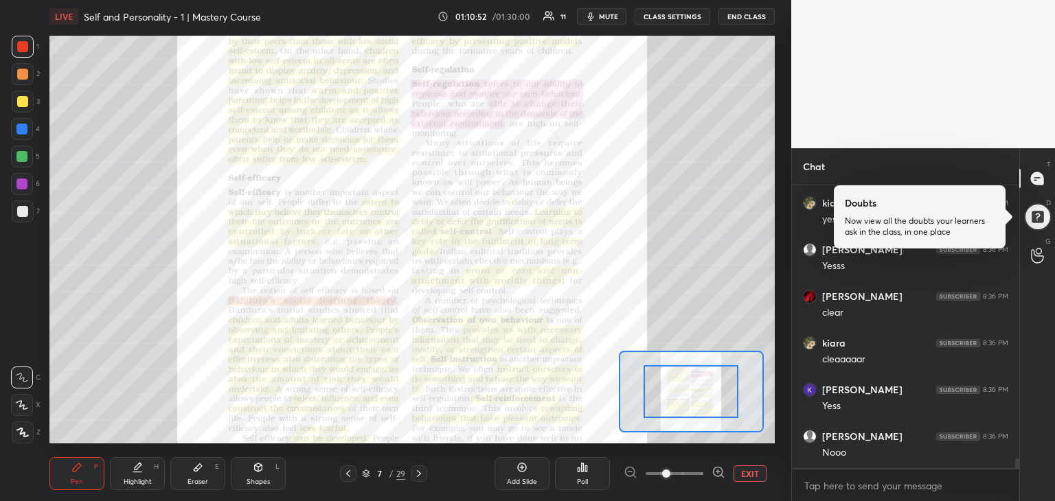
scroll to position [8321, 0]
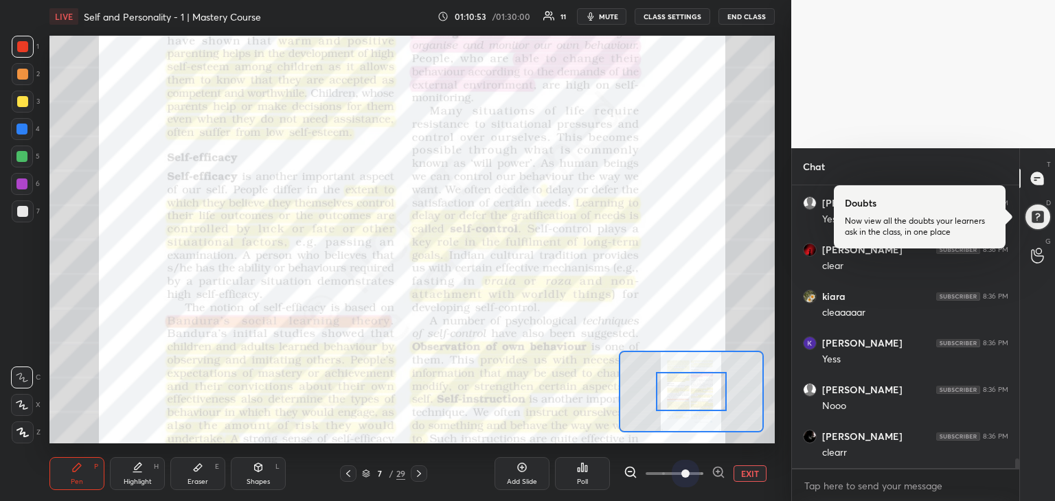
click at [681, 478] on span at bounding box center [675, 474] width 58 height 21
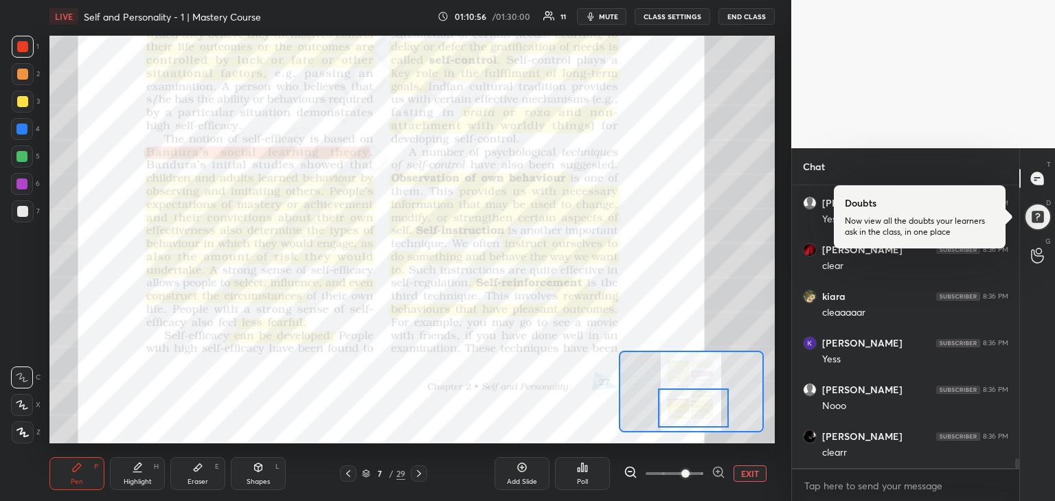
drag, startPoint x: 704, startPoint y: 391, endPoint x: 706, endPoint y: 407, distance: 16.6
click at [706, 407] on div at bounding box center [693, 408] width 71 height 39
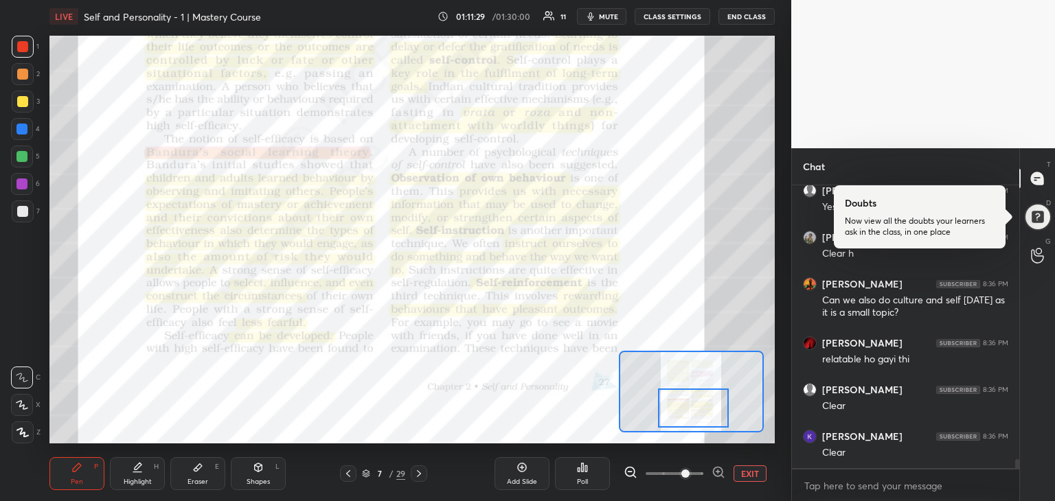
scroll to position [8847, 0]
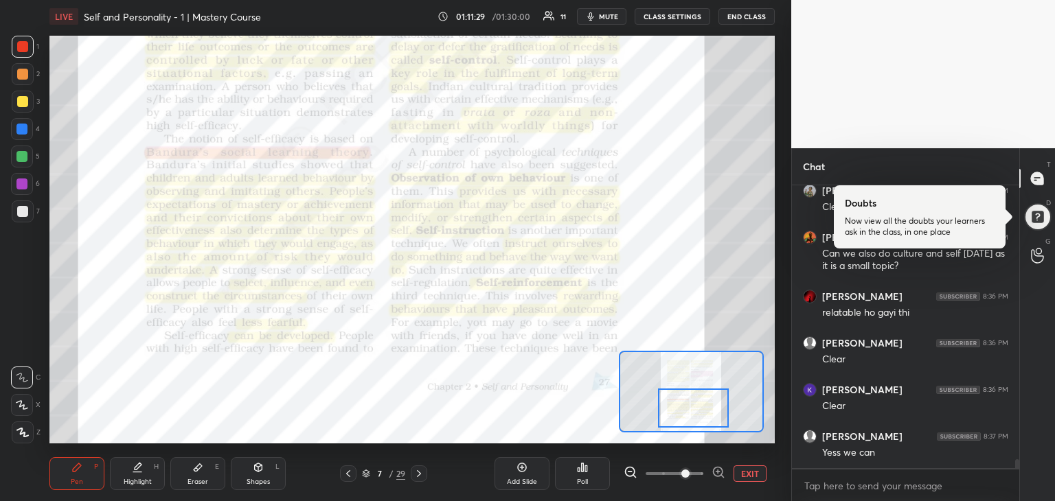
click at [431, 475] on div "7 / 29" at bounding box center [383, 474] width 98 height 16
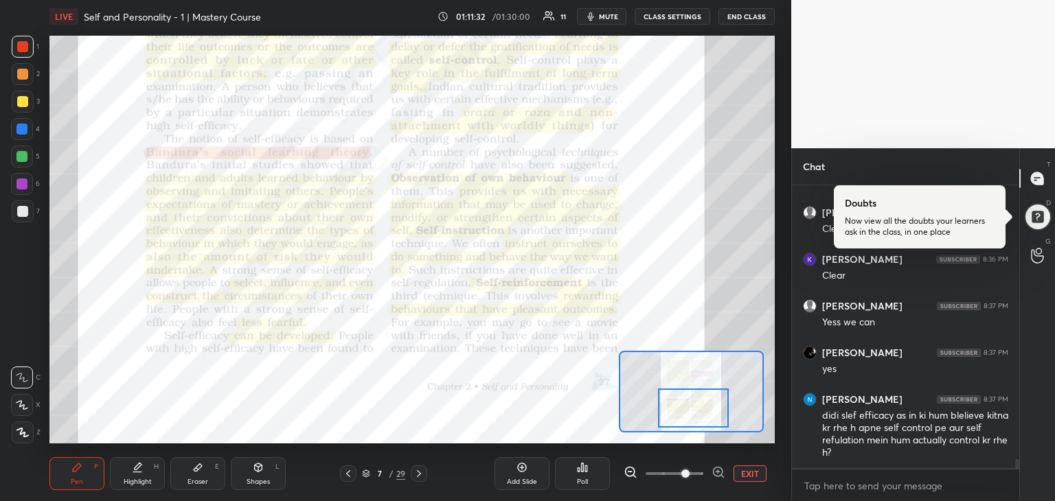
click at [423, 475] on icon at bounding box center [418, 473] width 11 height 11
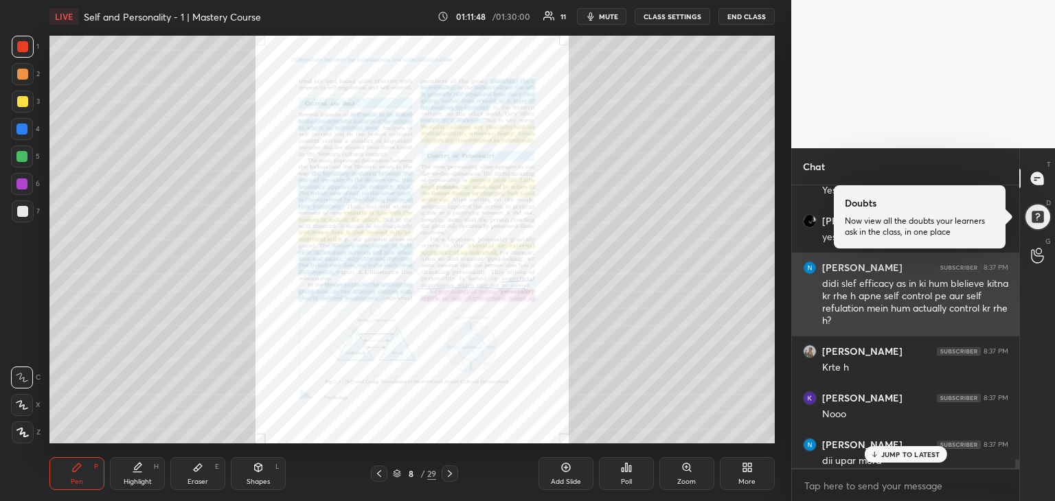
scroll to position [9117, 0]
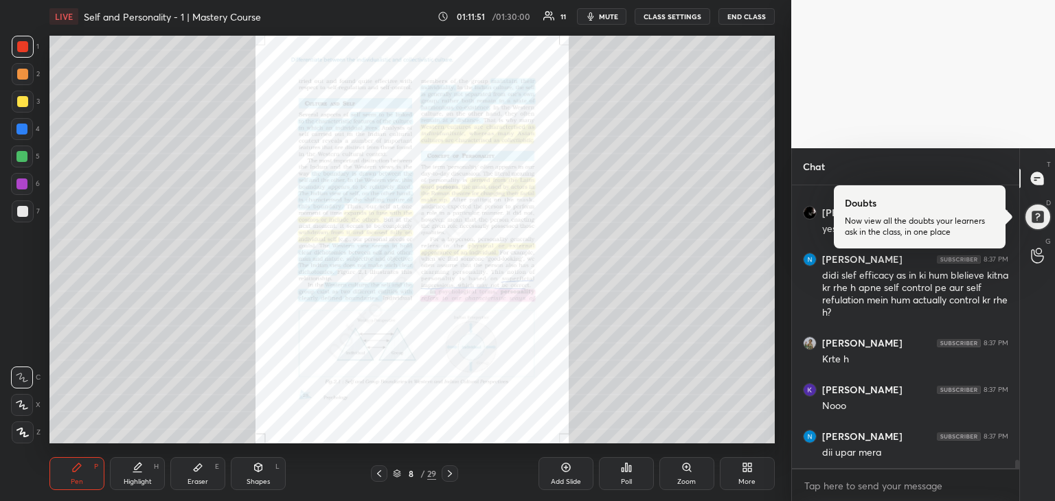
click at [697, 474] on div "Zoom" at bounding box center [686, 473] width 55 height 33
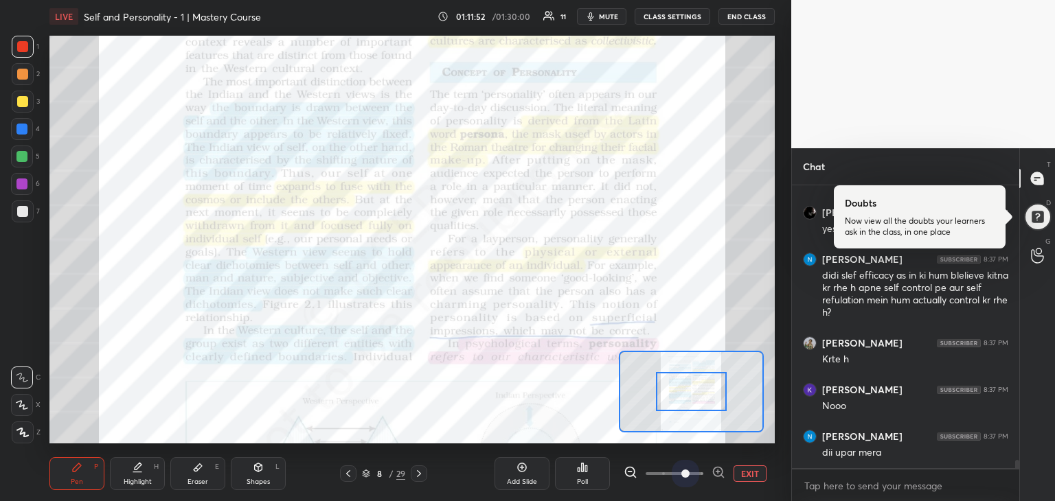
click at [685, 472] on span at bounding box center [675, 474] width 58 height 21
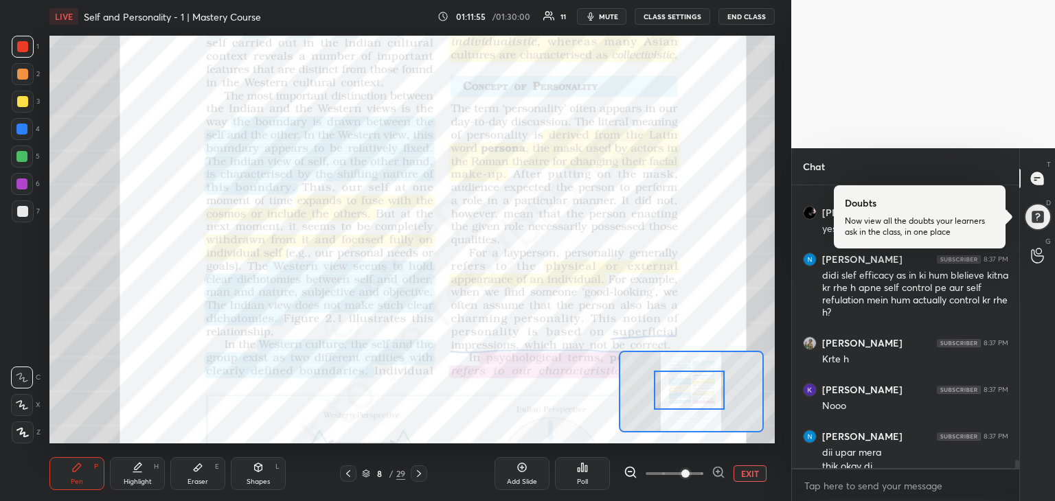
scroll to position [9131, 0]
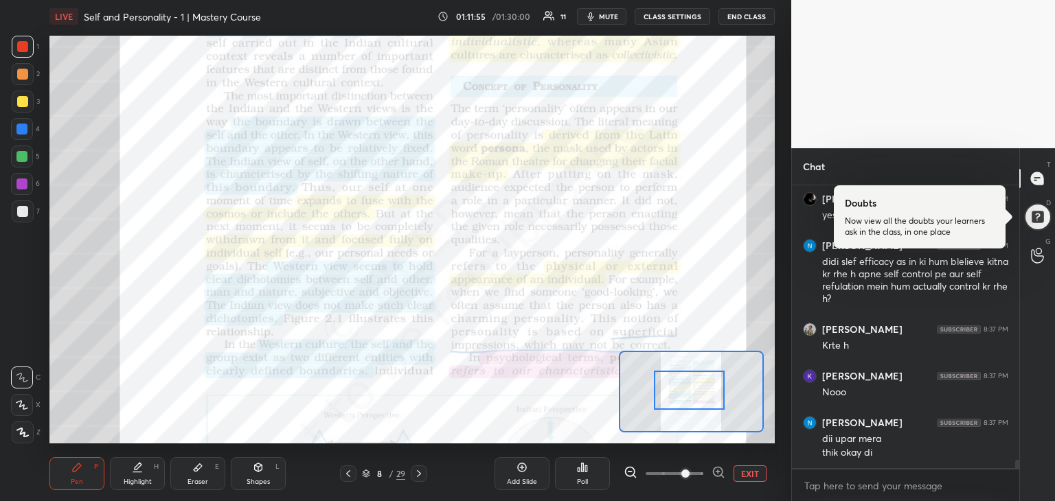
click at [687, 386] on div at bounding box center [689, 390] width 71 height 39
click at [687, 375] on div at bounding box center [689, 390] width 71 height 39
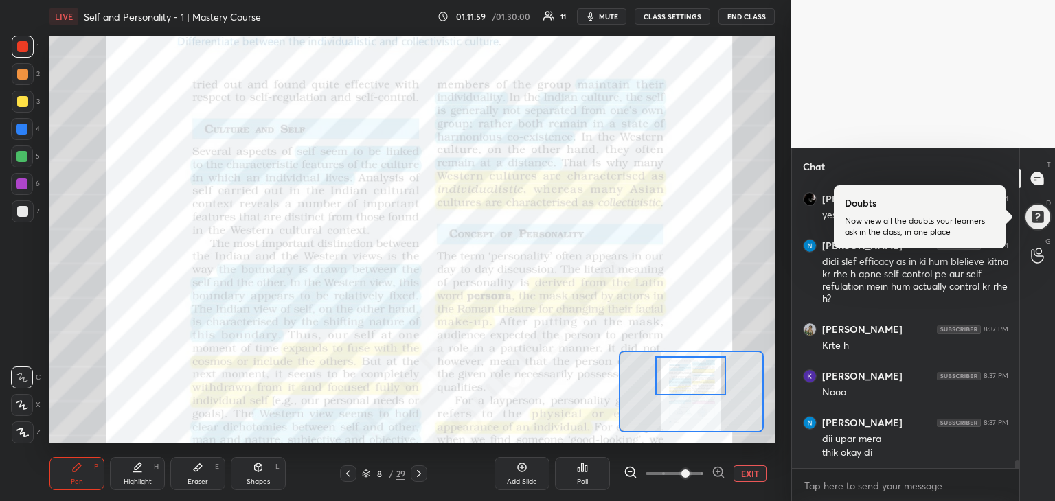
drag, startPoint x: 687, startPoint y: 375, endPoint x: 687, endPoint y: 363, distance: 11.7
click at [687, 363] on div at bounding box center [690, 375] width 71 height 39
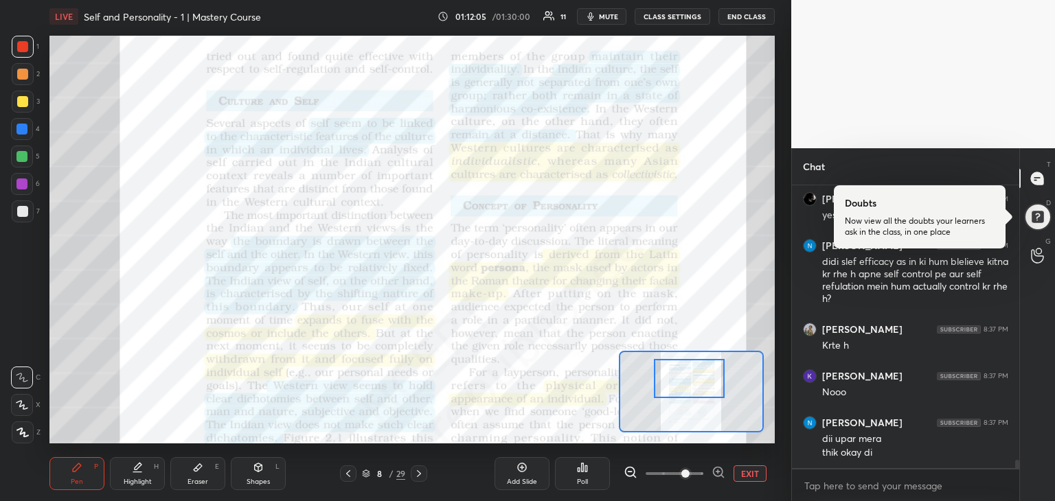
click at [745, 470] on button "EXIT" at bounding box center [749, 474] width 33 height 16
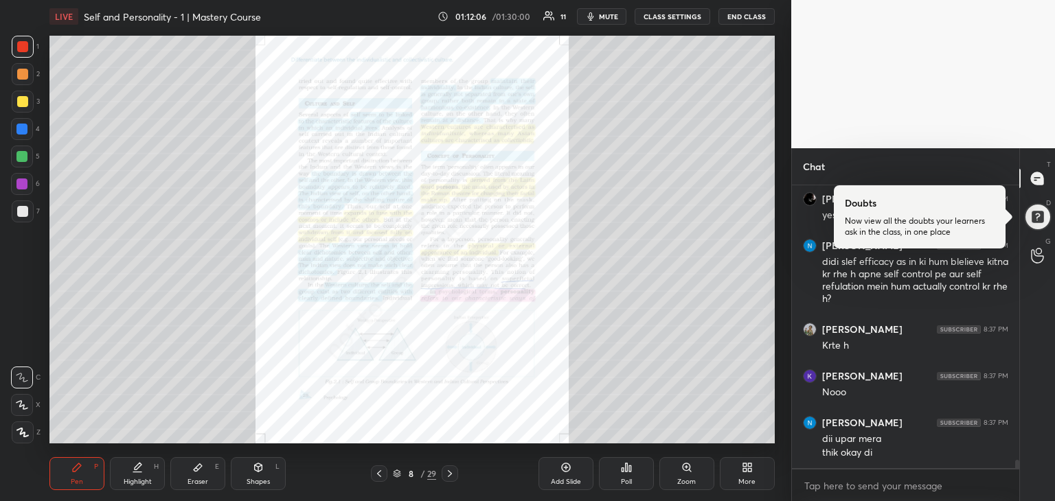
scroll to position [9178, 0]
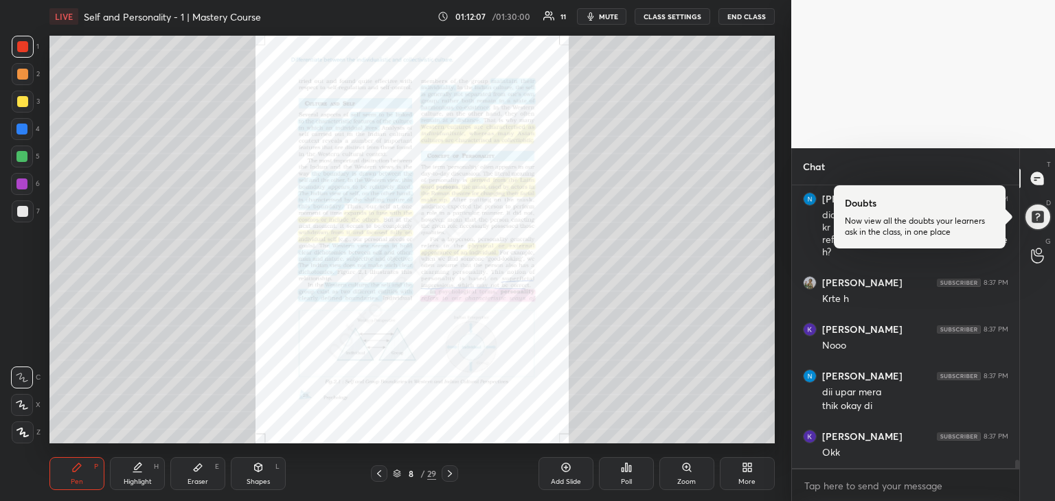
click at [751, 484] on div "More" at bounding box center [746, 482] width 17 height 7
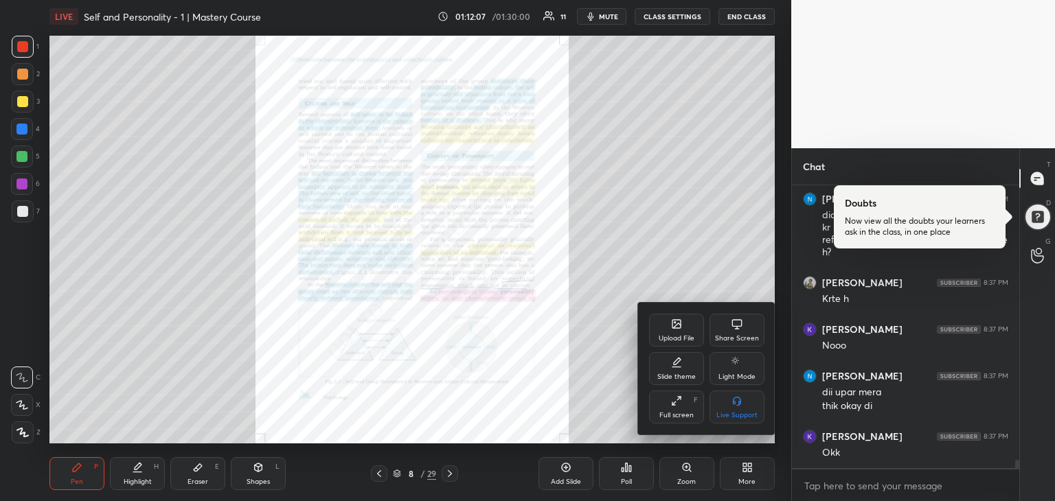
scroll to position [9225, 0]
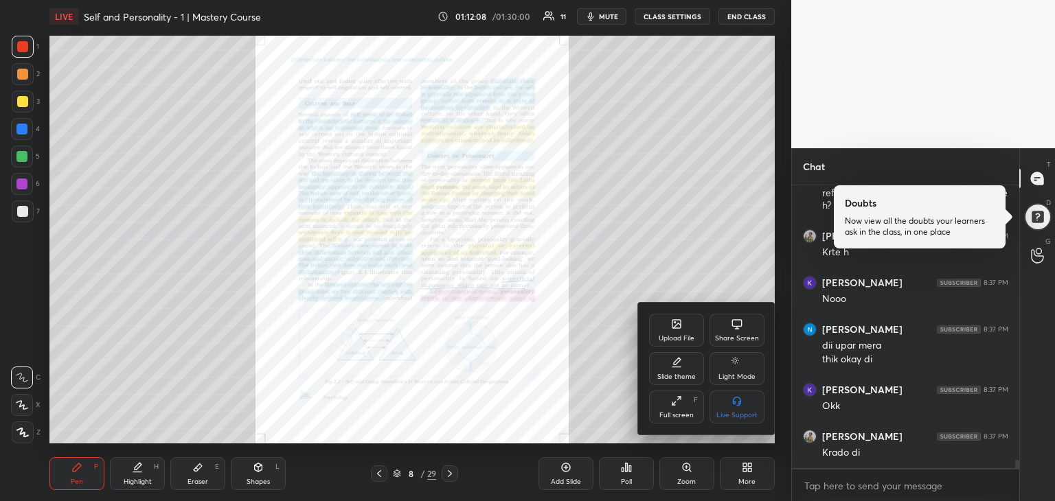
click at [723, 333] on div "Share Screen" at bounding box center [736, 330] width 55 height 33
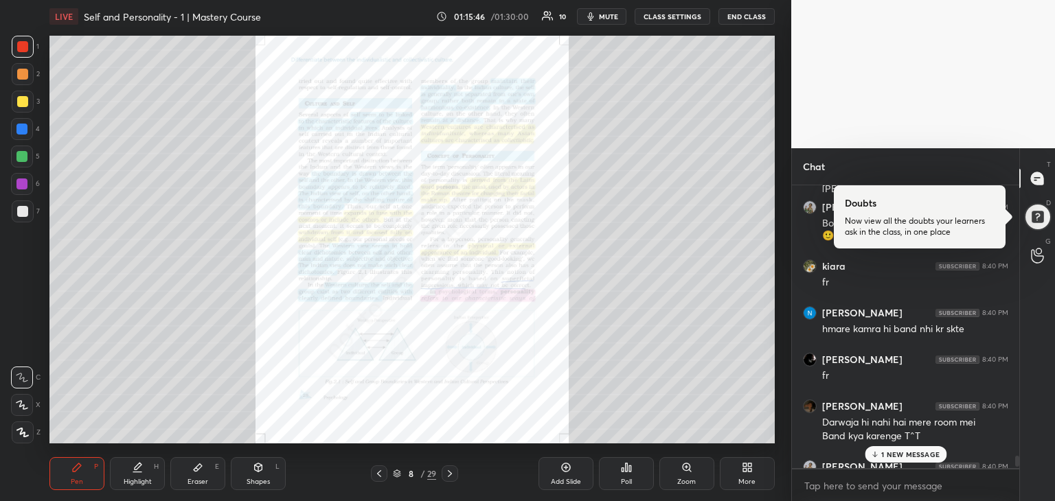
scroll to position [9968, 0]
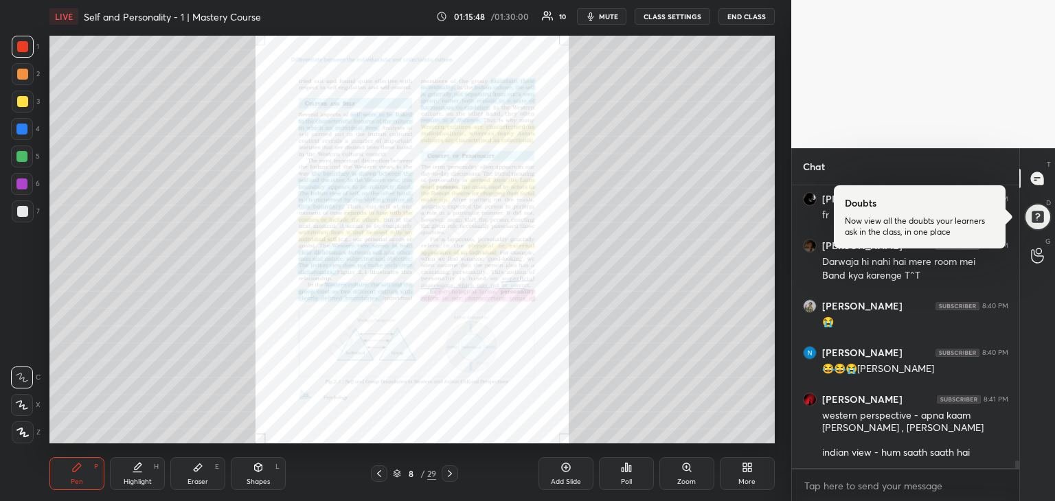
click at [695, 481] on div "Zoom" at bounding box center [686, 482] width 19 height 7
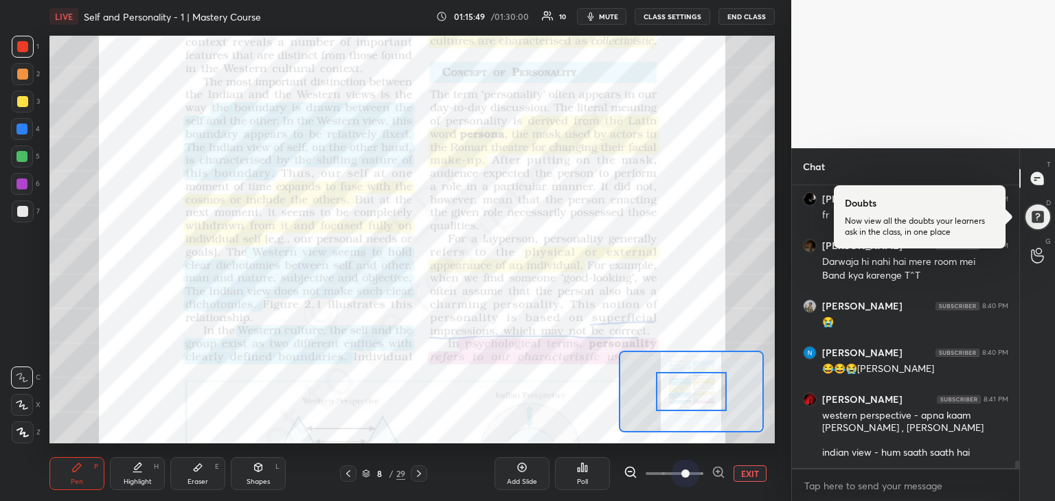
click at [688, 479] on span at bounding box center [675, 474] width 58 height 21
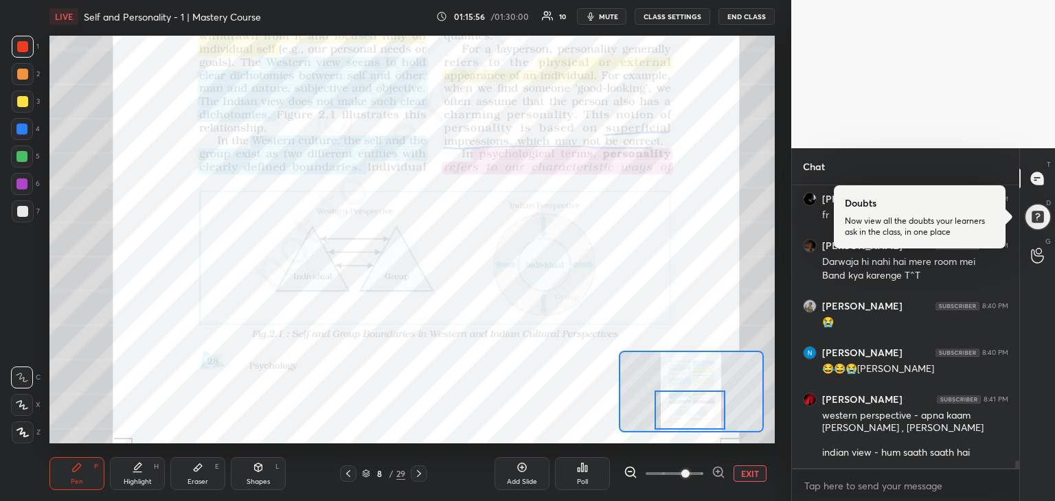
drag, startPoint x: 691, startPoint y: 386, endPoint x: 695, endPoint y: 423, distance: 37.3
click at [695, 423] on div at bounding box center [689, 410] width 71 height 39
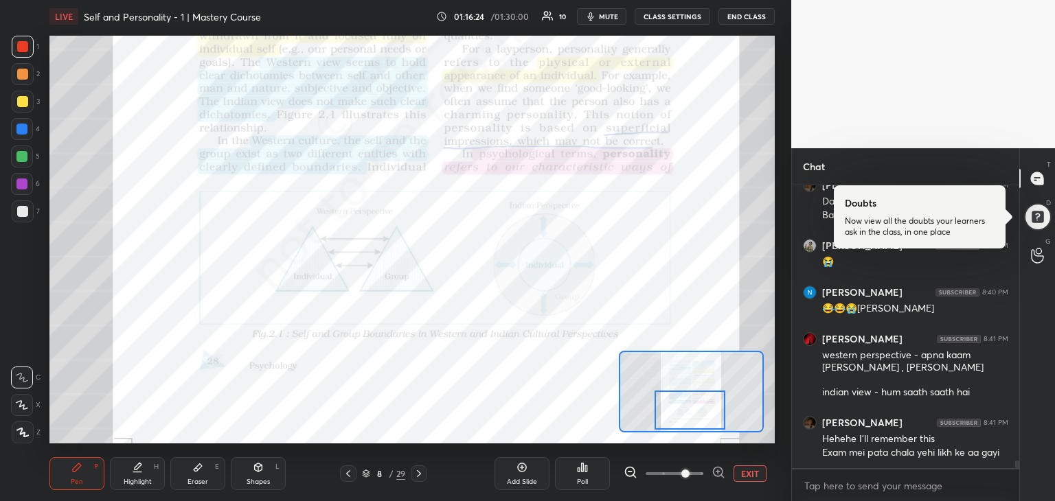
scroll to position [10075, 0]
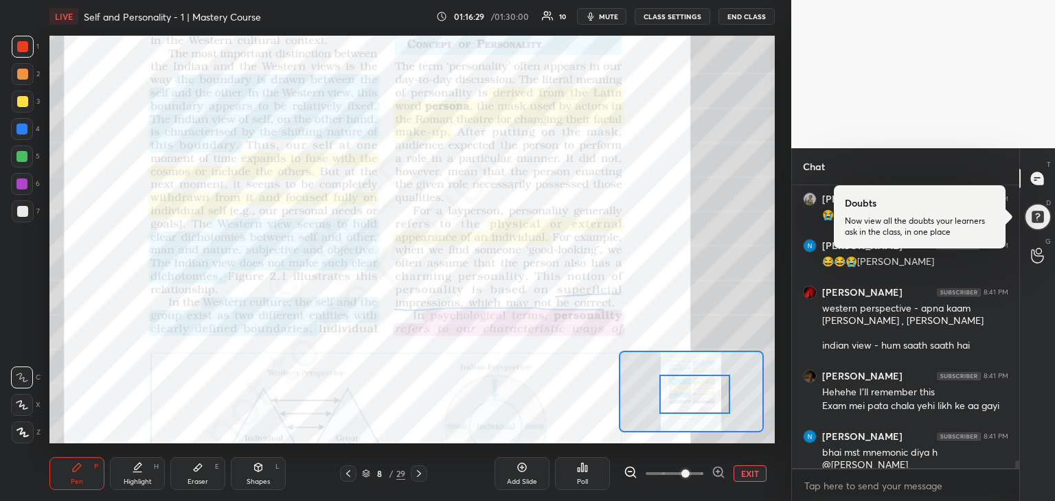
drag, startPoint x: 690, startPoint y: 426, endPoint x: 695, endPoint y: 410, distance: 16.5
click at [695, 410] on div at bounding box center [694, 394] width 71 height 39
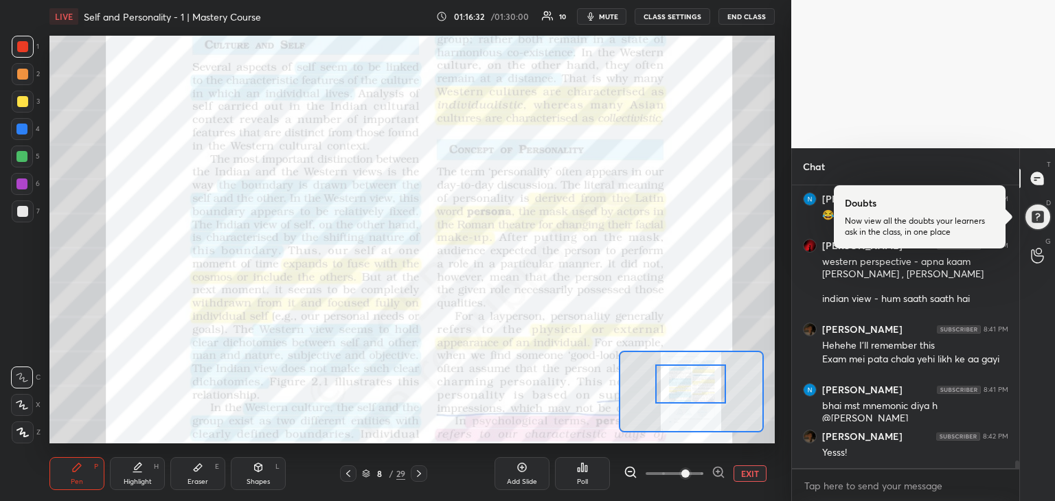
drag, startPoint x: 692, startPoint y: 409, endPoint x: 687, endPoint y: 398, distance: 11.1
click at [687, 398] on div at bounding box center [690, 384] width 71 height 39
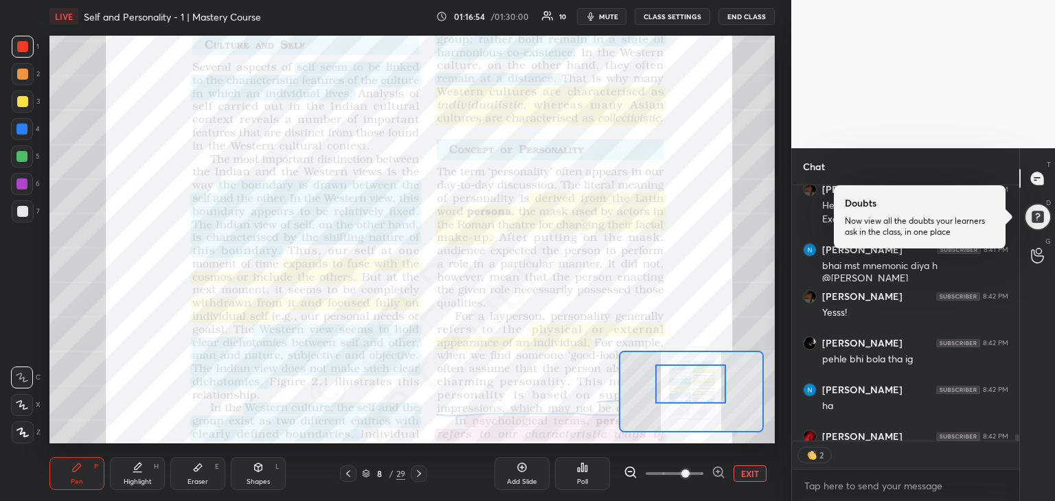
scroll to position [279, 223]
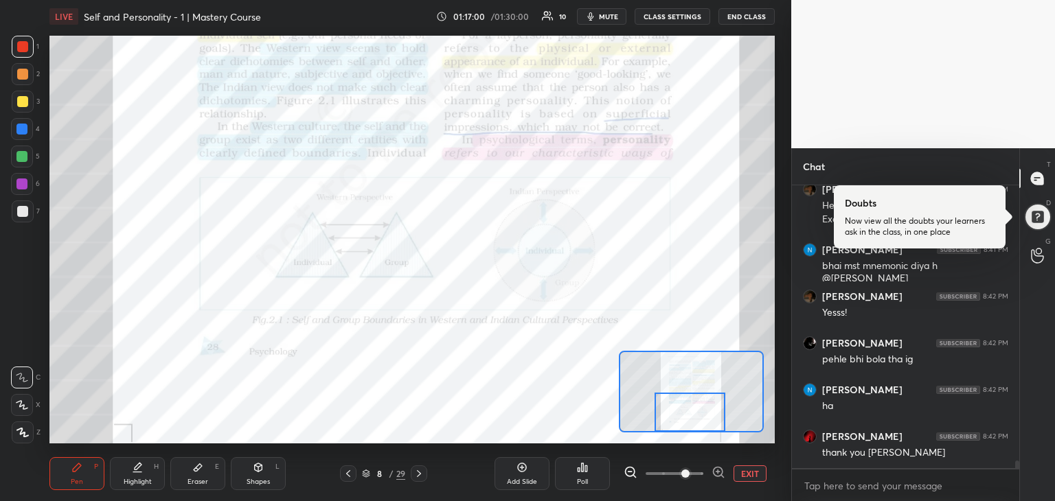
drag, startPoint x: 672, startPoint y: 372, endPoint x: 672, endPoint y: 403, distance: 31.6
click at [672, 403] on div at bounding box center [689, 412] width 71 height 39
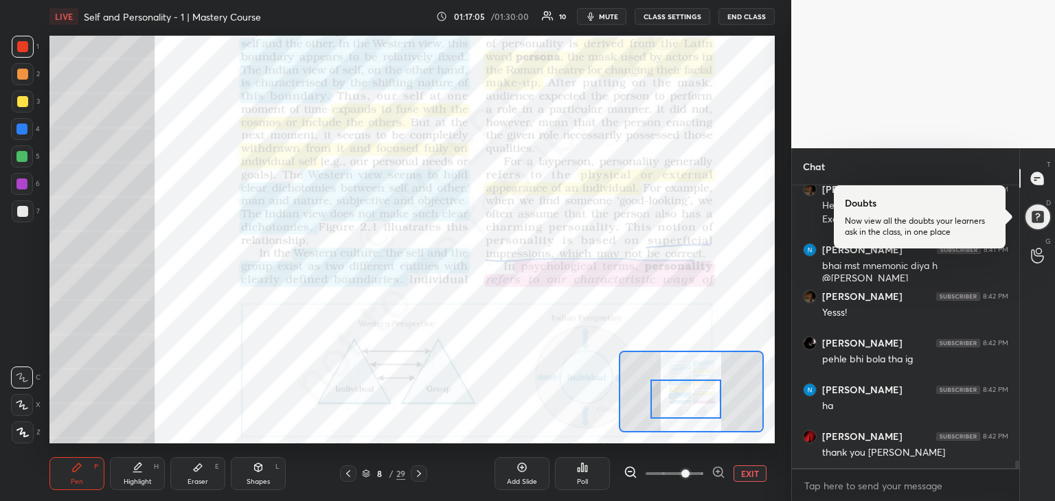
drag, startPoint x: 672, startPoint y: 405, endPoint x: 668, endPoint y: 391, distance: 13.7
click at [668, 391] on div at bounding box center [685, 399] width 71 height 39
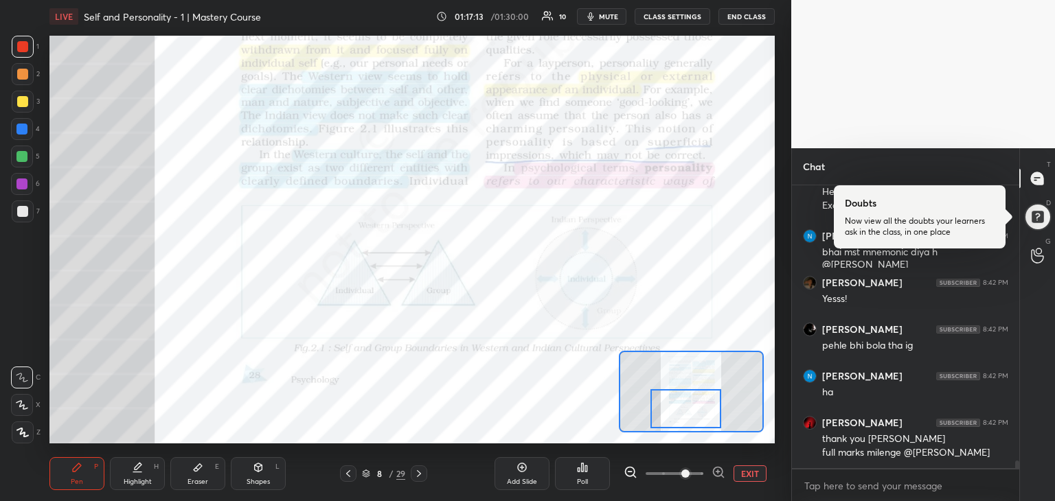
drag, startPoint x: 674, startPoint y: 415, endPoint x: 674, endPoint y: 426, distance: 11.0
click at [674, 426] on div at bounding box center [685, 408] width 71 height 39
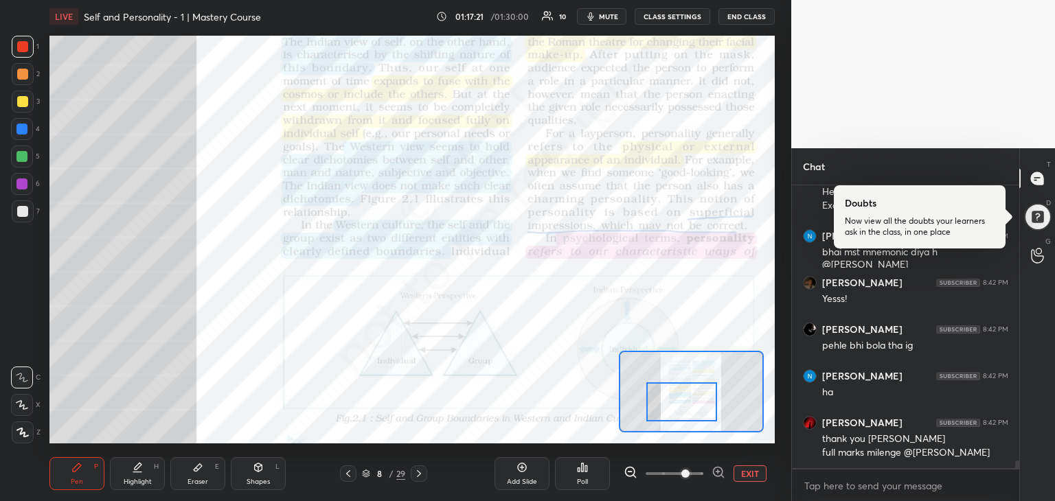
scroll to position [10322, 0]
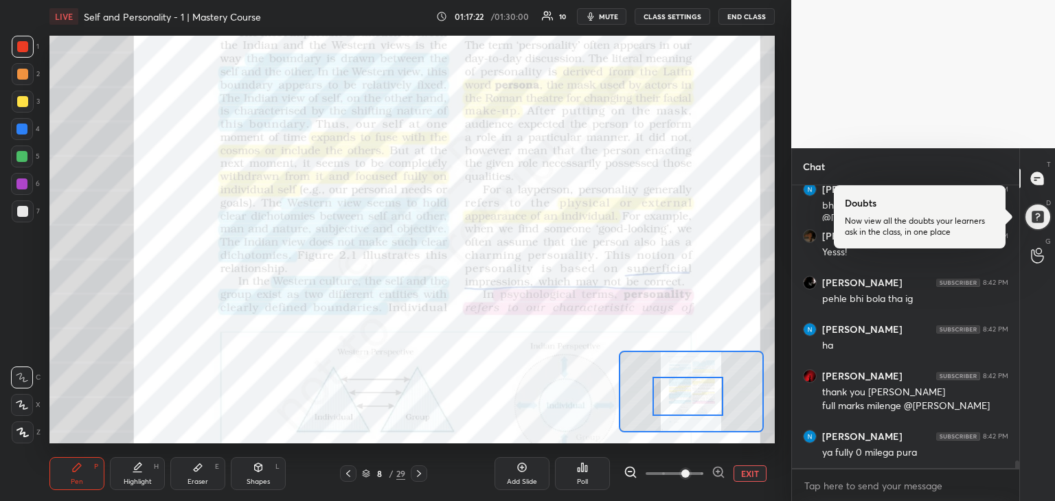
drag, startPoint x: 699, startPoint y: 415, endPoint x: 701, endPoint y: 402, distance: 13.9
click at [701, 402] on div at bounding box center [687, 396] width 71 height 39
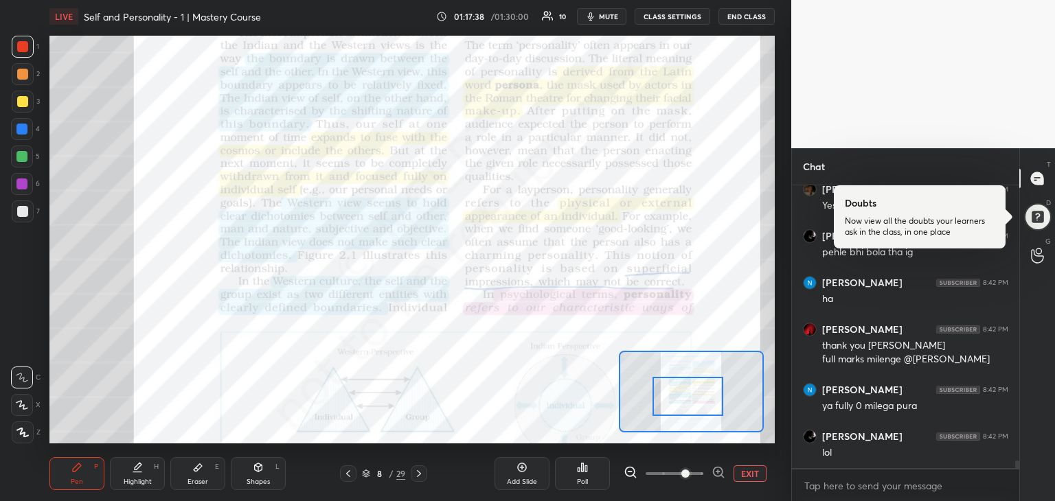
scroll to position [10415, 0]
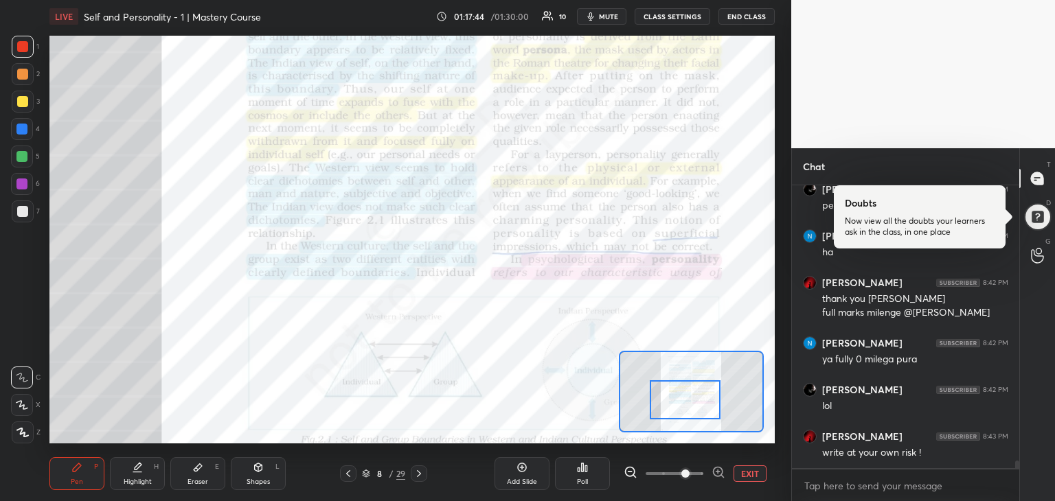
click at [698, 402] on div at bounding box center [685, 399] width 71 height 39
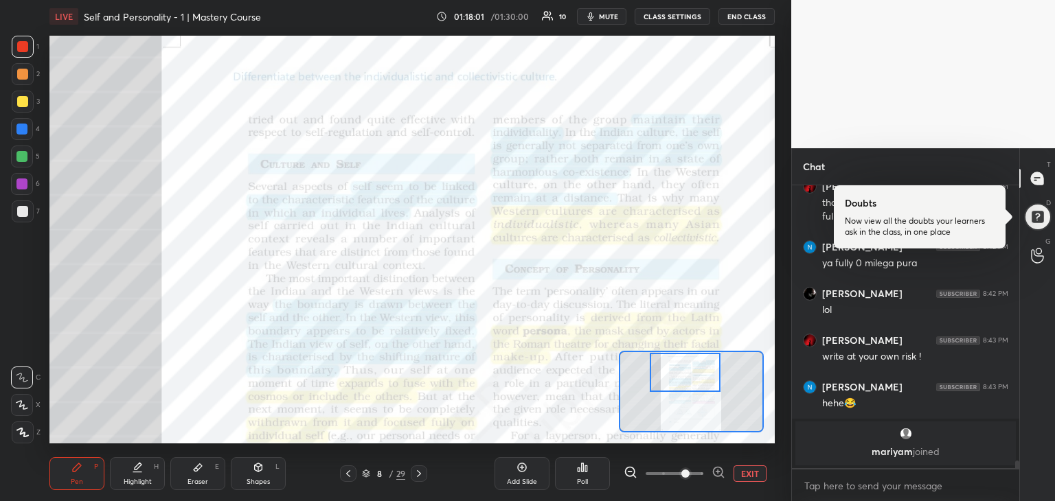
scroll to position [7727, 0]
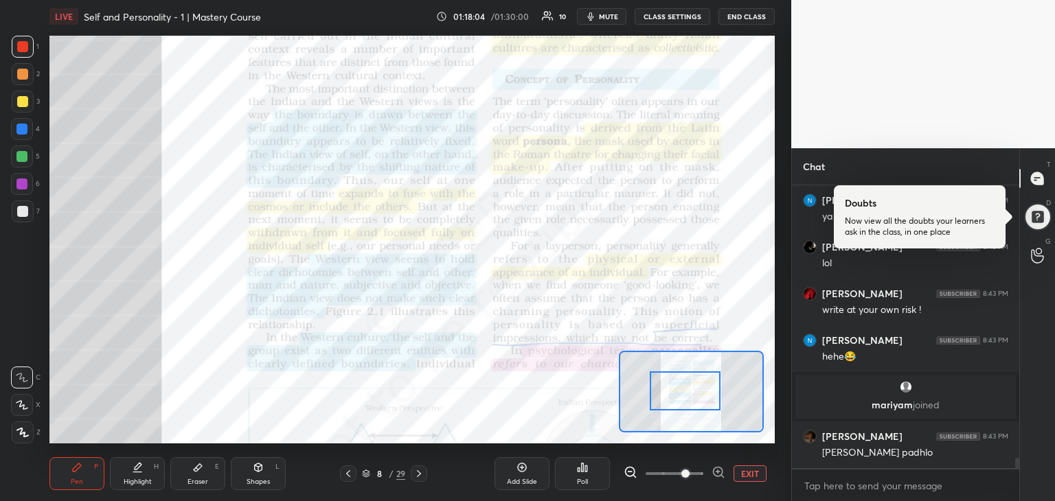
drag, startPoint x: 698, startPoint y: 402, endPoint x: 698, endPoint y: 394, distance: 8.9
click at [698, 394] on div at bounding box center [685, 391] width 71 height 39
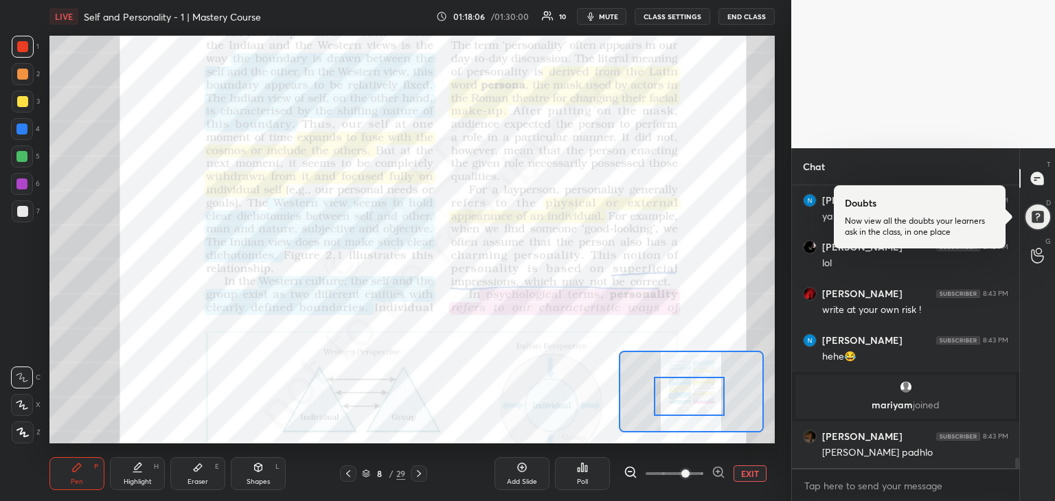
drag, startPoint x: 698, startPoint y: 394, endPoint x: 703, endPoint y: 399, distance: 7.3
click at [703, 399] on div at bounding box center [689, 396] width 71 height 39
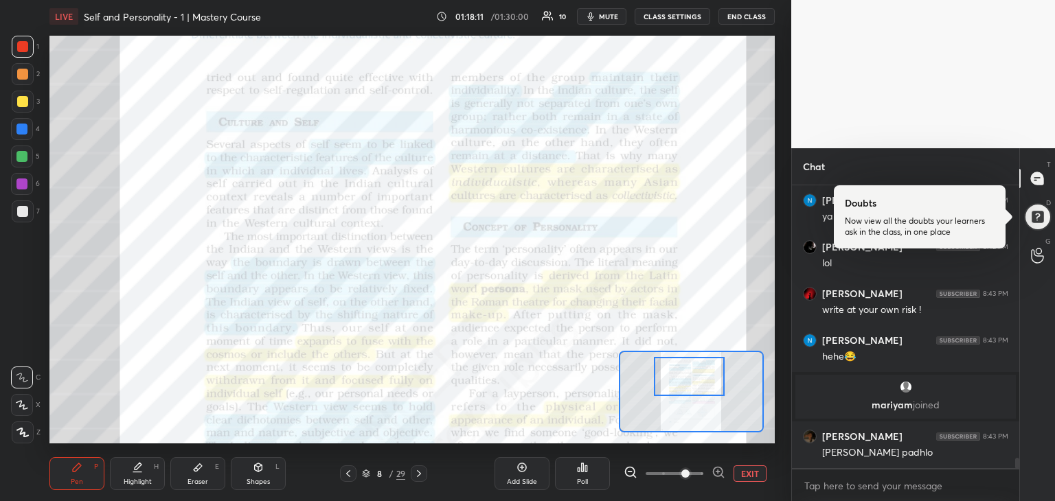
drag, startPoint x: 703, startPoint y: 399, endPoint x: 703, endPoint y: 379, distance: 19.9
click at [703, 379] on div at bounding box center [689, 376] width 71 height 39
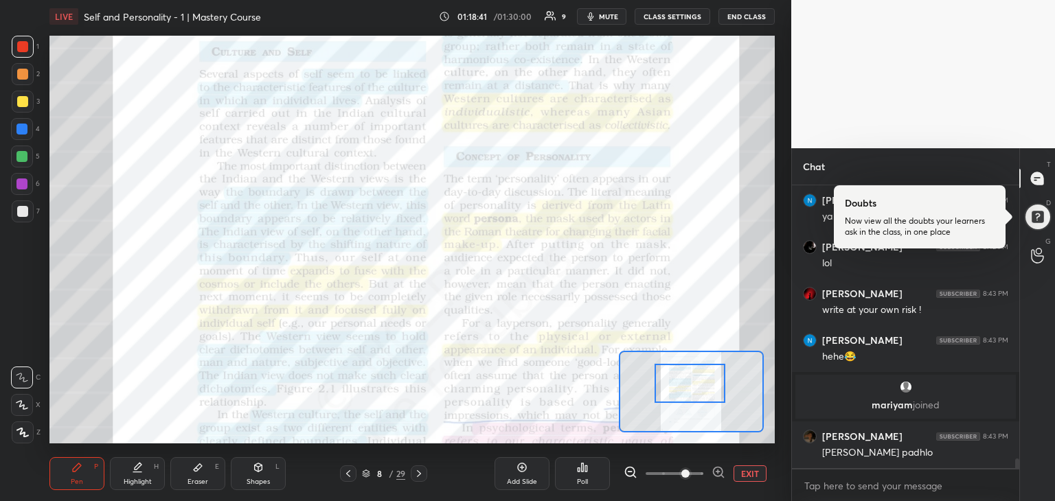
scroll to position [7774, 0]
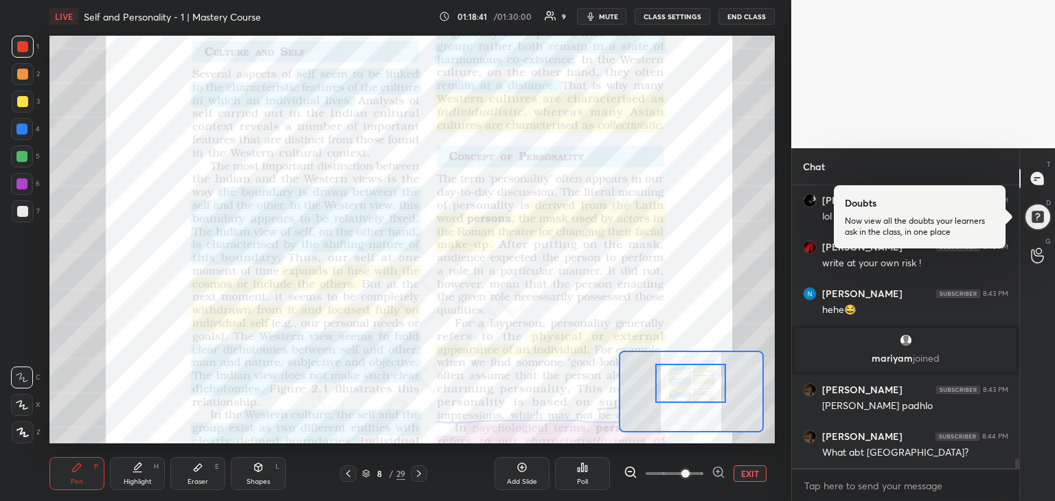
drag, startPoint x: 704, startPoint y: 378, endPoint x: 705, endPoint y: 385, distance: 7.0
click at [705, 385] on div at bounding box center [690, 383] width 71 height 39
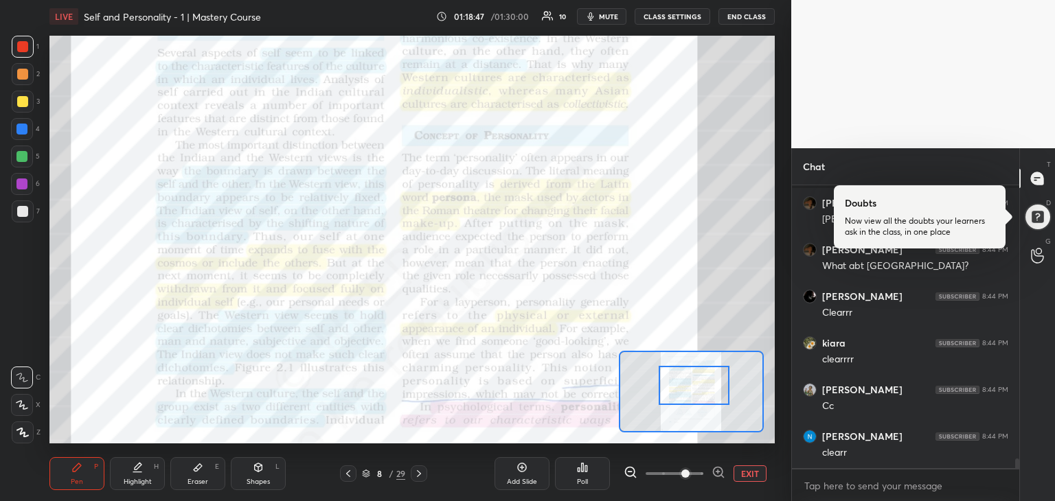
scroll to position [8008, 0]
click at [690, 389] on div at bounding box center [694, 385] width 71 height 39
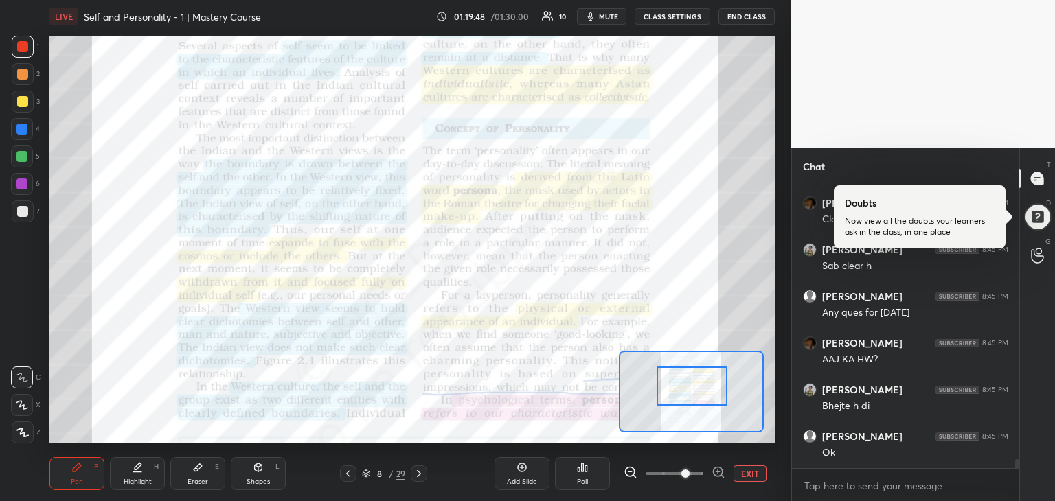
click at [687, 388] on div at bounding box center [692, 386] width 71 height 39
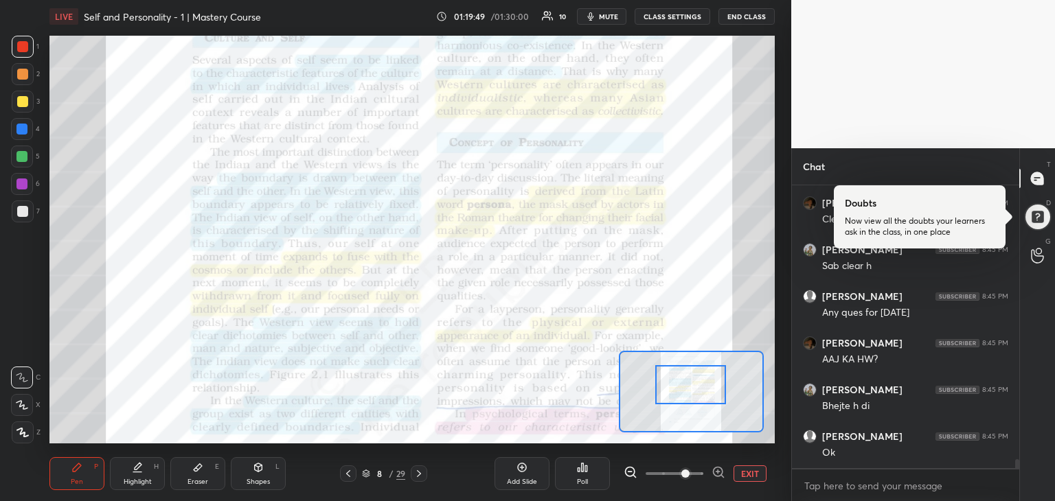
scroll to position [8801, 0]
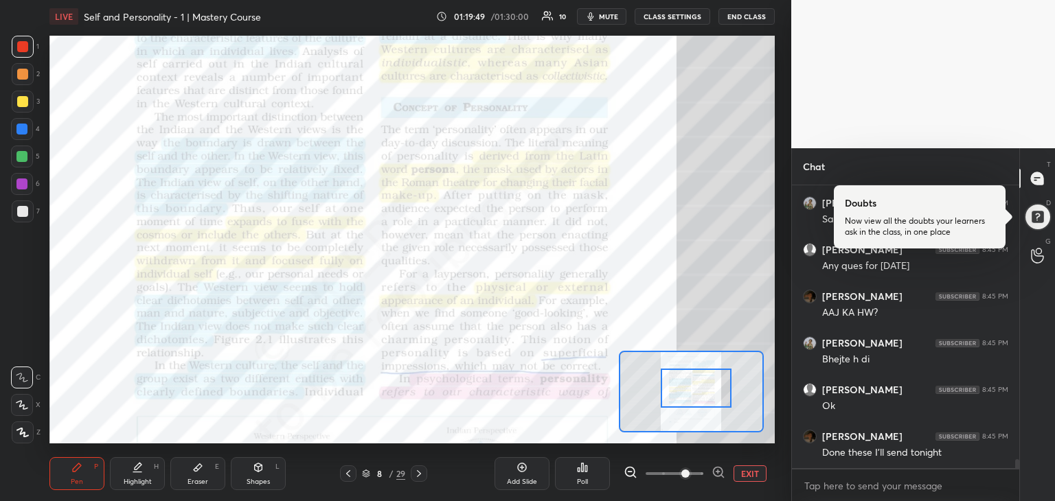
drag, startPoint x: 690, startPoint y: 389, endPoint x: 696, endPoint y: 392, distance: 7.1
click at [696, 392] on div at bounding box center [696, 388] width 71 height 39
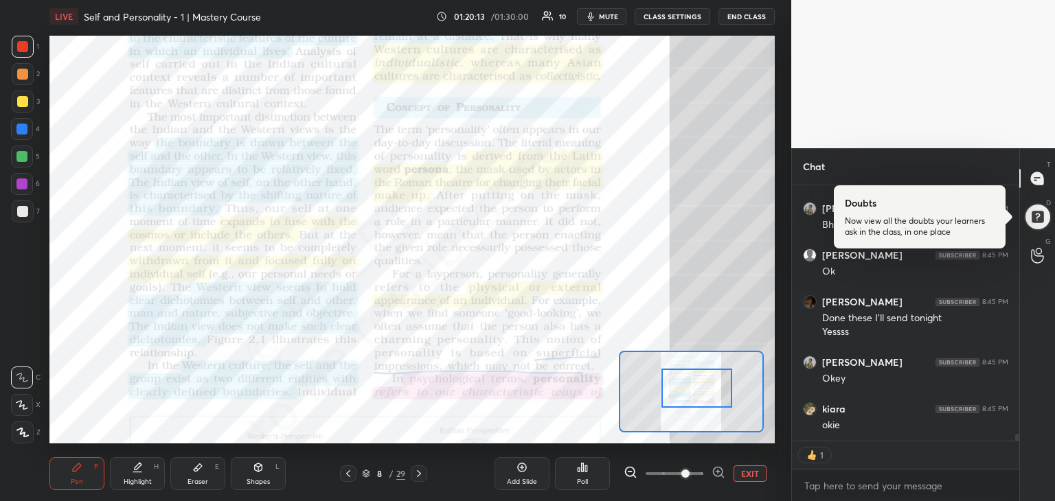
scroll to position [8983, 0]
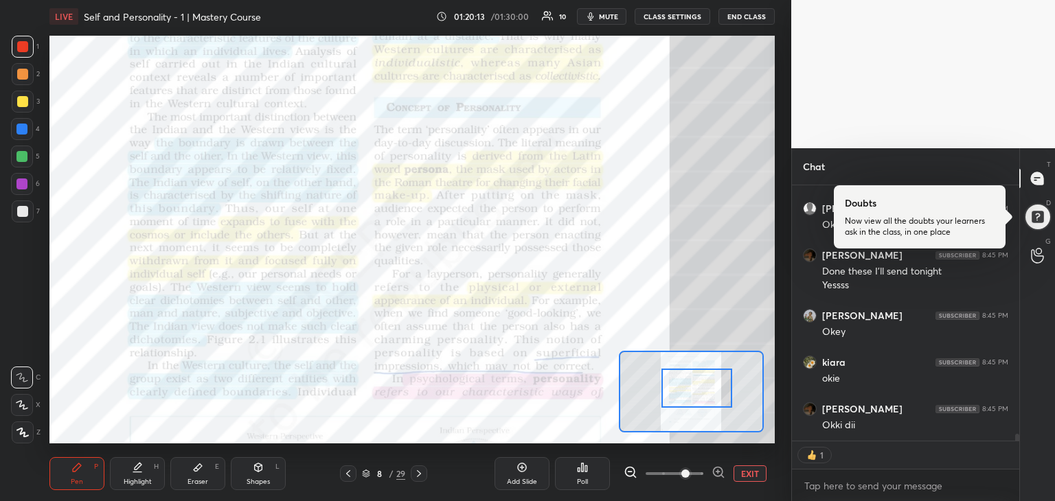
type textarea "x"
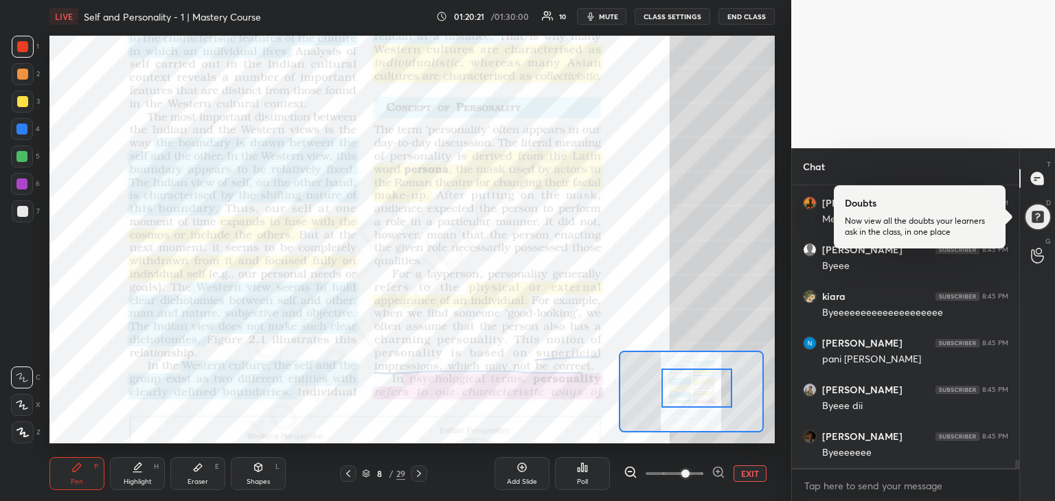
scroll to position [0, 0]
